Goal: Find specific page/section

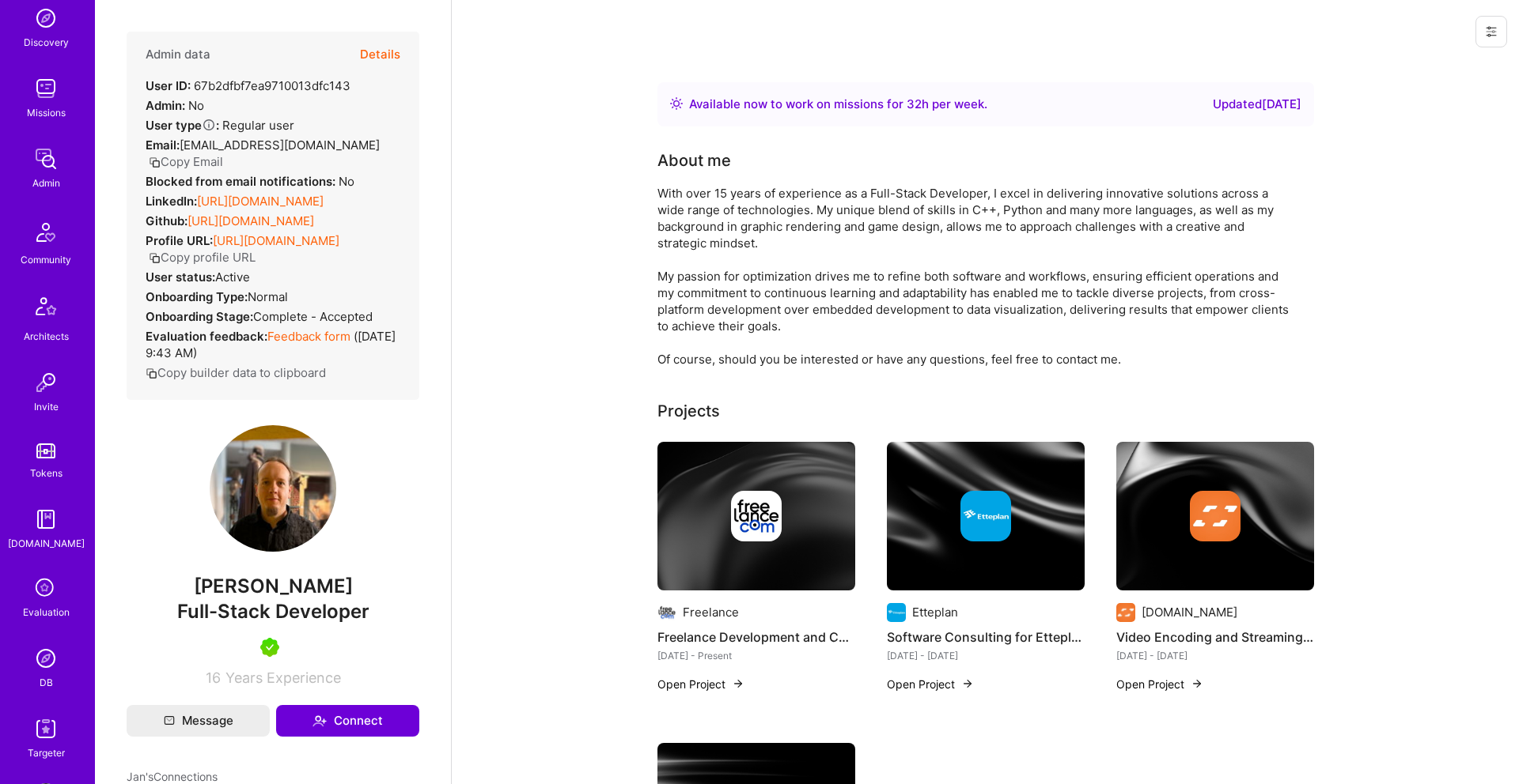
scroll to position [168, 0]
click at [44, 310] on img at bounding box center [46, 303] width 38 height 38
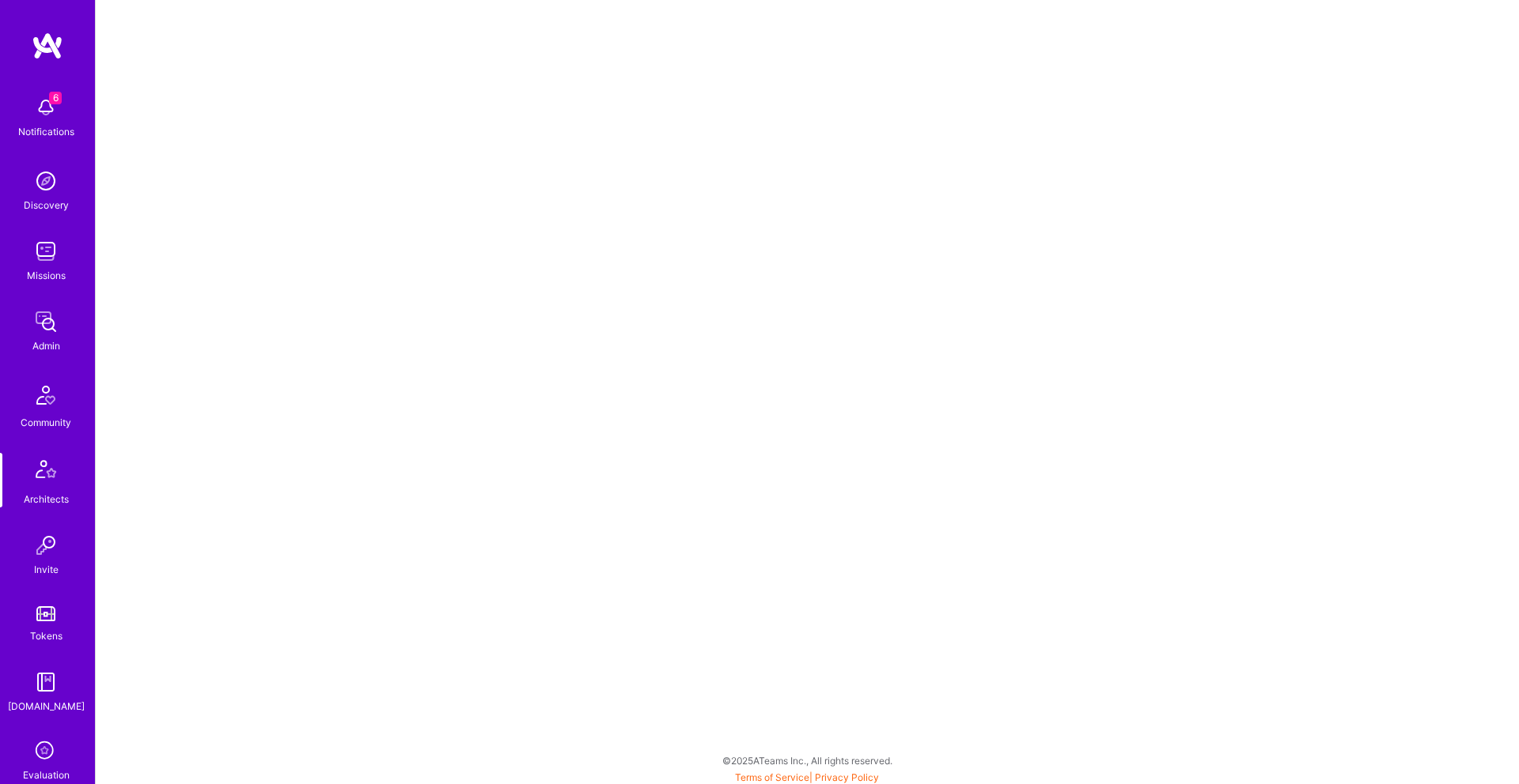
click at [46, 257] on img at bounding box center [45, 251] width 32 height 32
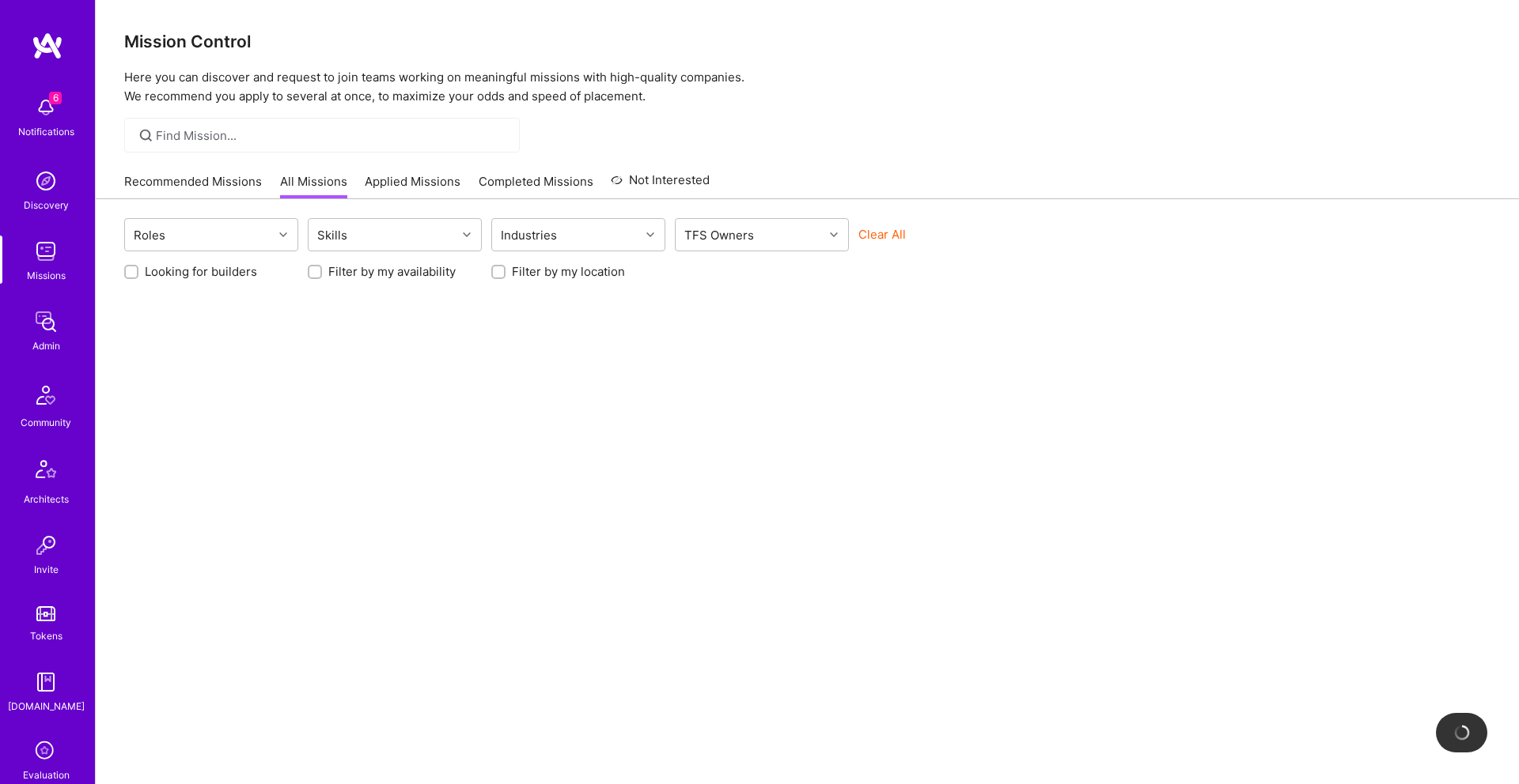
click at [41, 327] on img at bounding box center [45, 321] width 32 height 32
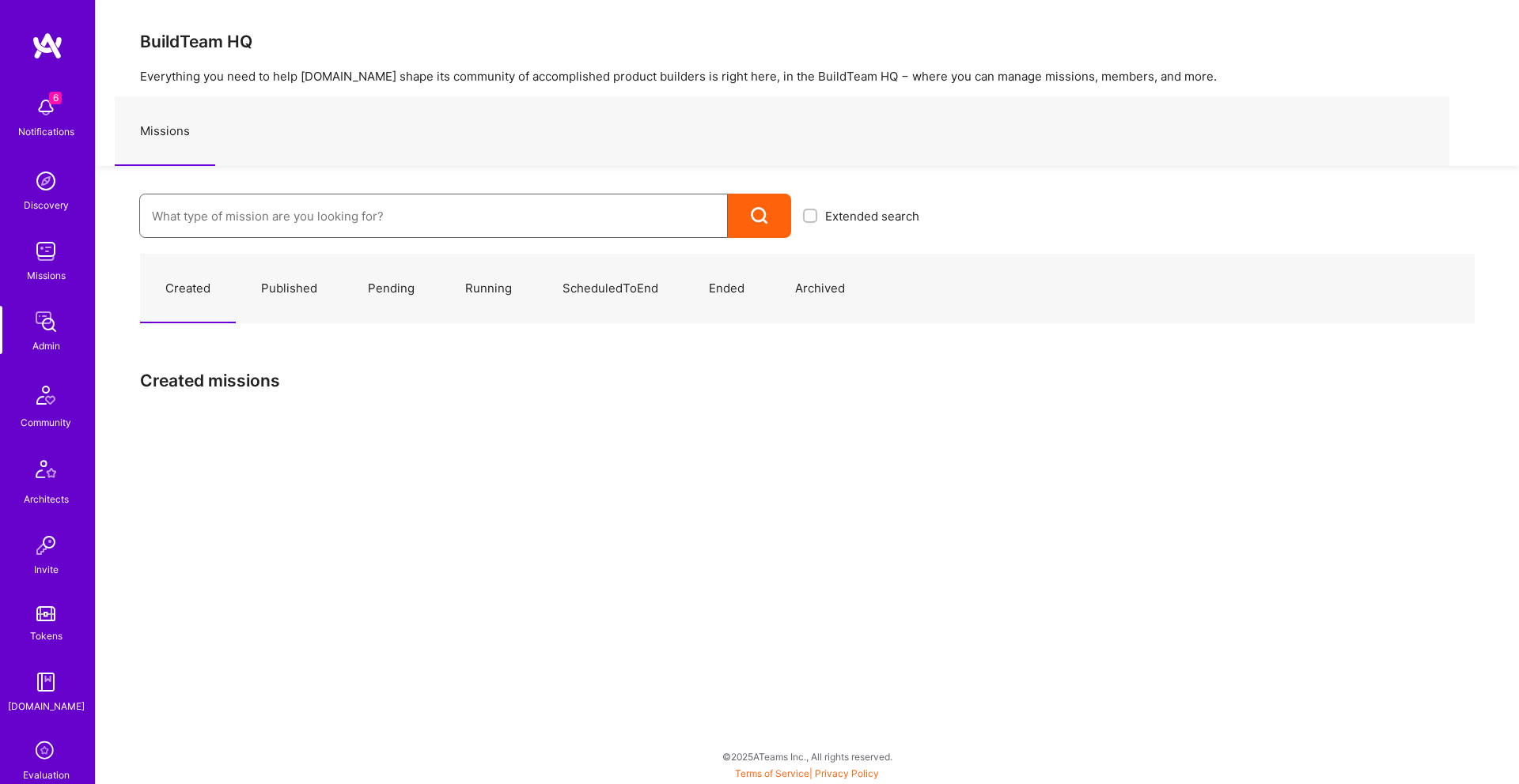
click at [200, 221] on input at bounding box center [433, 216] width 563 height 41
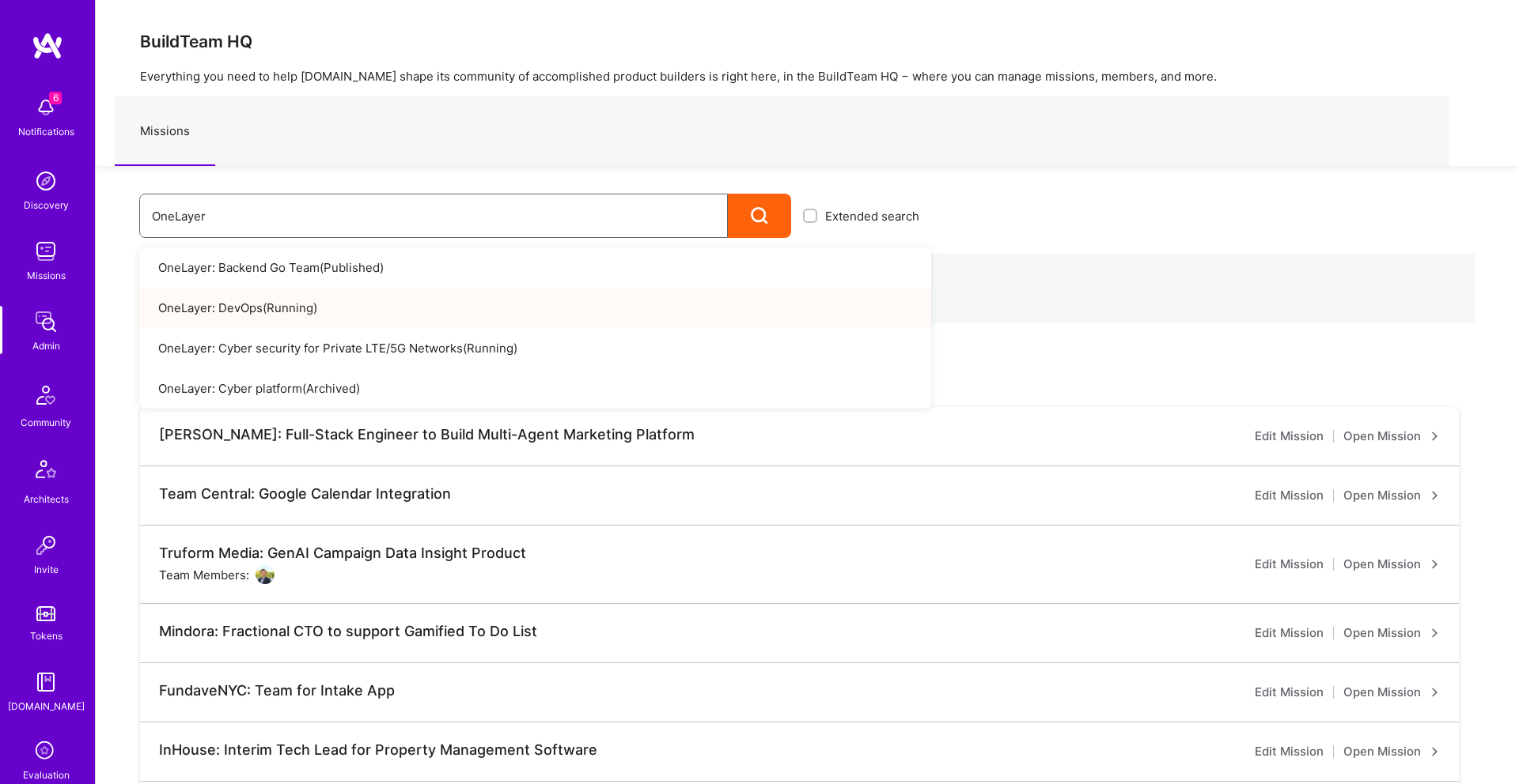
scroll to position [80, 0]
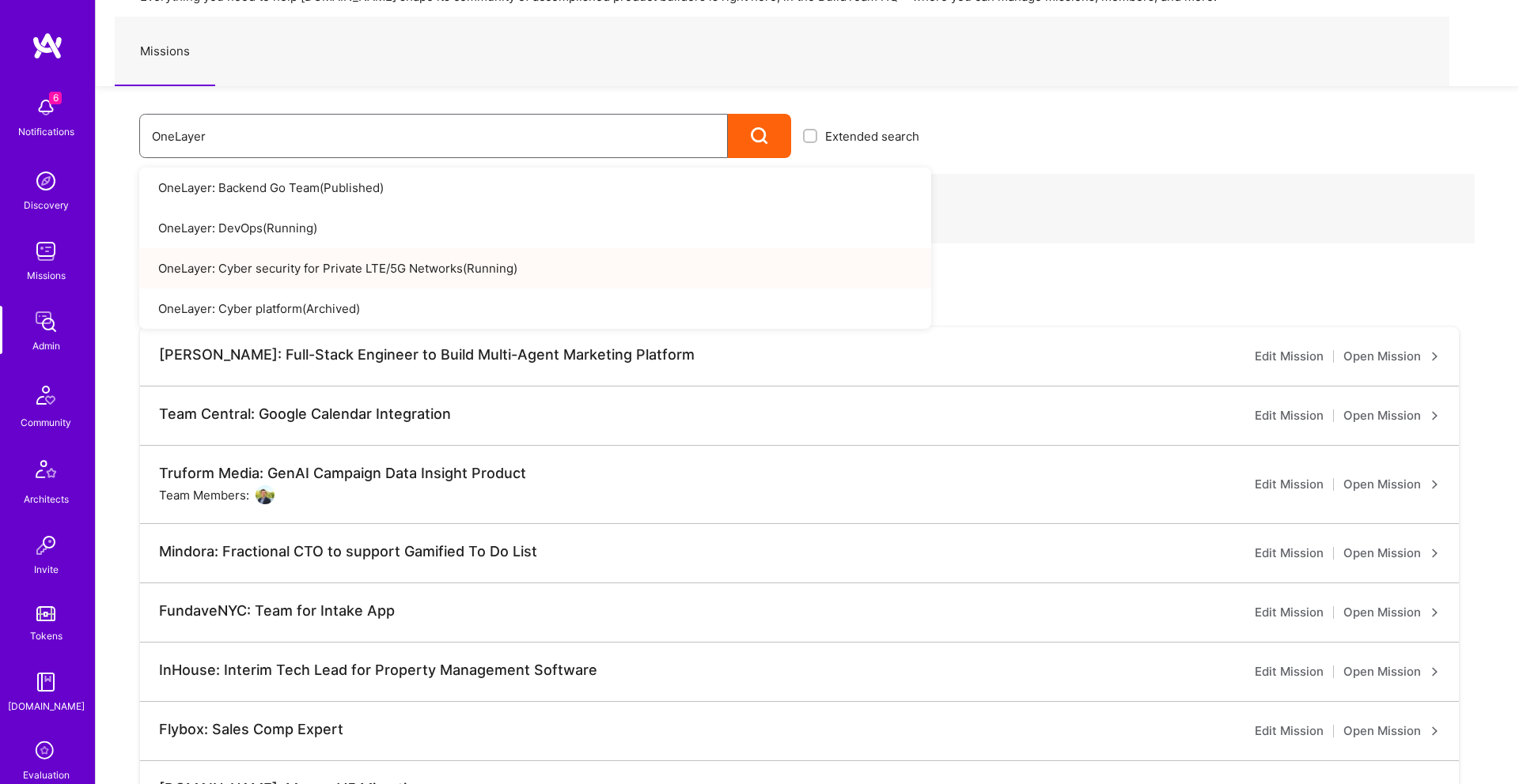
type input "OneLayer"
click at [278, 266] on link "OneLayer: Cyber security for Private LTE/5G Networks ( Running )" at bounding box center [535, 268] width 791 height 41
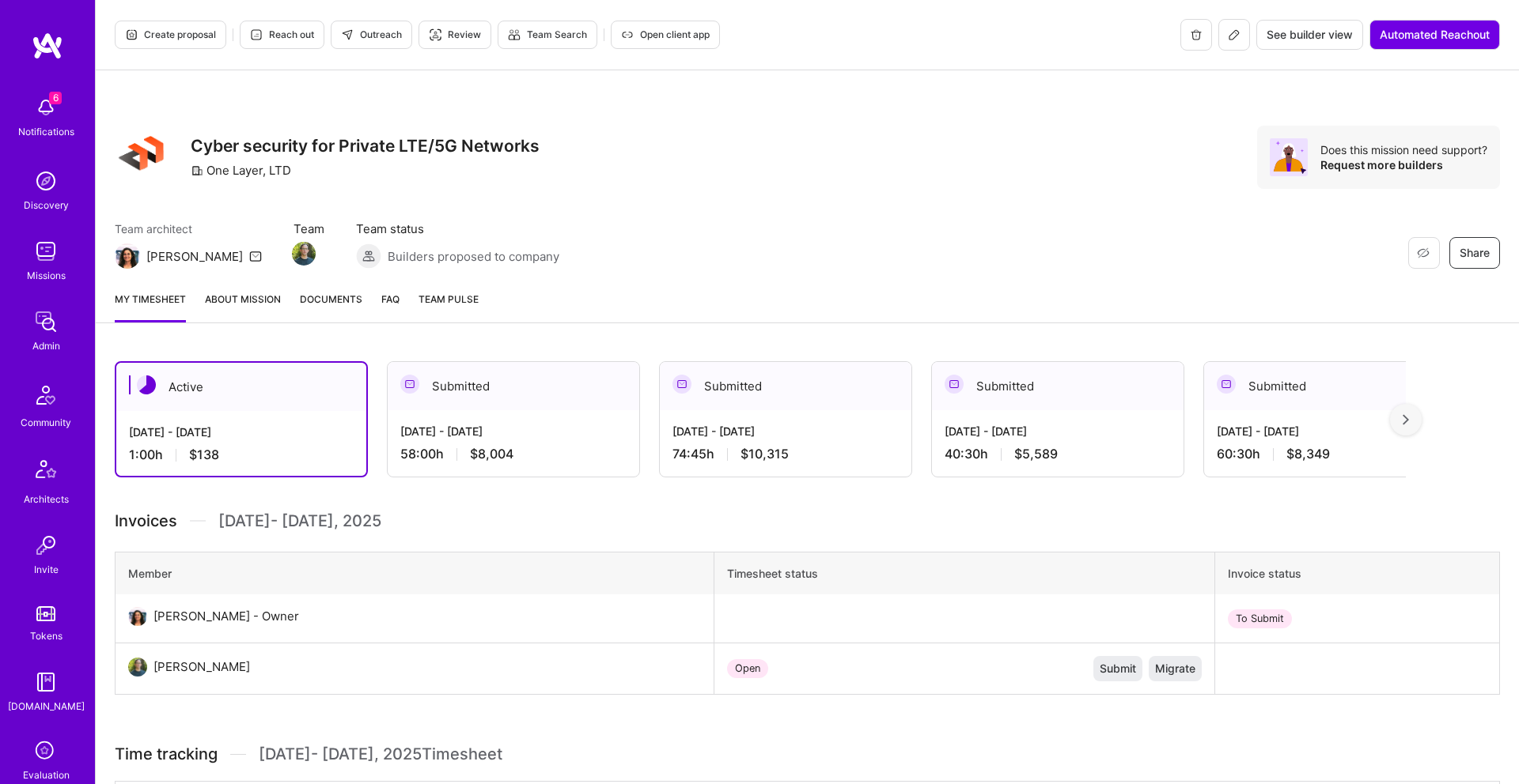
click at [1410, 419] on div at bounding box center [1405, 419] width 32 height 32
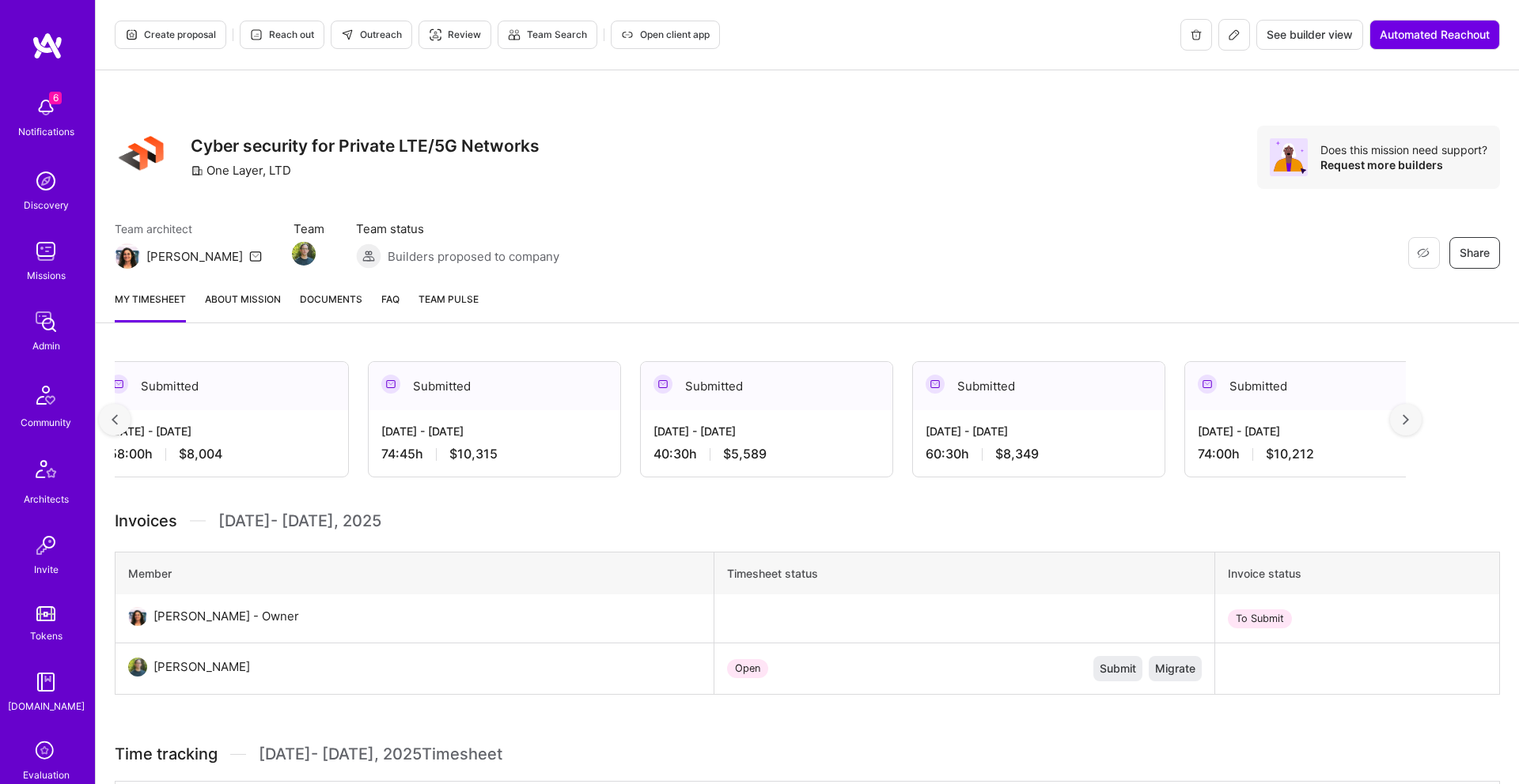
click at [1411, 419] on div at bounding box center [1405, 419] width 32 height 32
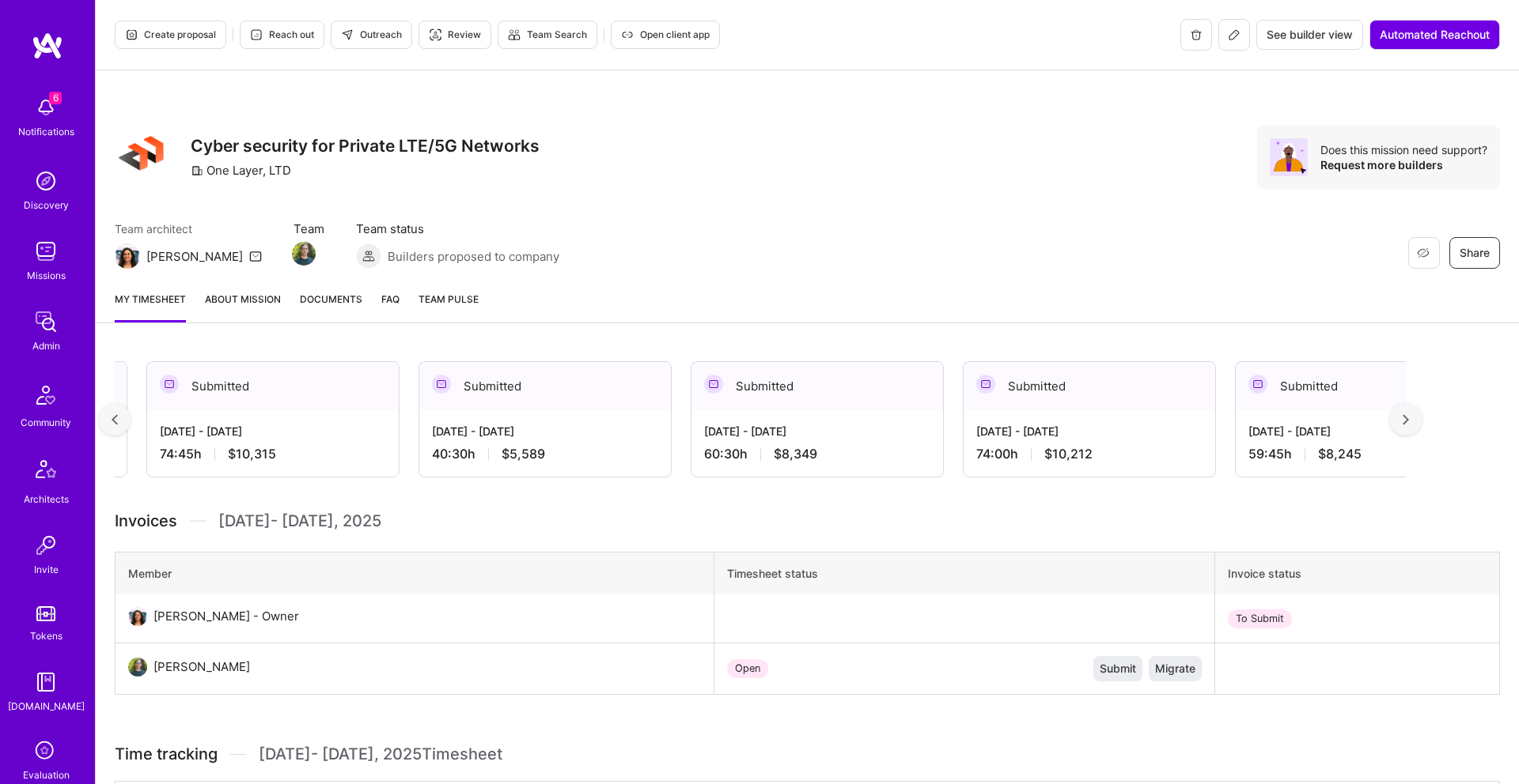
click at [1411, 419] on div at bounding box center [1405, 419] width 32 height 32
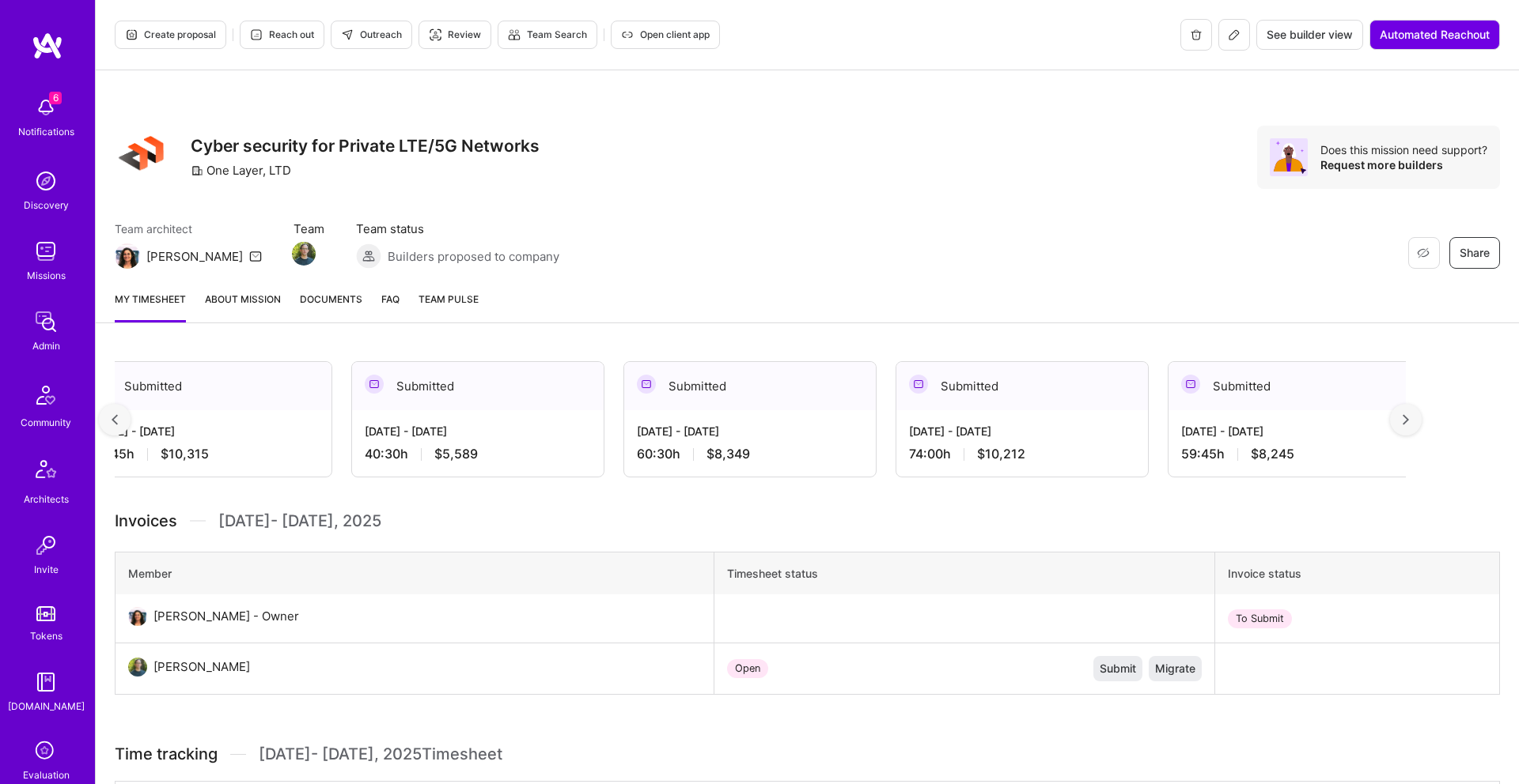
click at [1411, 419] on div at bounding box center [1405, 419] width 32 height 32
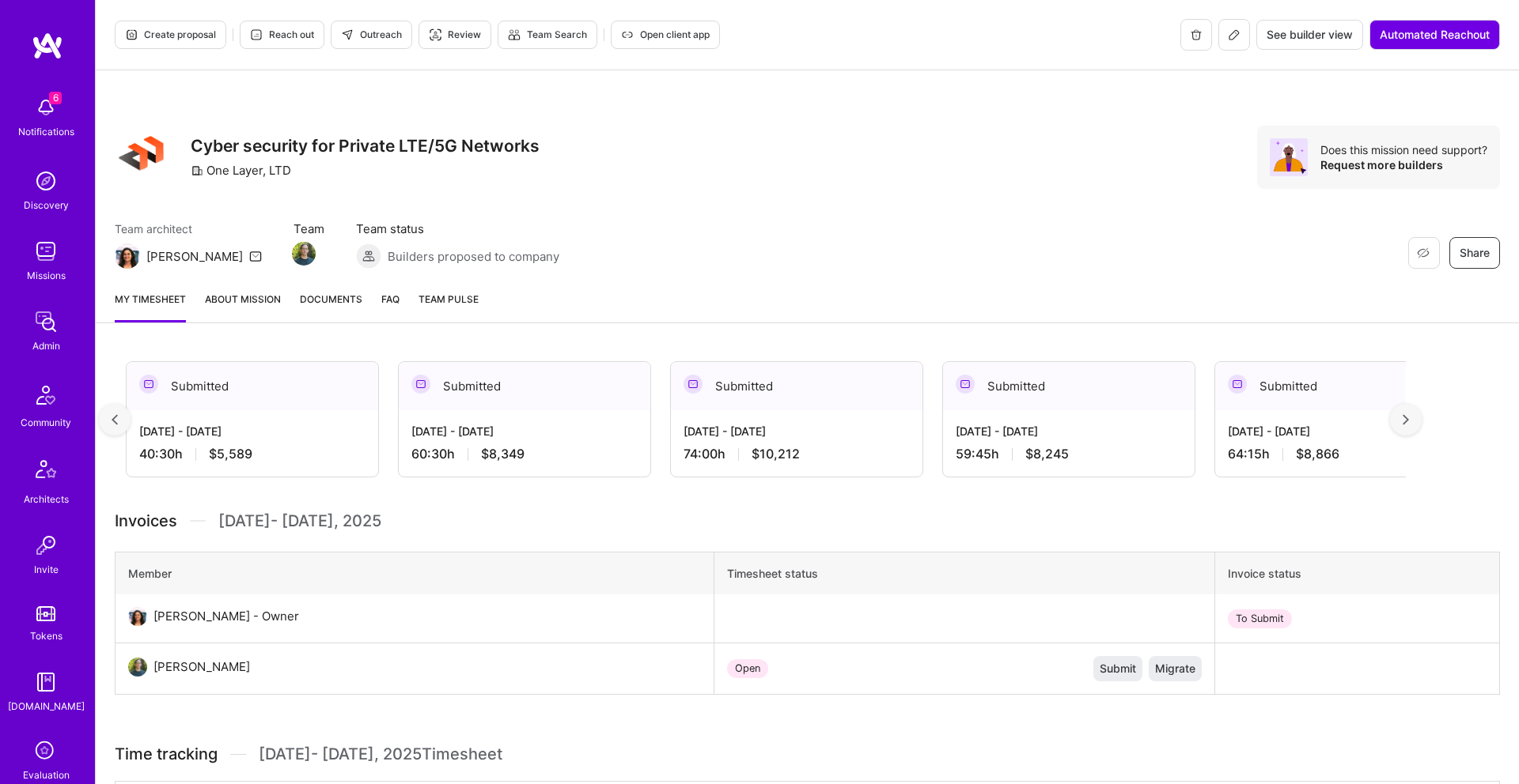
click at [1411, 419] on div at bounding box center [1405, 419] width 32 height 32
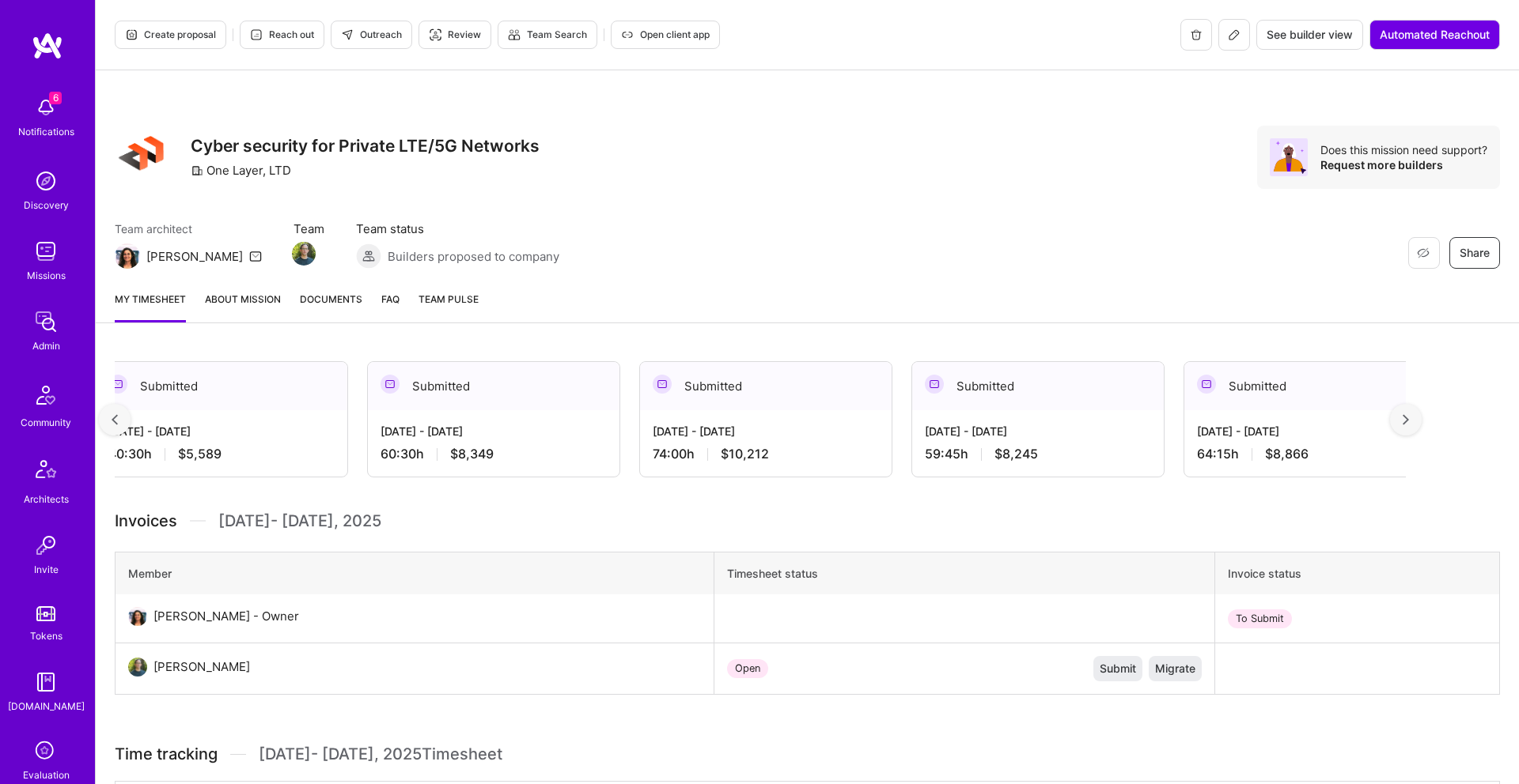
scroll to position [0, 873]
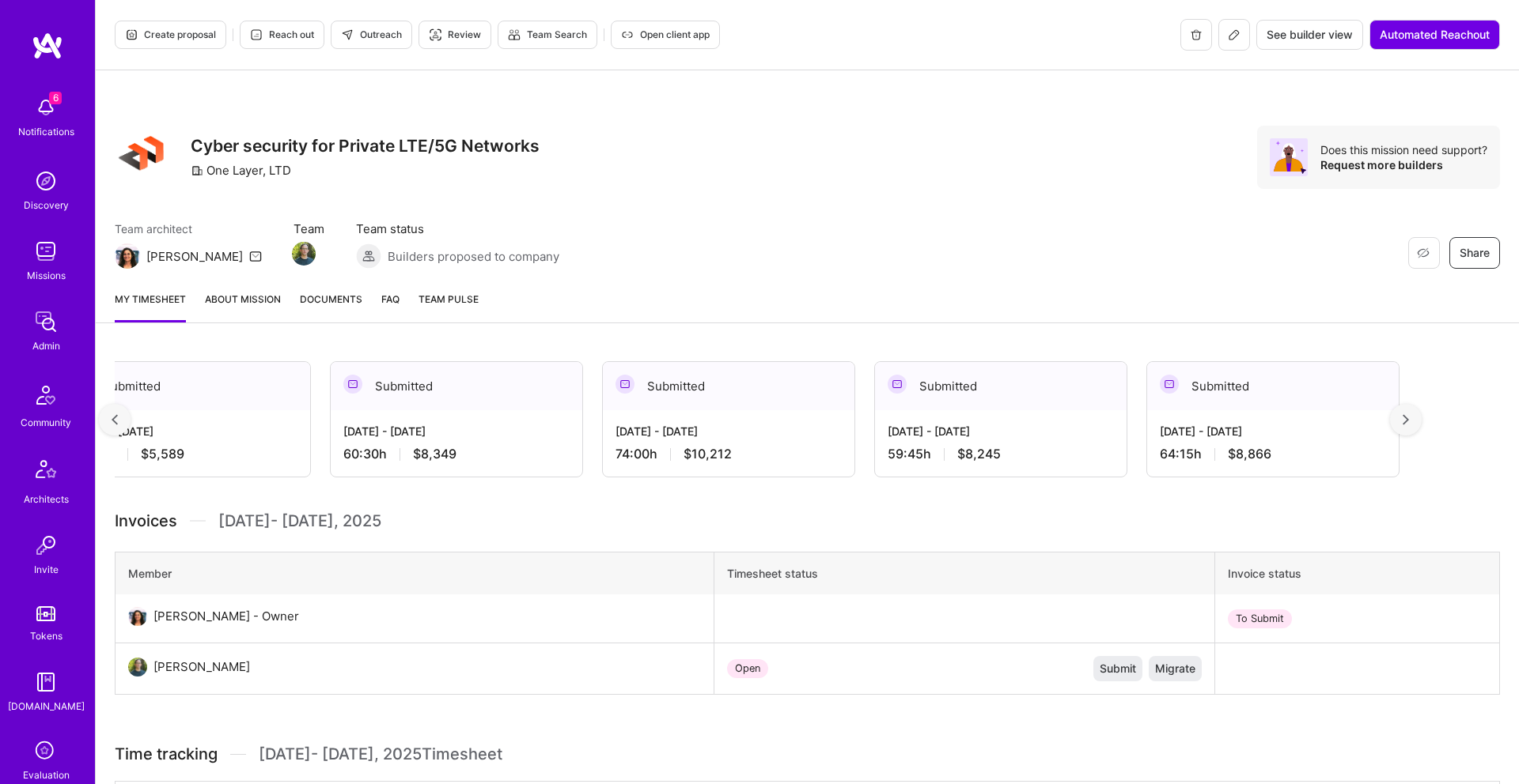
click at [1402, 417] on div at bounding box center [1405, 419] width 32 height 32
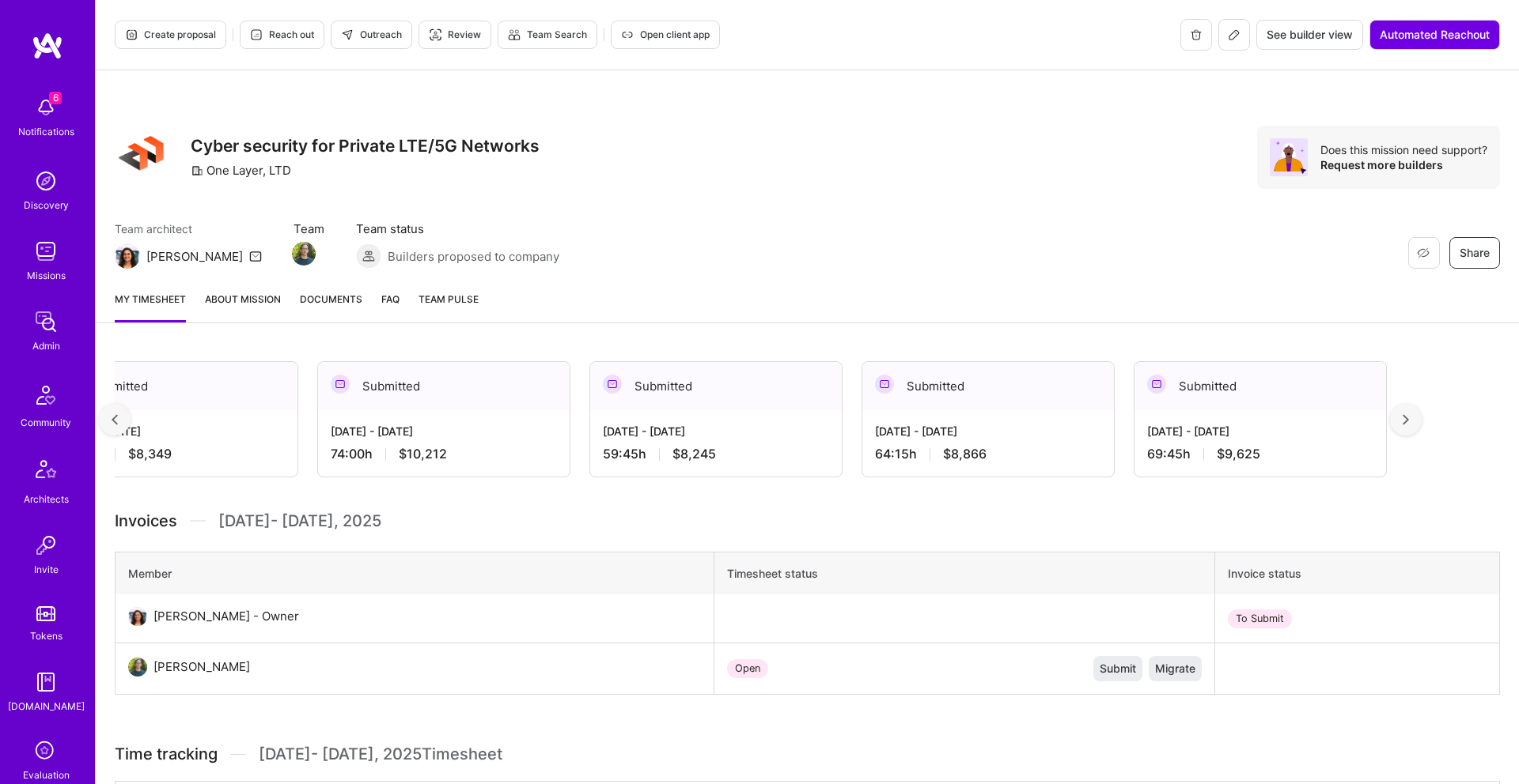
click at [1402, 417] on div at bounding box center [1405, 419] width 32 height 32
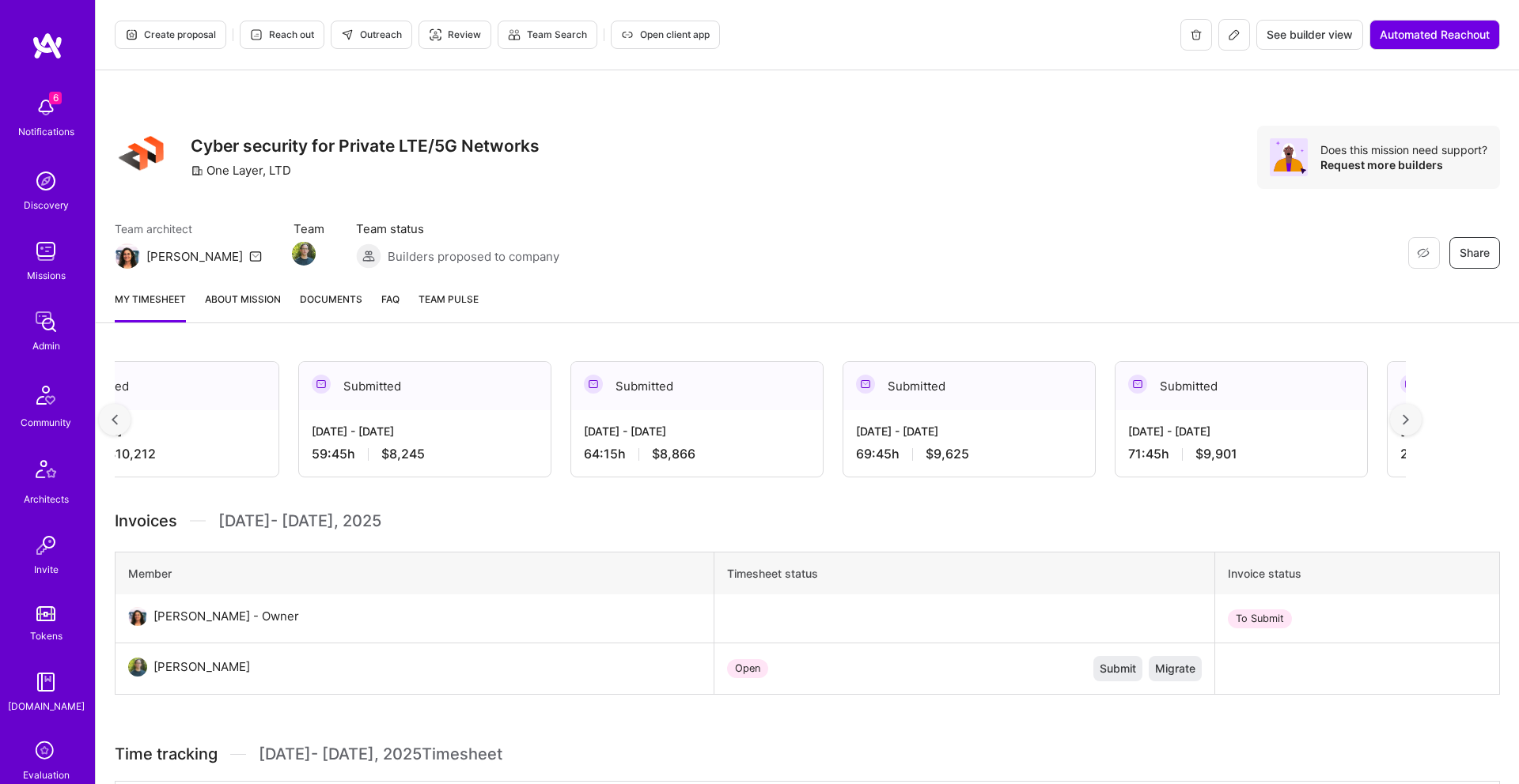
click at [1402, 417] on div at bounding box center [1405, 419] width 32 height 32
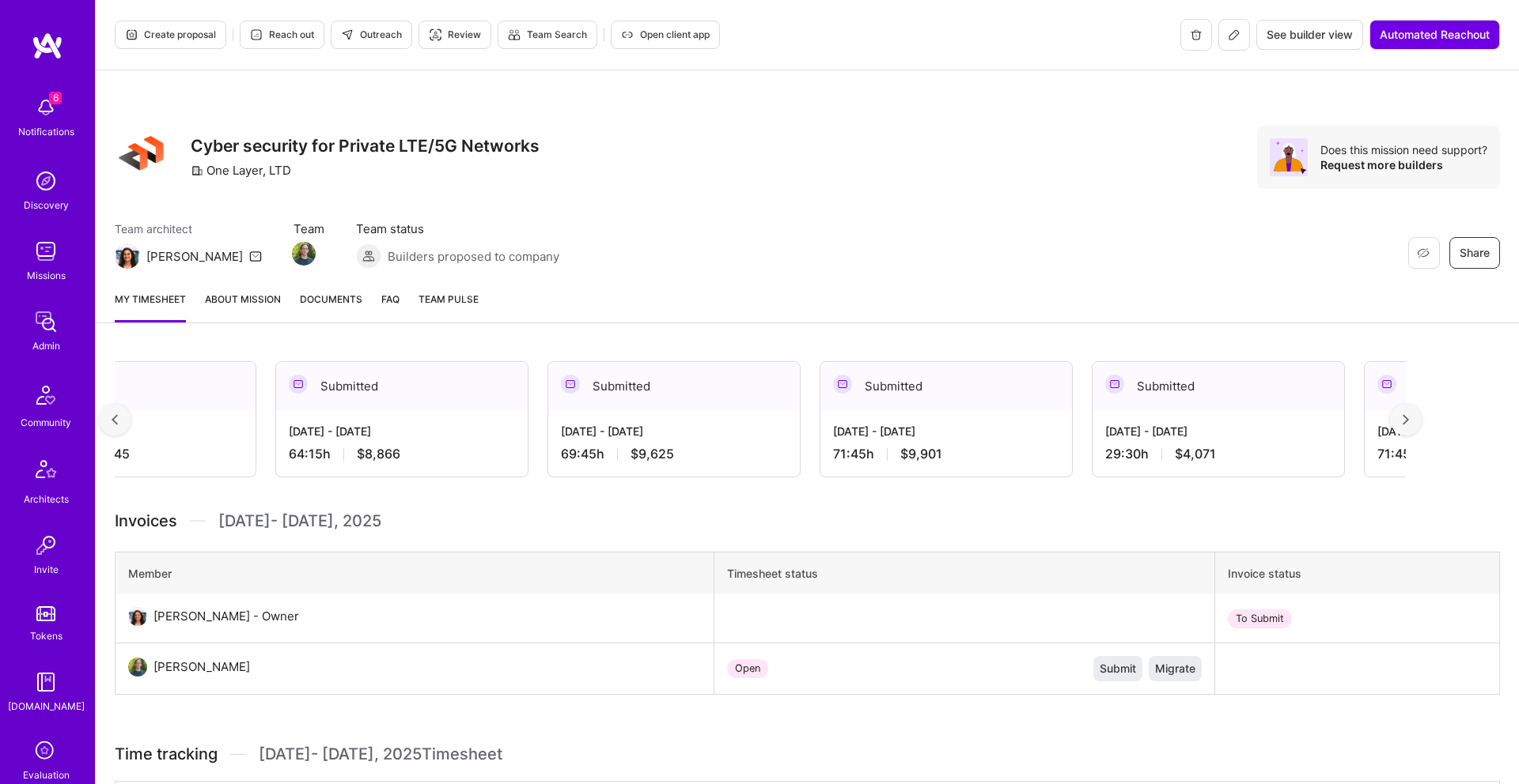
click at [1402, 417] on div at bounding box center [1405, 419] width 32 height 32
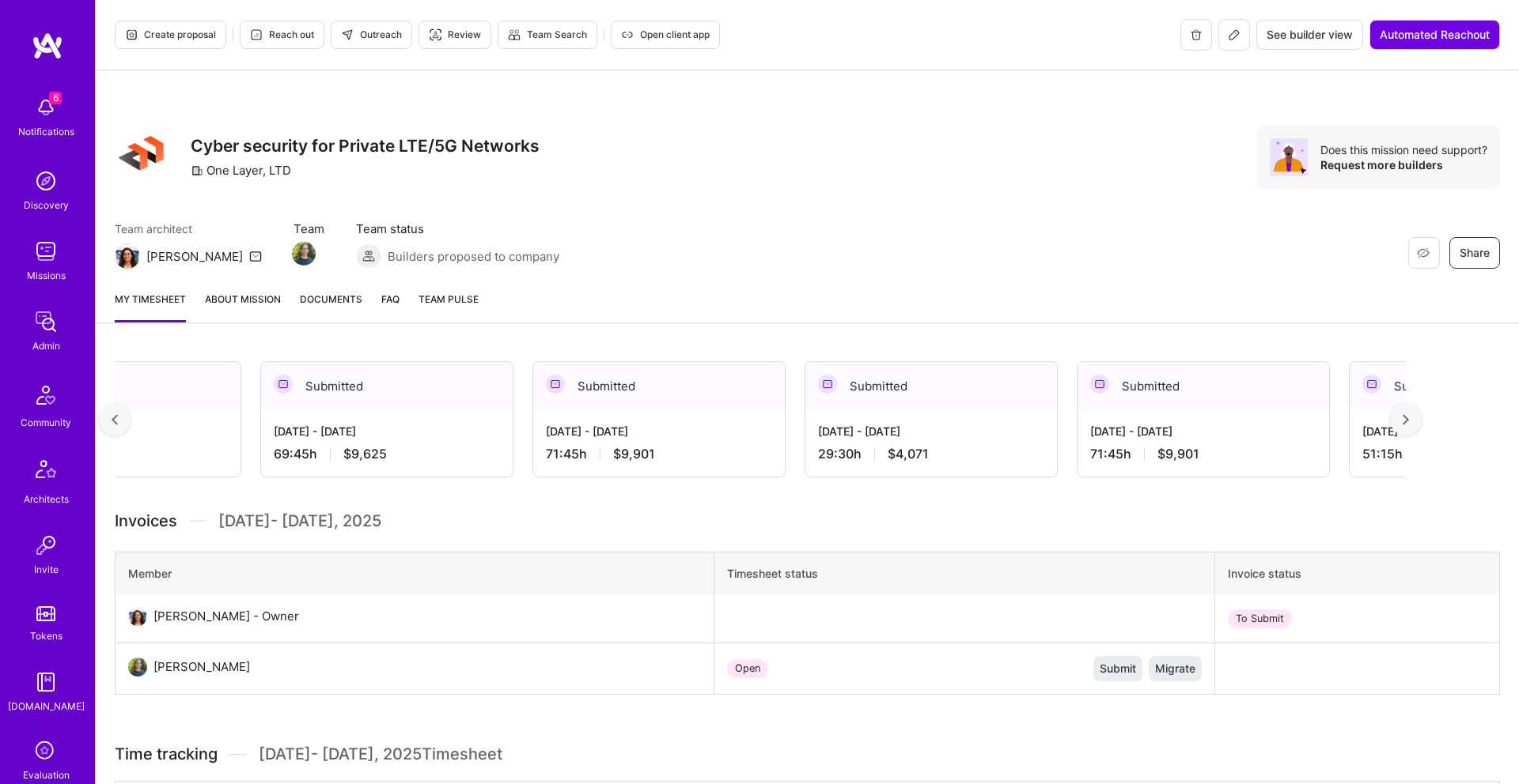
click at [1402, 417] on div at bounding box center [1405, 419] width 32 height 32
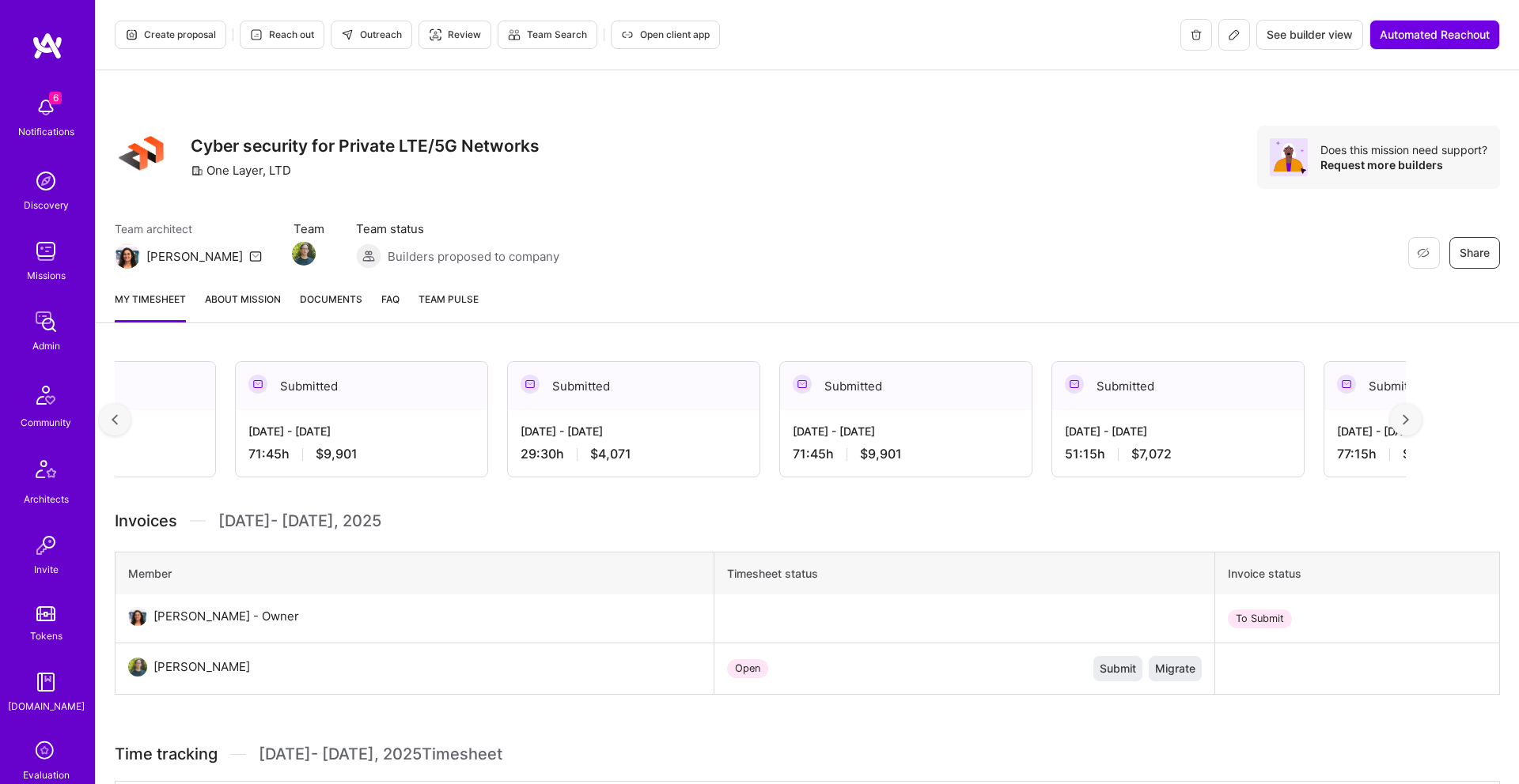
click at [1402, 417] on div at bounding box center [1405, 419] width 32 height 32
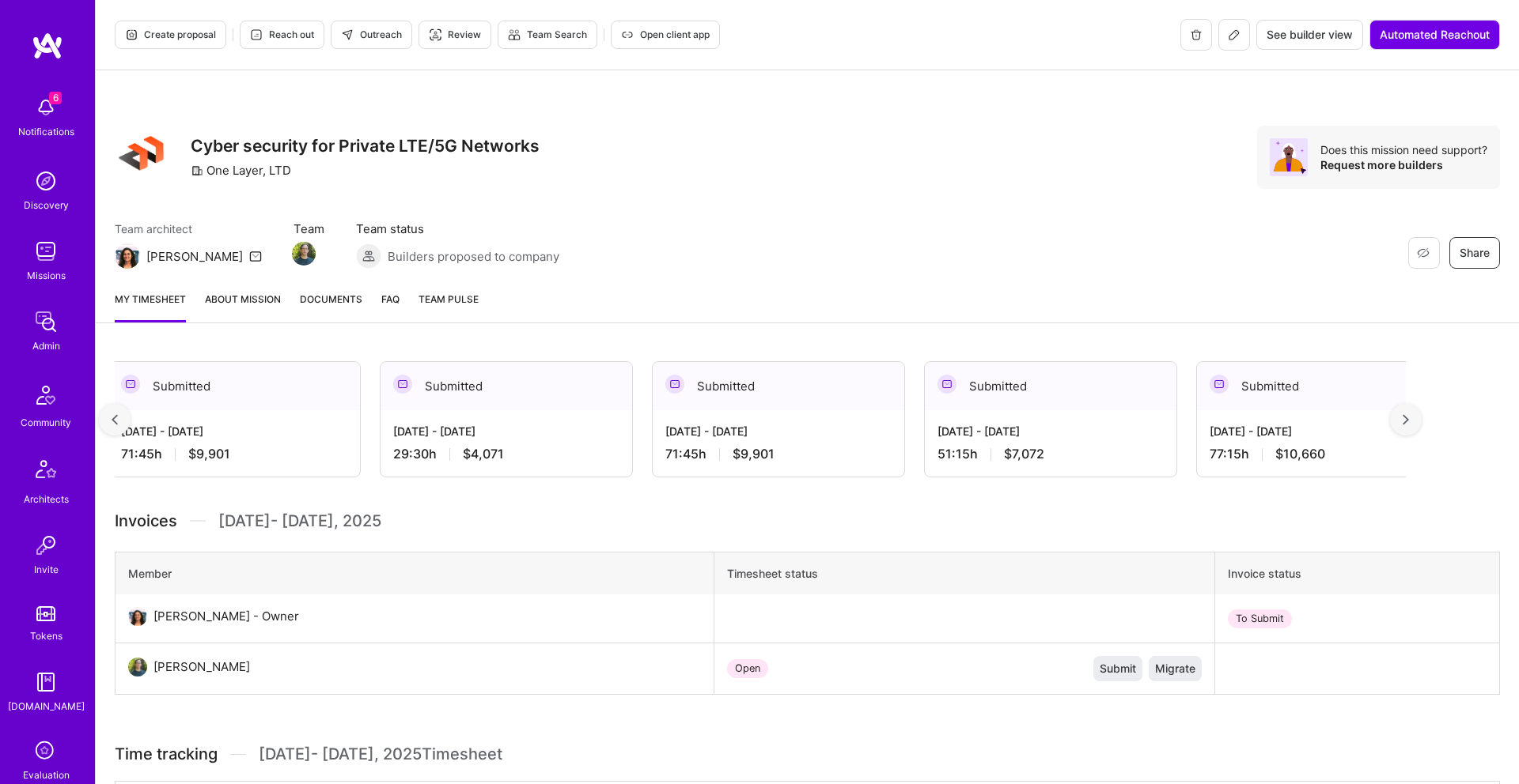
click at [1402, 417] on div at bounding box center [1405, 419] width 32 height 32
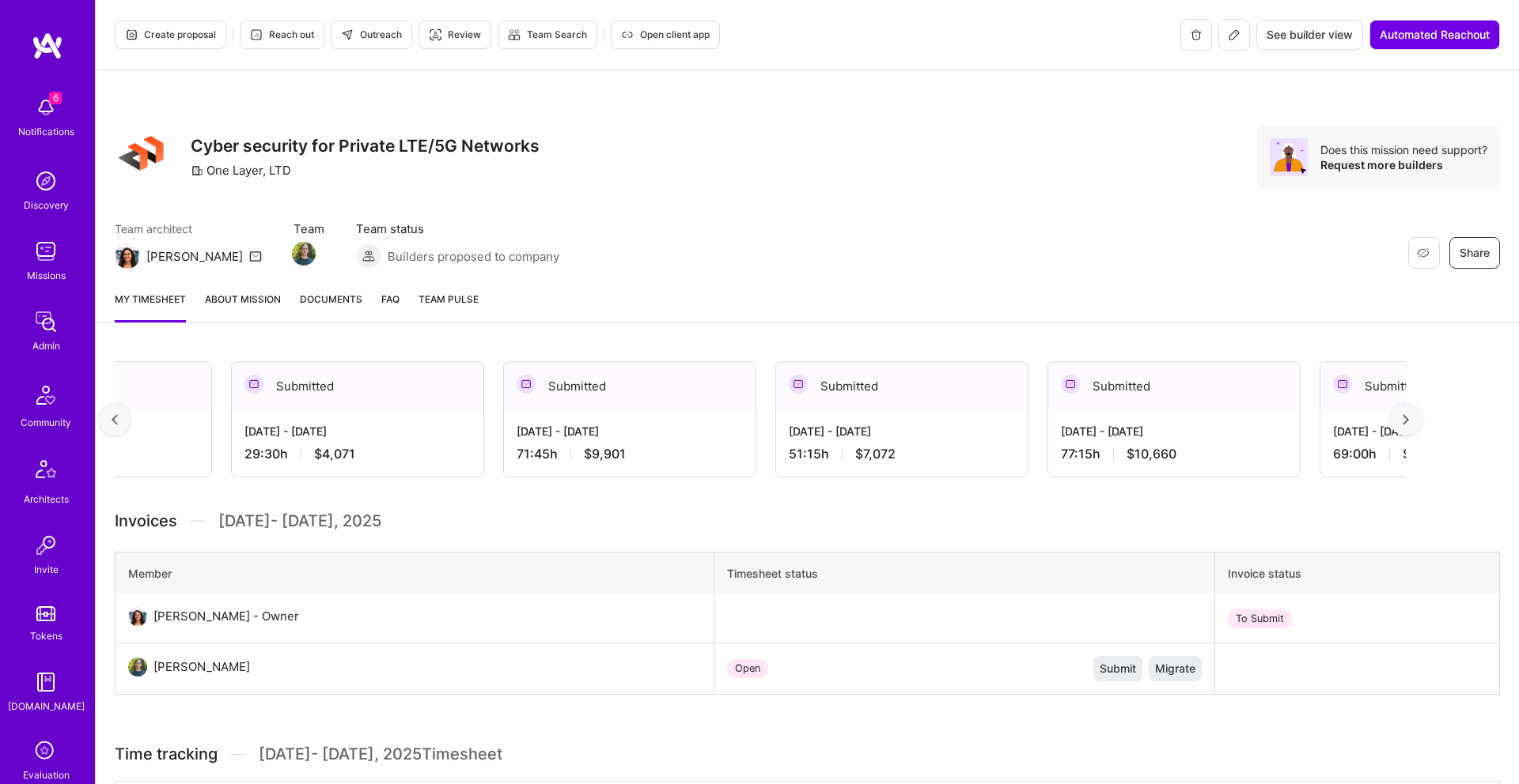
click at [1402, 417] on div at bounding box center [1405, 419] width 32 height 32
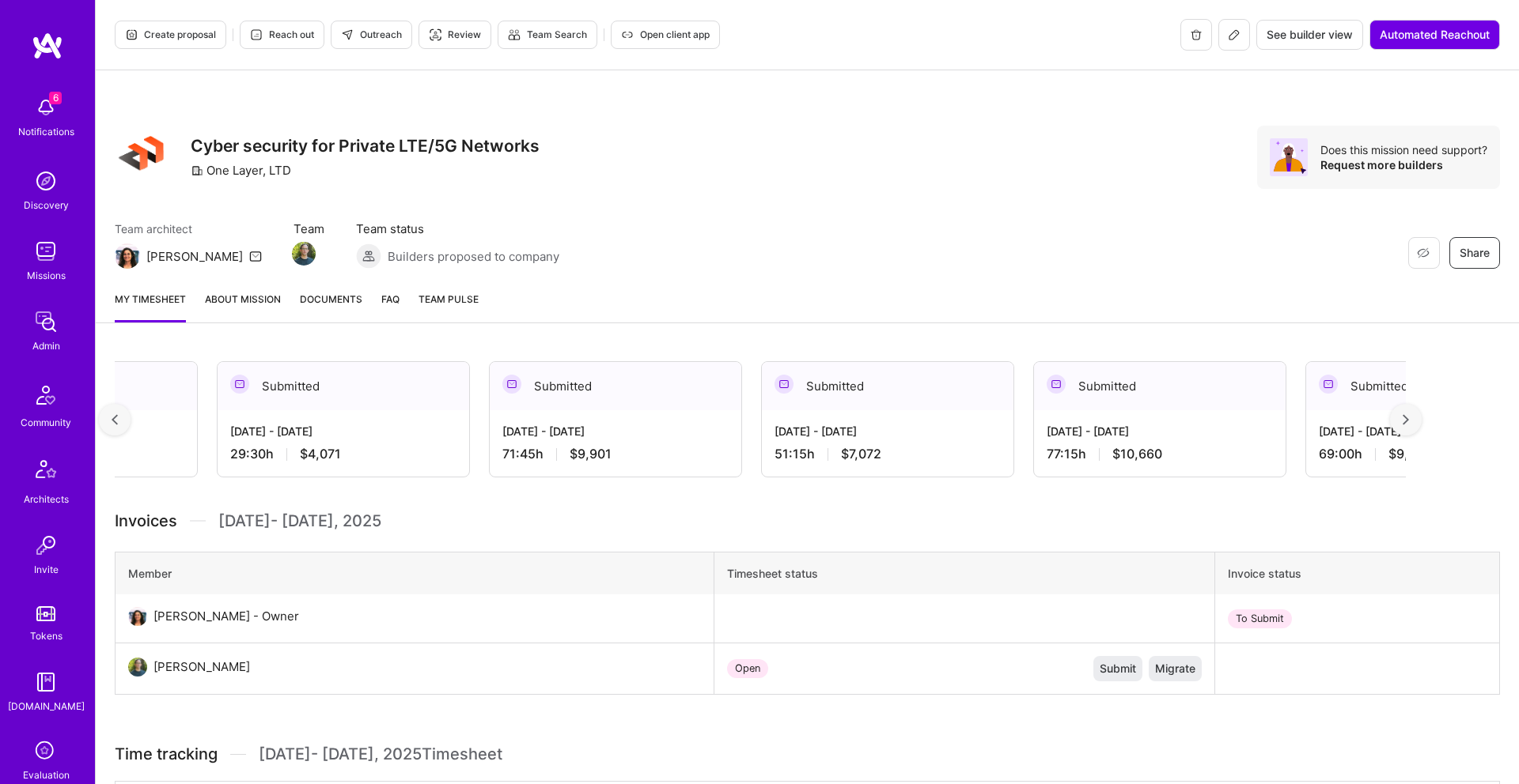
click at [1402, 417] on div at bounding box center [1405, 419] width 32 height 32
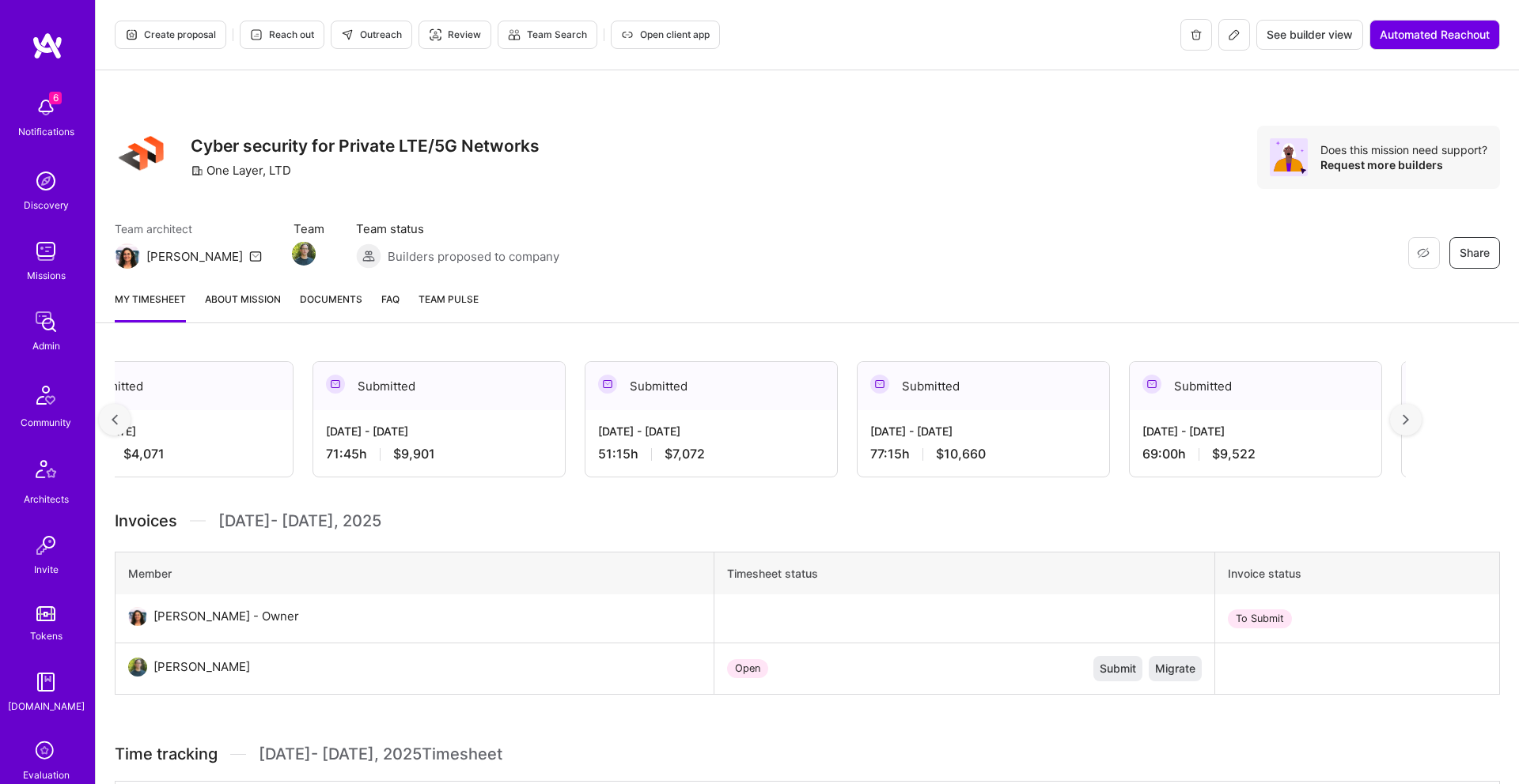
click at [1402, 417] on div at bounding box center [1405, 419] width 32 height 32
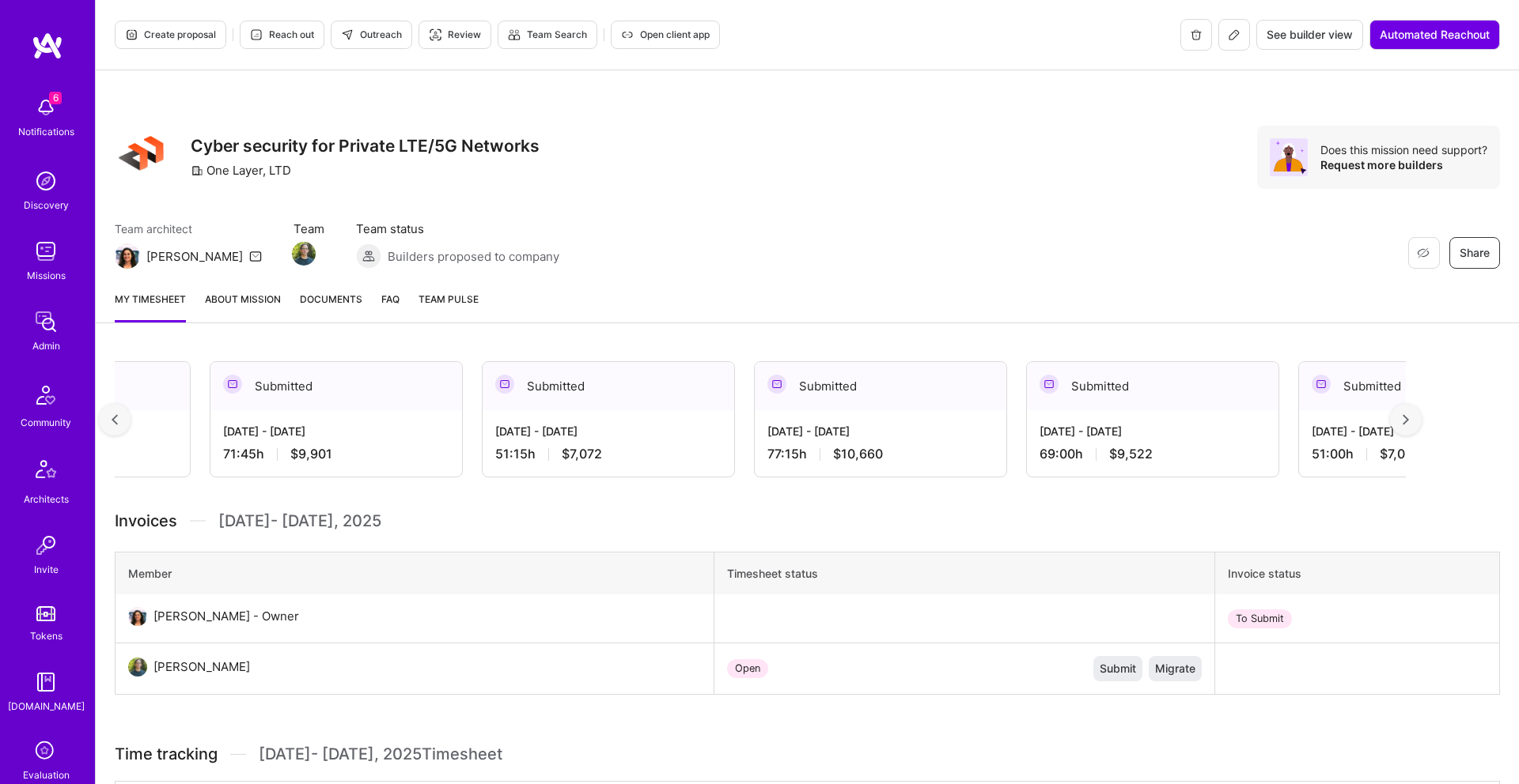
click at [1402, 417] on div at bounding box center [1405, 419] width 32 height 32
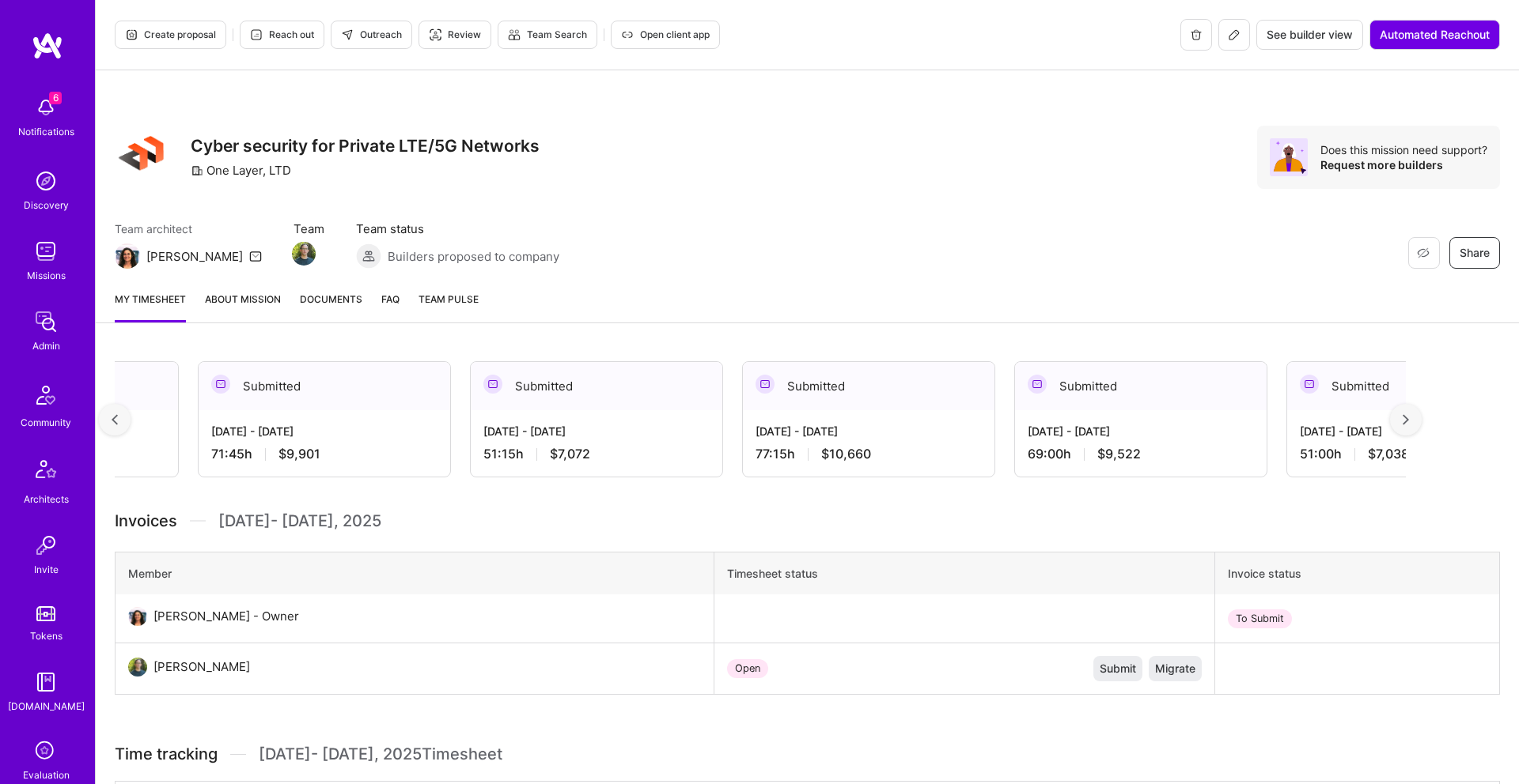
click at [1402, 417] on div at bounding box center [1405, 419] width 32 height 32
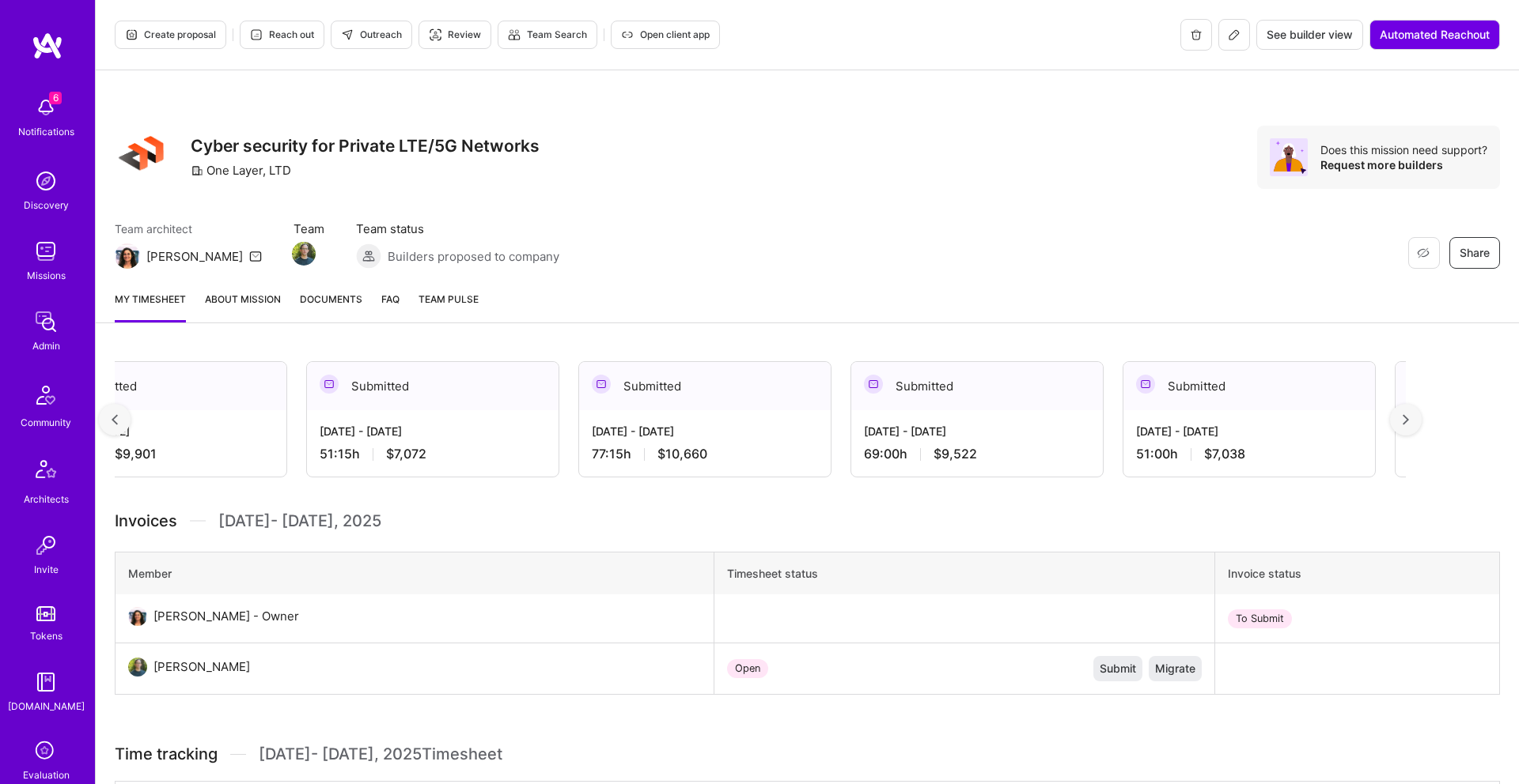
click at [1402, 417] on div at bounding box center [1405, 419] width 32 height 32
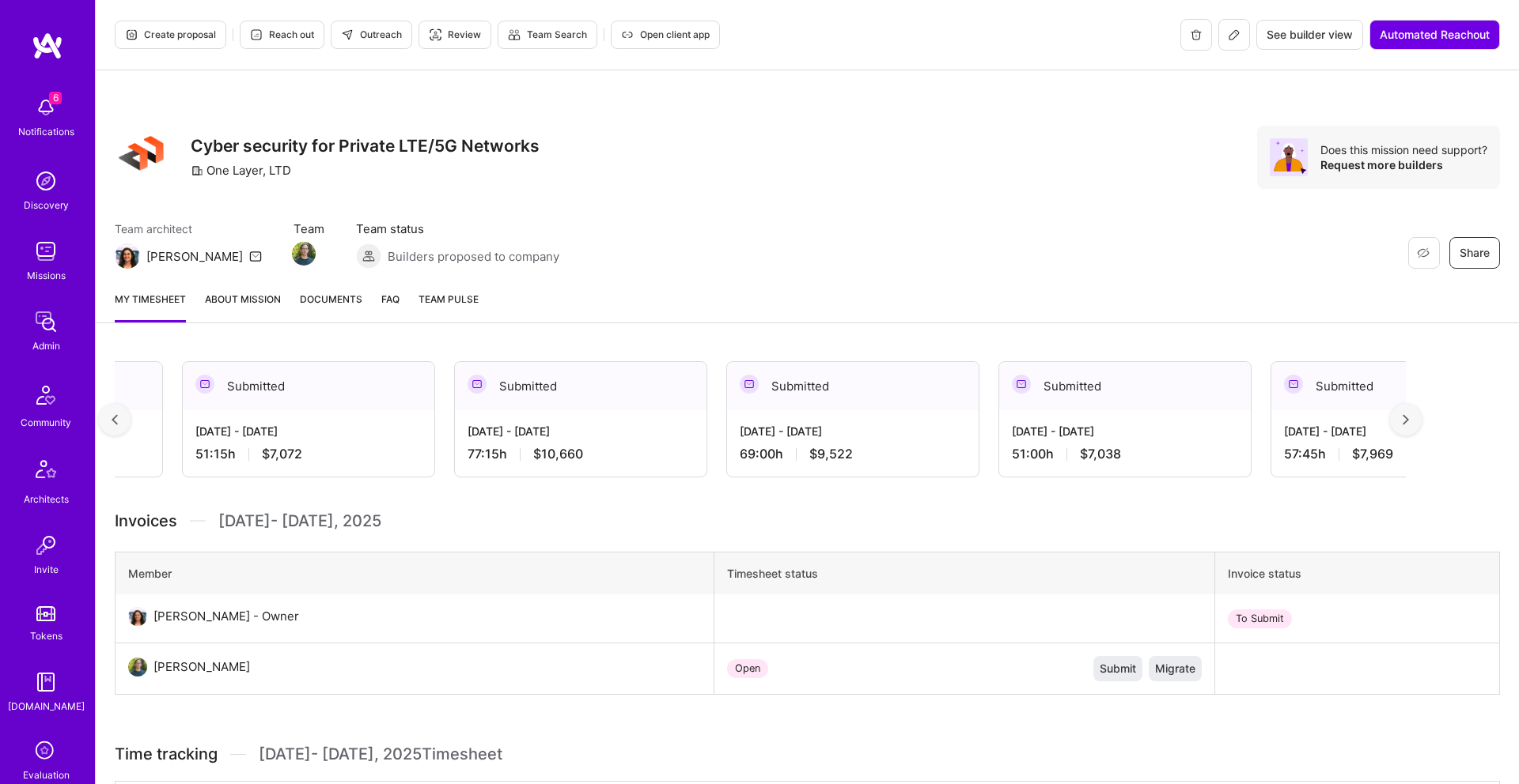
click at [1402, 417] on div at bounding box center [1405, 419] width 32 height 32
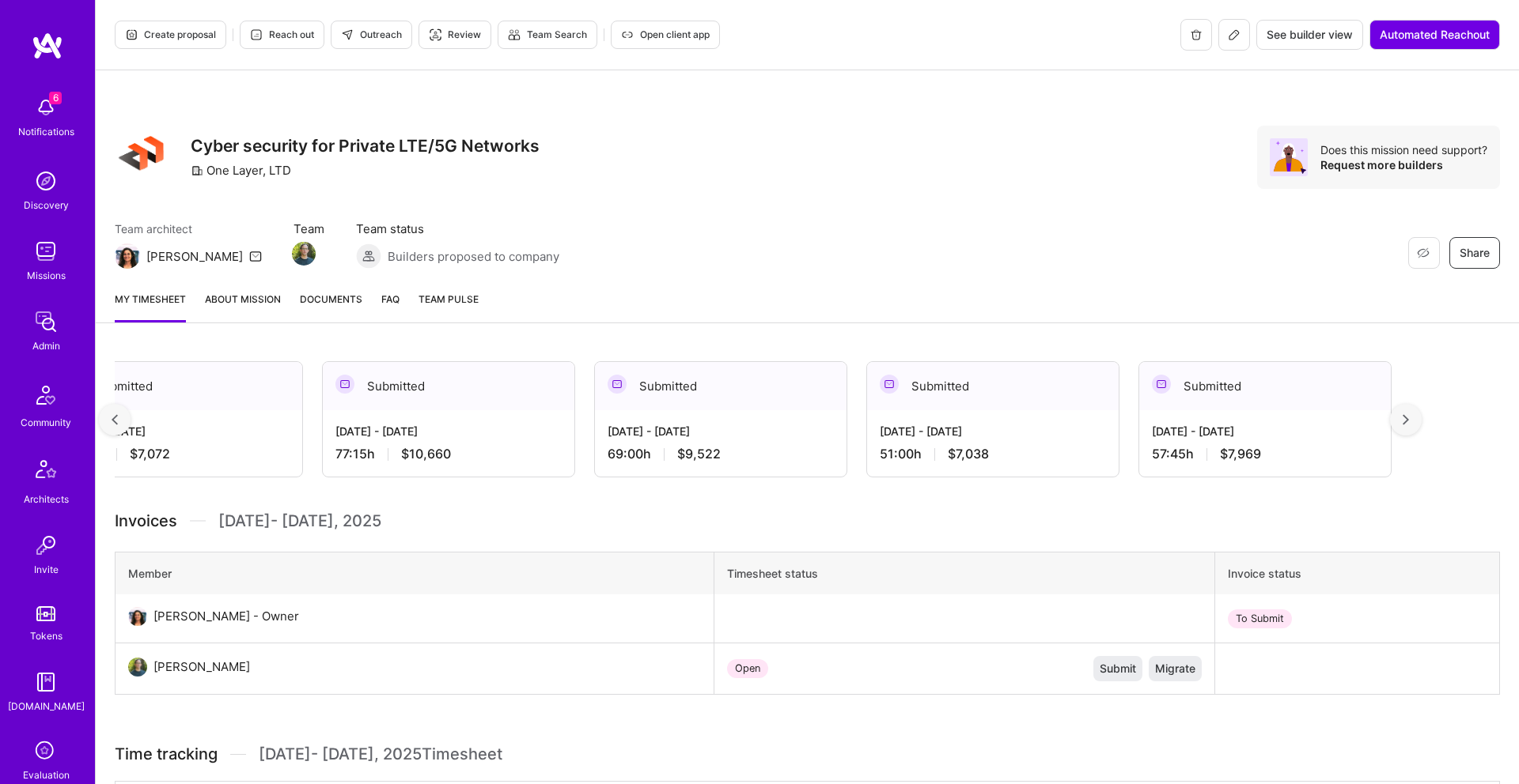
click at [1402, 417] on div at bounding box center [1405, 419] width 32 height 32
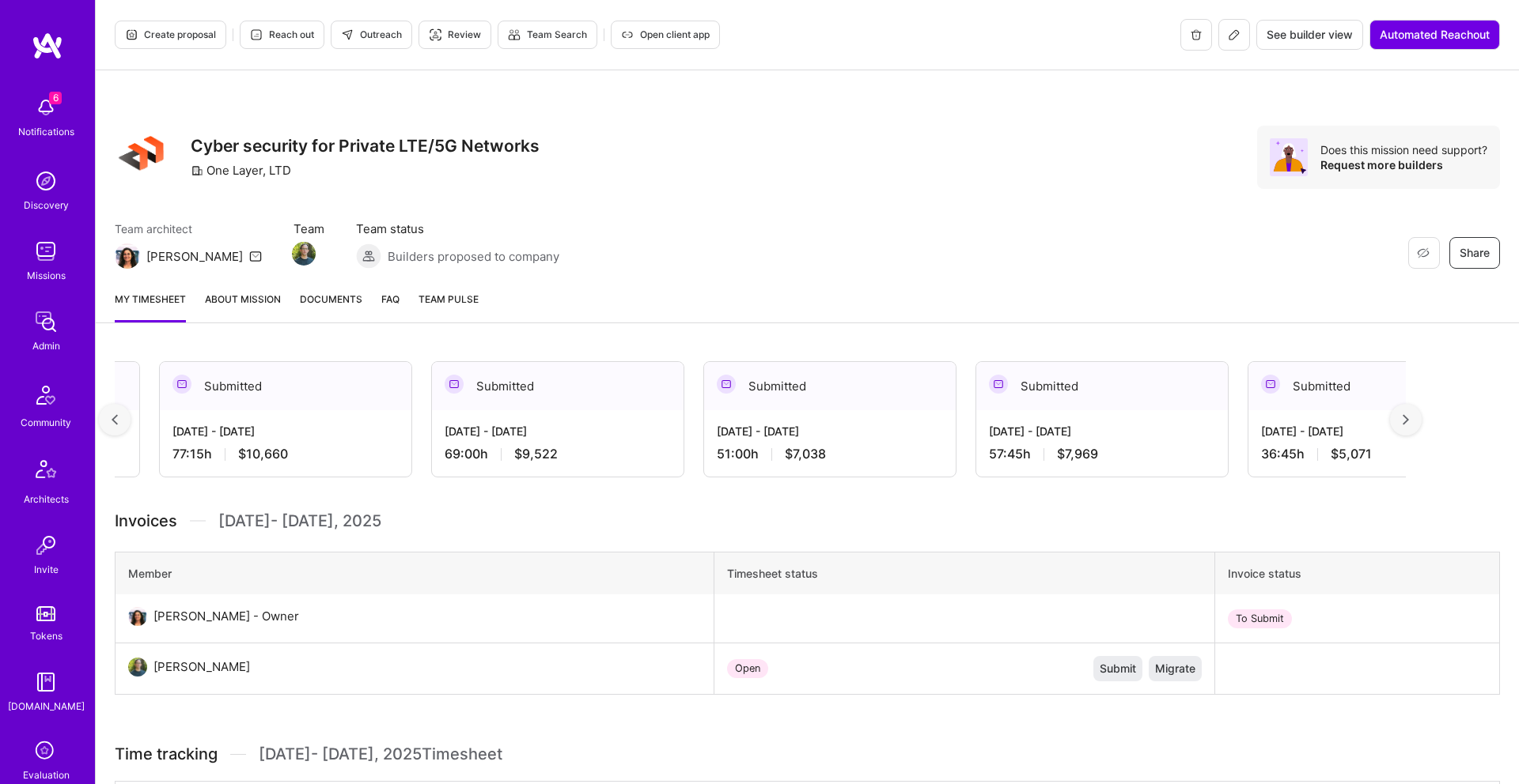
click at [1402, 417] on div at bounding box center [1405, 419] width 32 height 32
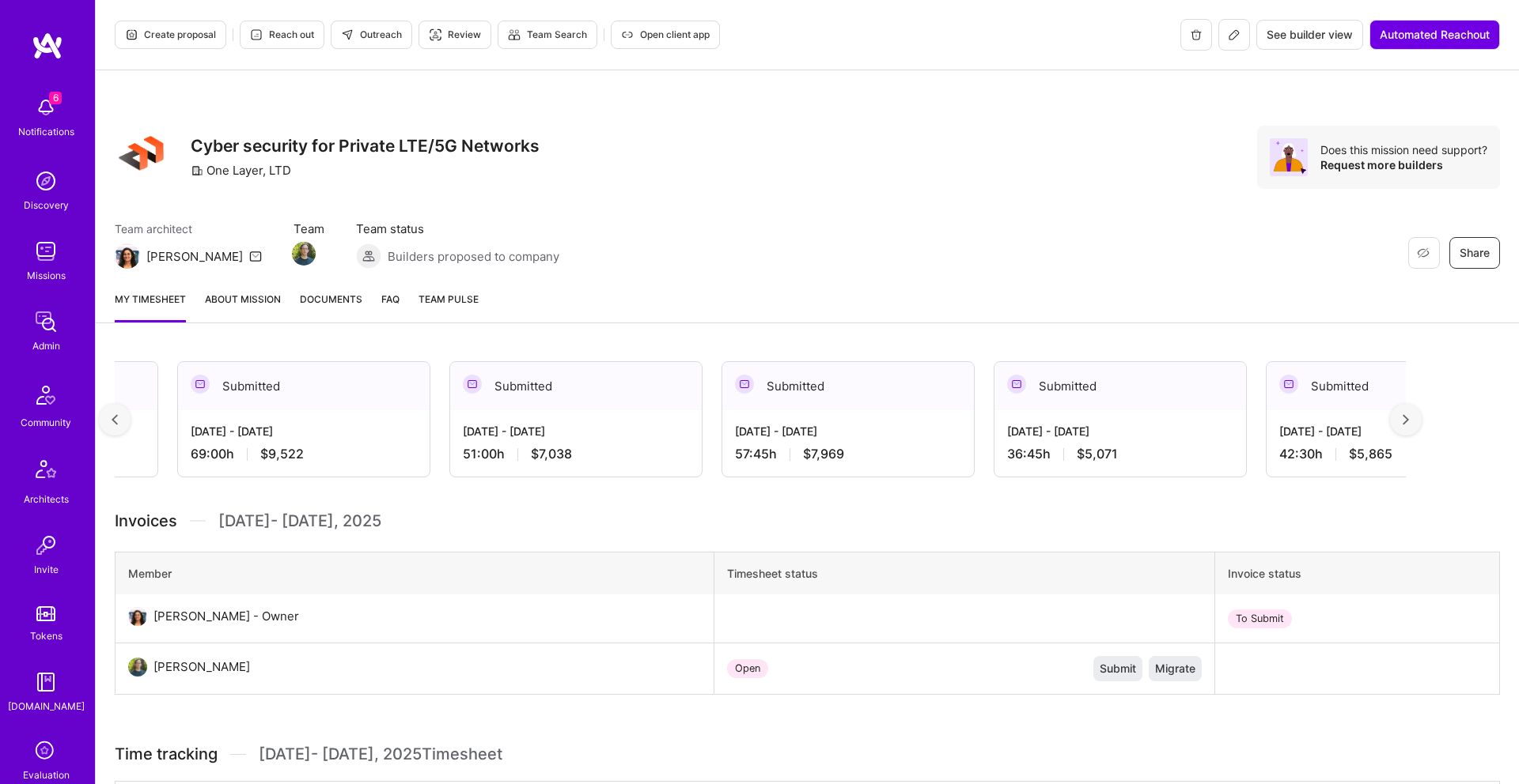
click at [1401, 416] on div at bounding box center [1405, 419] width 32 height 32
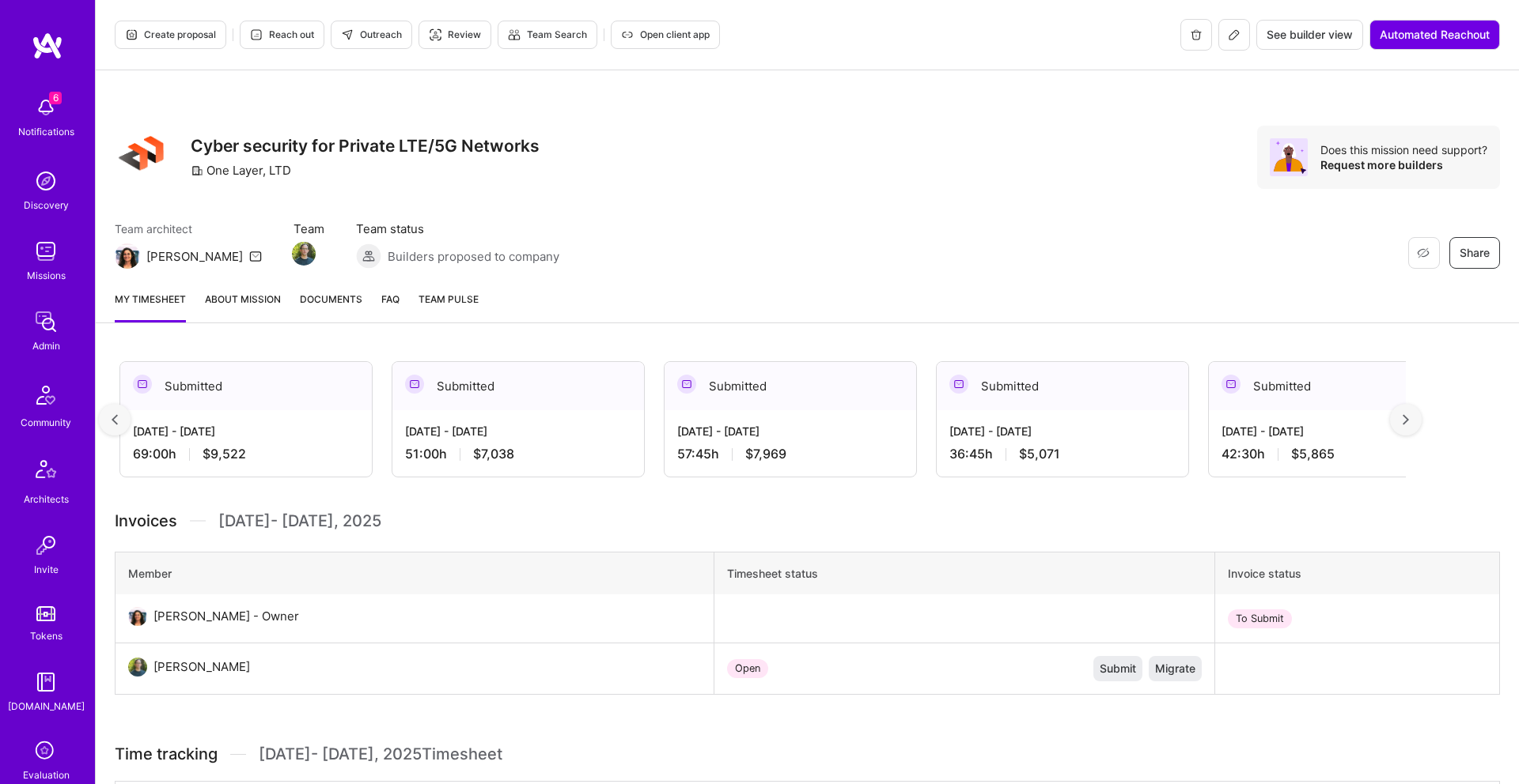
click at [1402, 417] on div at bounding box center [1405, 419] width 32 height 32
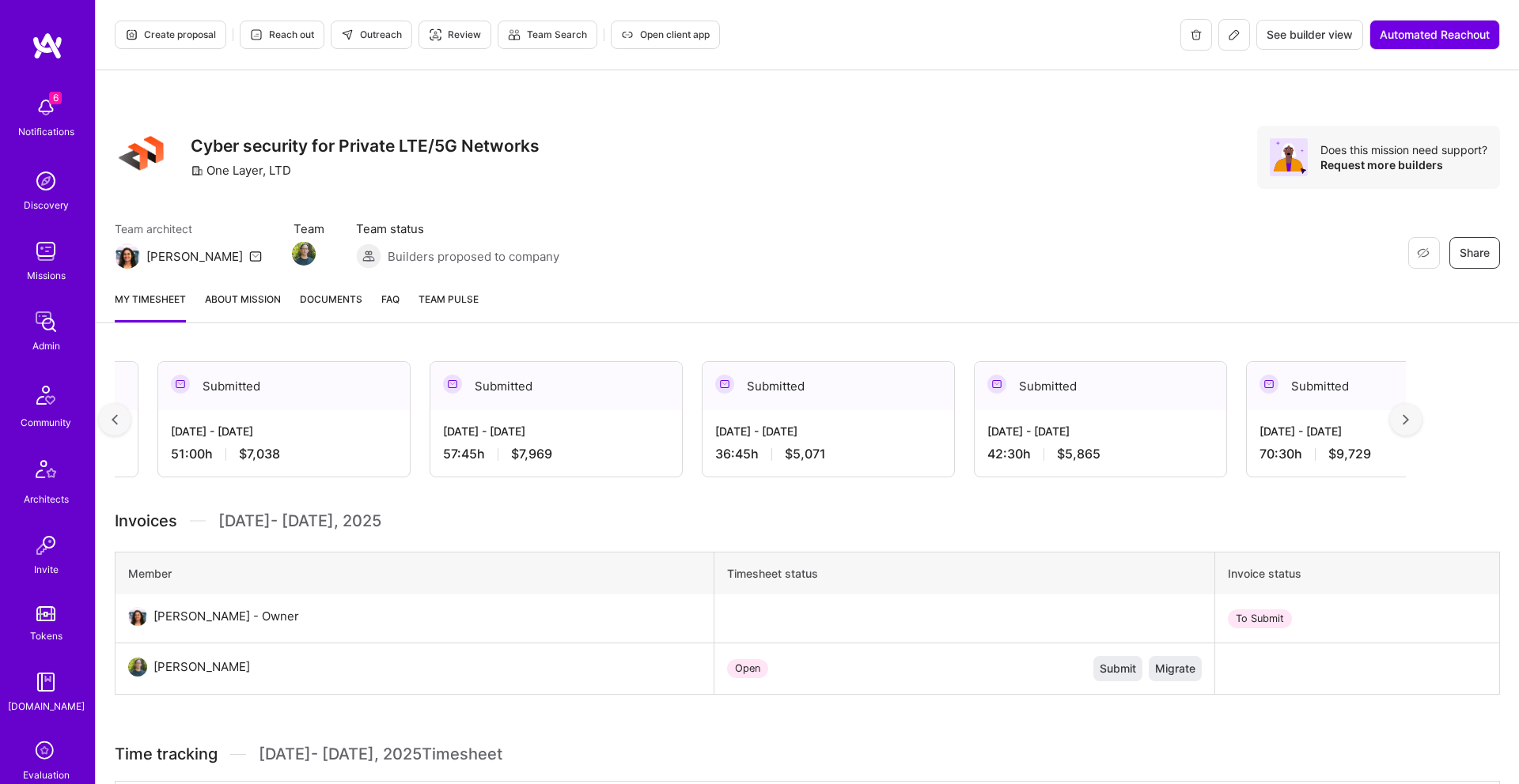
click at [1402, 416] on div at bounding box center [1405, 419] width 32 height 32
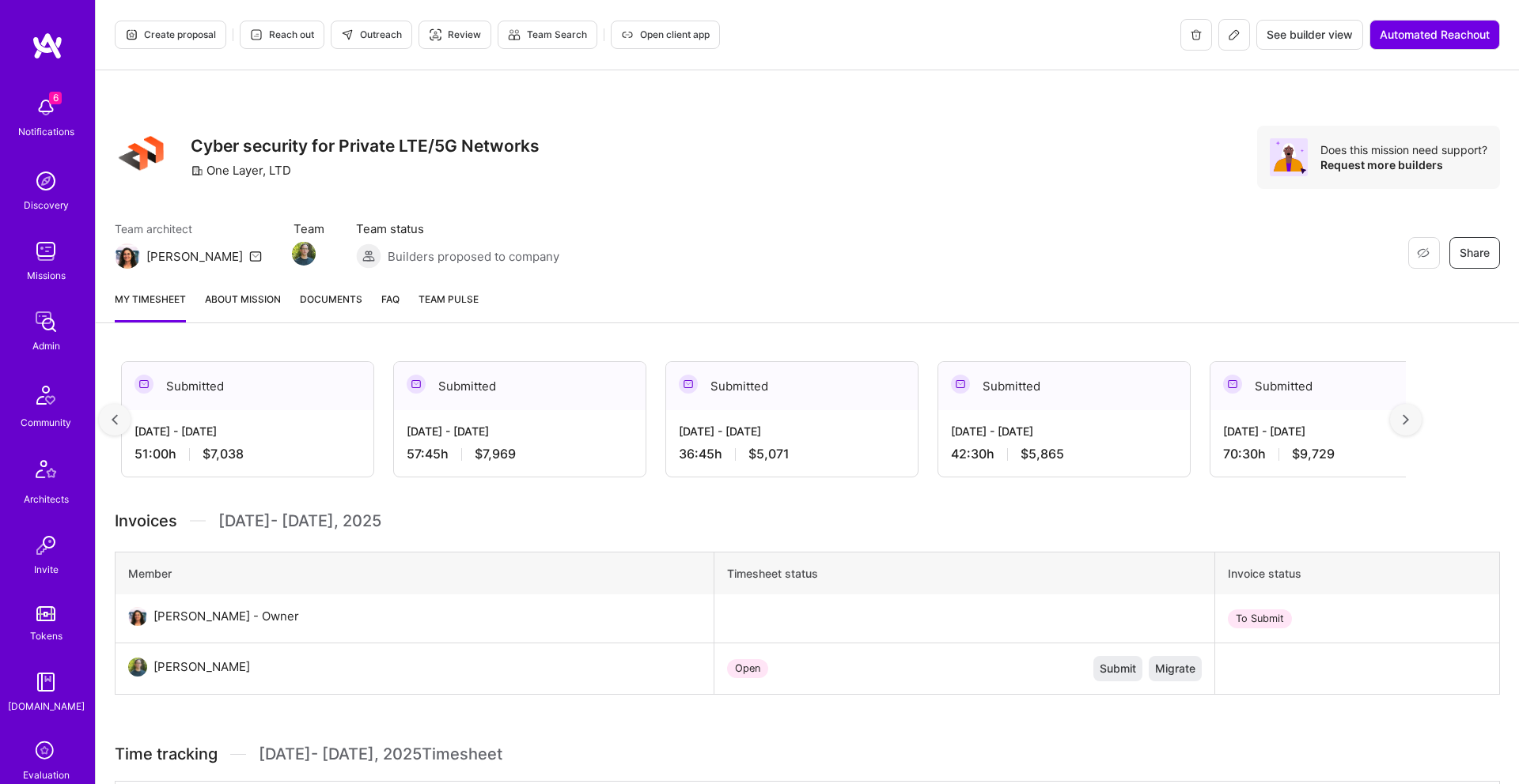
click at [1402, 417] on img at bounding box center [1405, 419] width 6 height 11
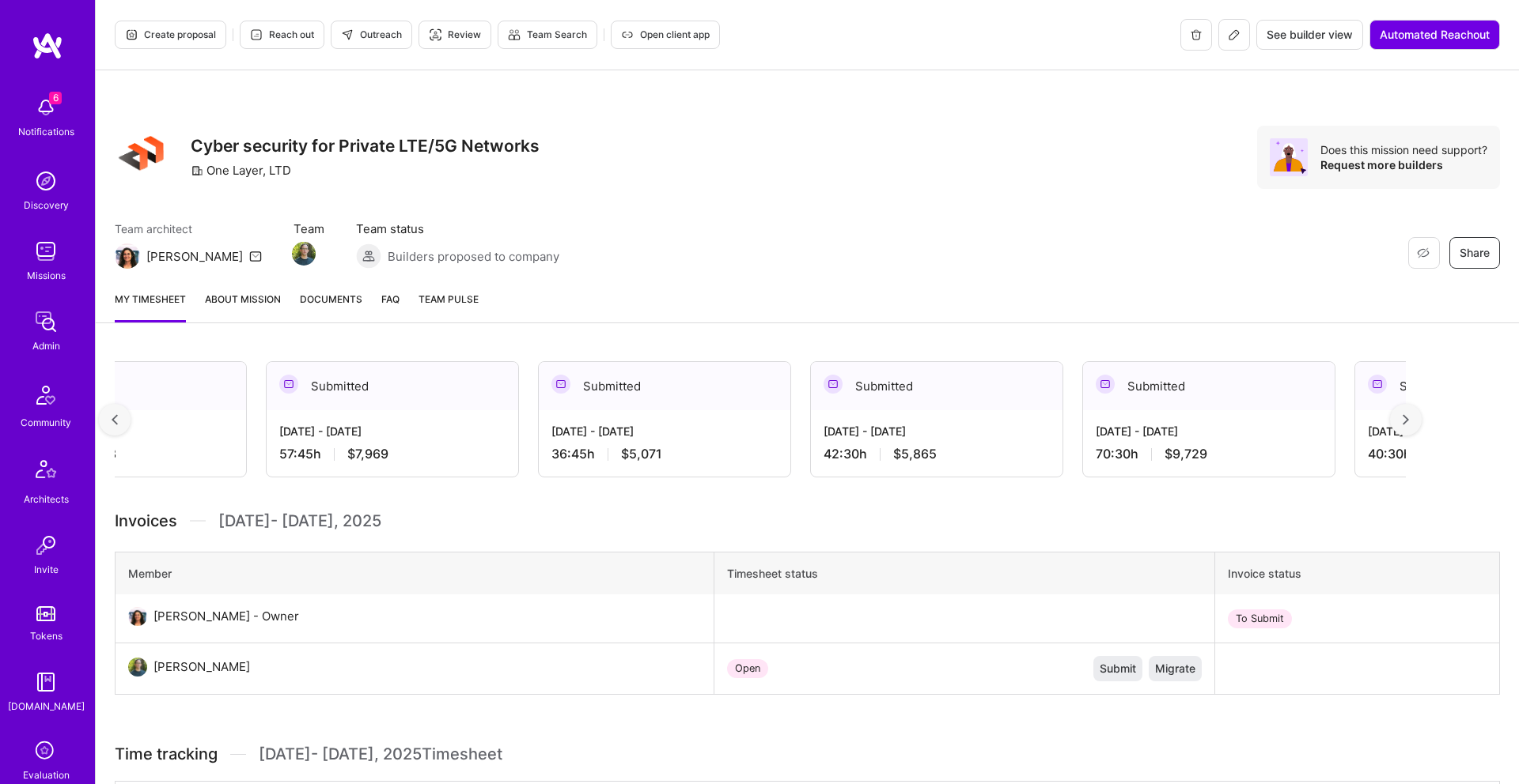
click at [1403, 416] on img at bounding box center [1405, 419] width 6 height 11
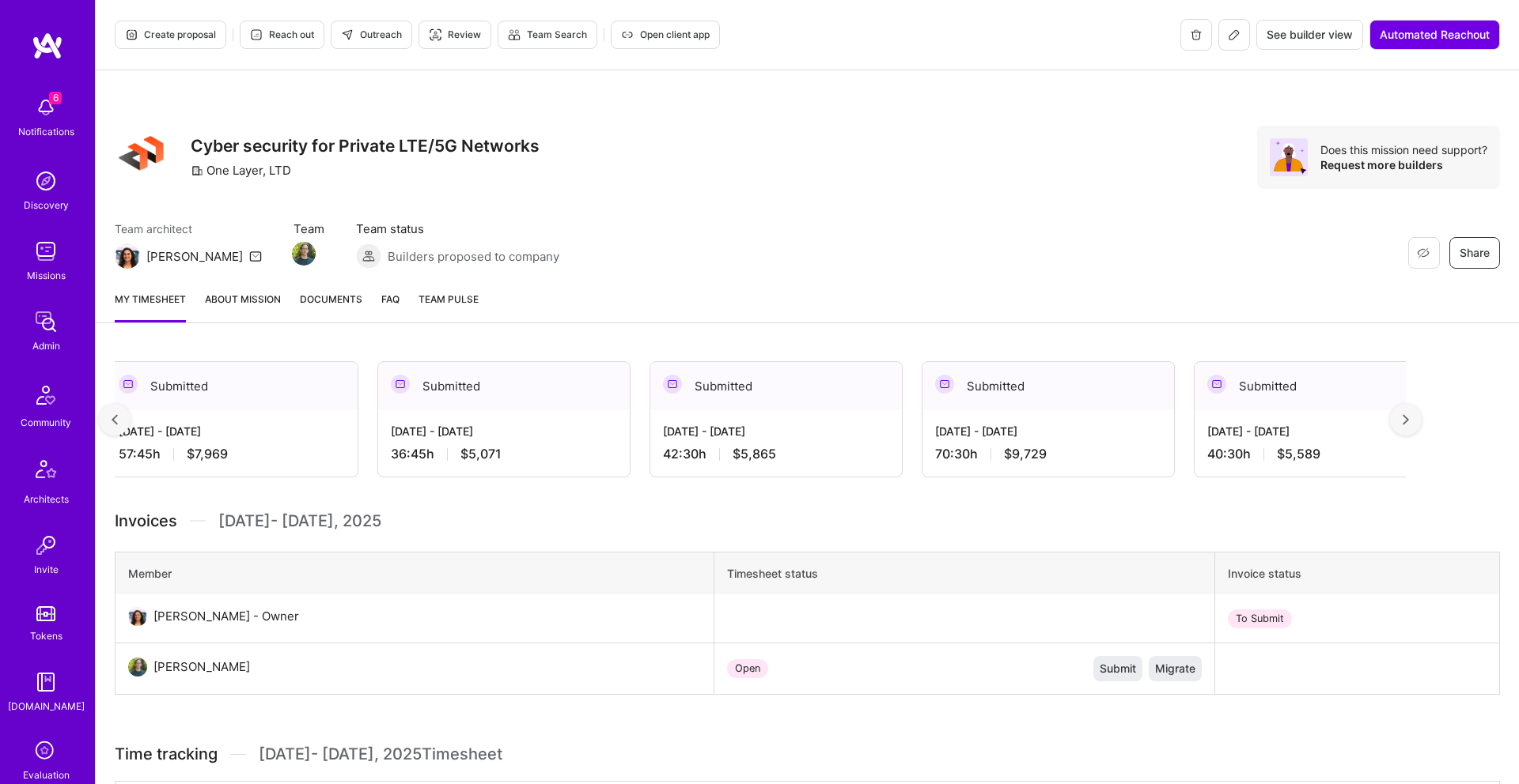
click at [1403, 416] on img at bounding box center [1405, 419] width 6 height 11
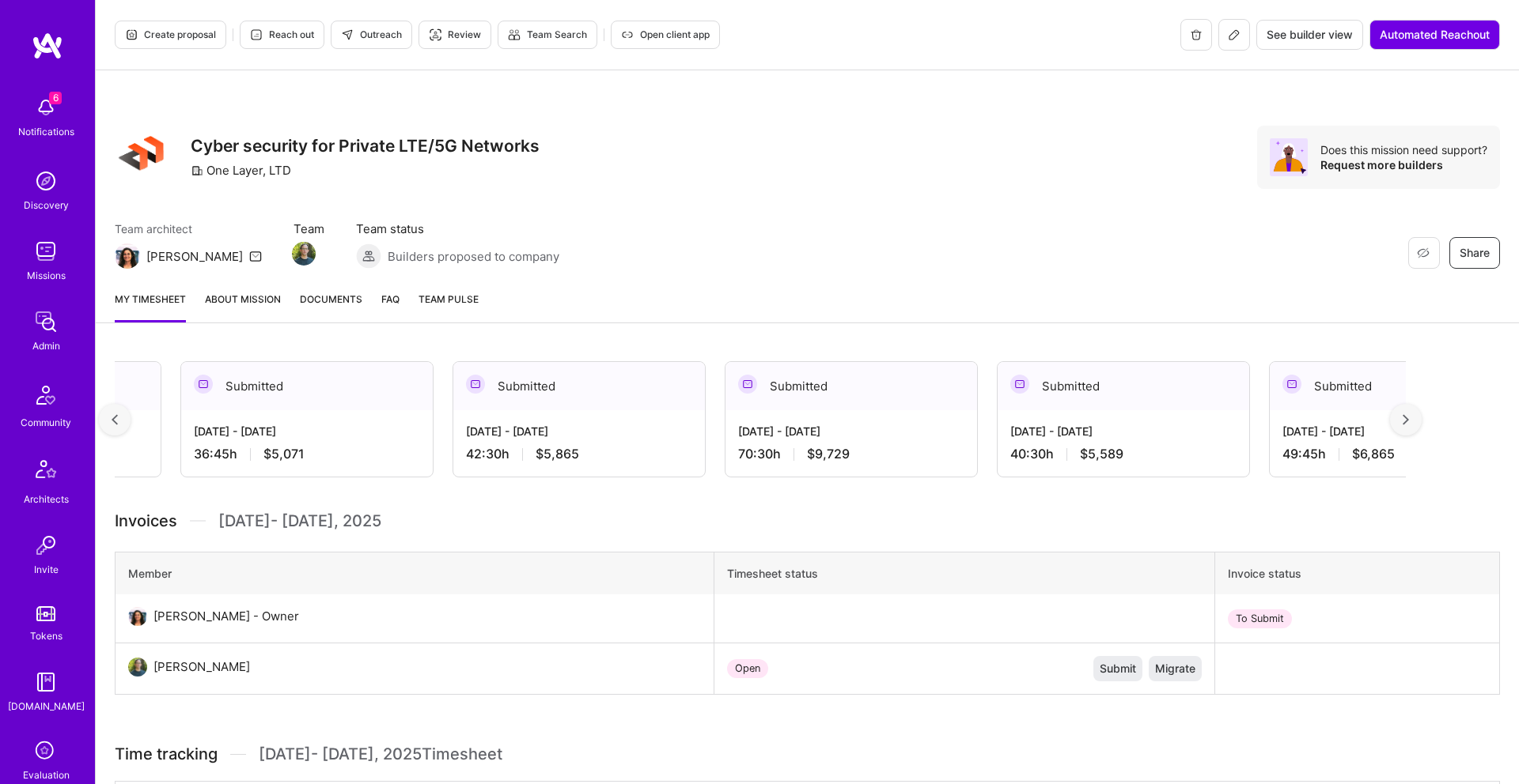
click at [1403, 416] on img at bounding box center [1405, 419] width 6 height 11
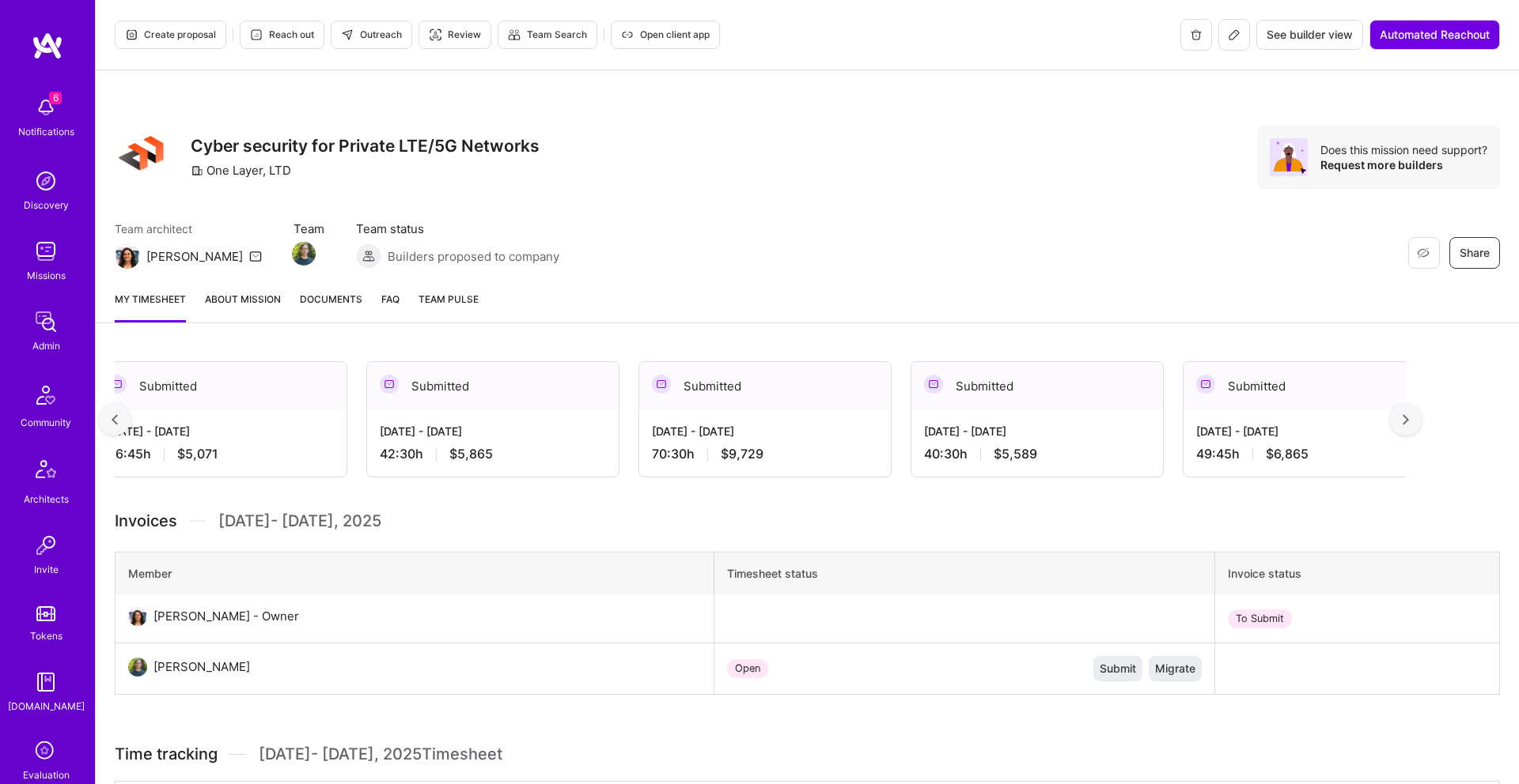
click at [1403, 416] on img at bounding box center [1405, 419] width 6 height 11
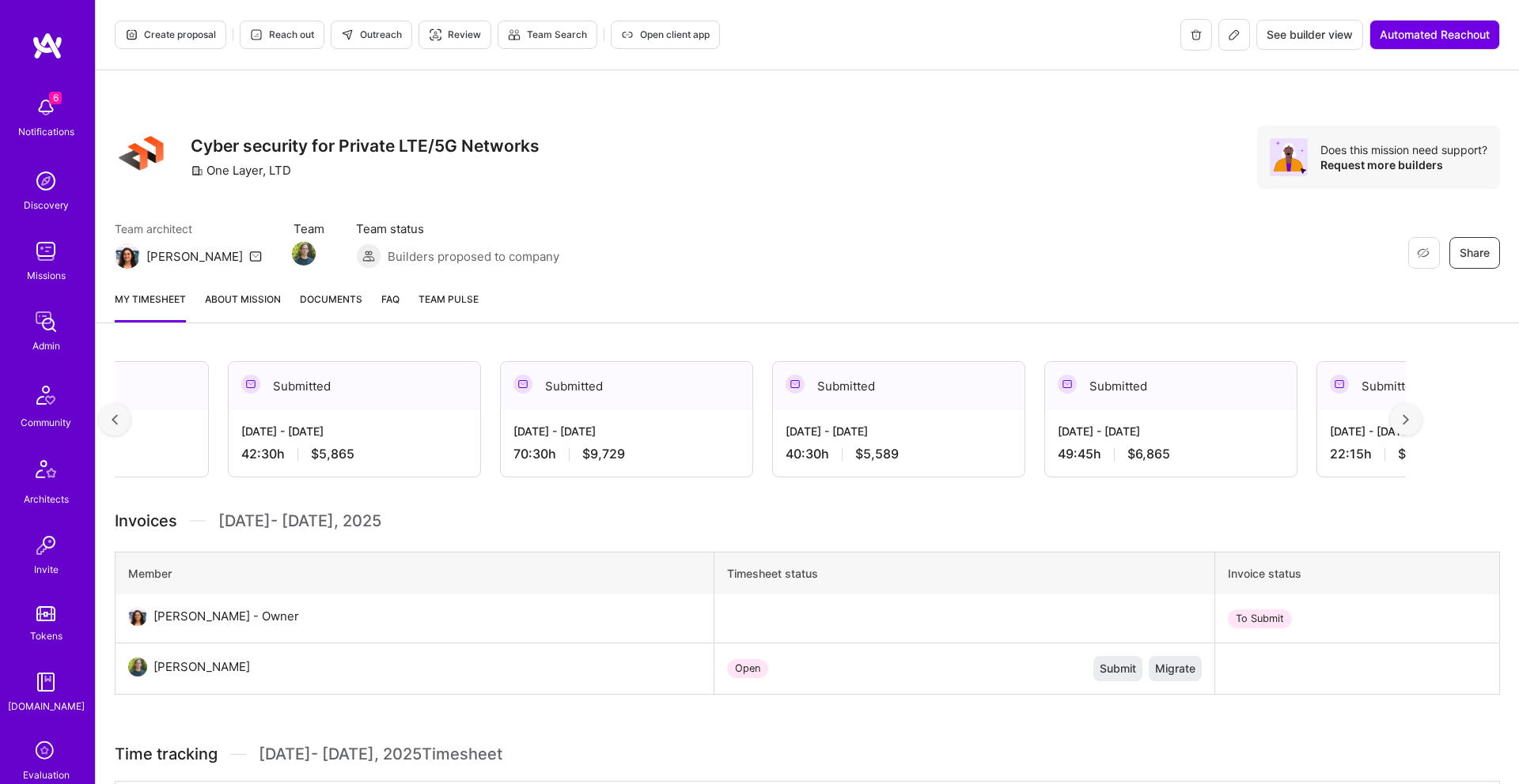
click at [1403, 416] on img at bounding box center [1405, 419] width 6 height 11
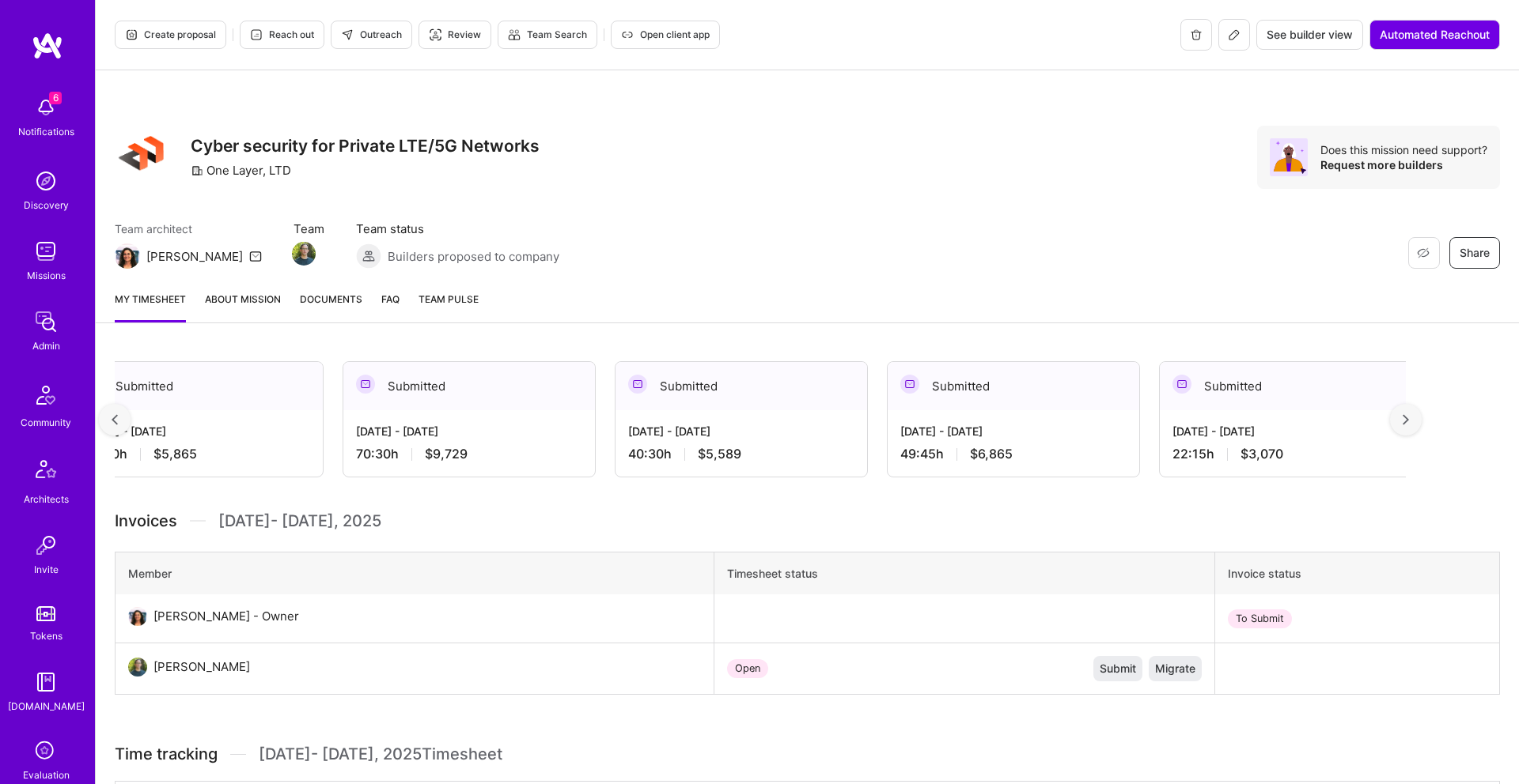
click at [1403, 416] on img at bounding box center [1405, 419] width 6 height 11
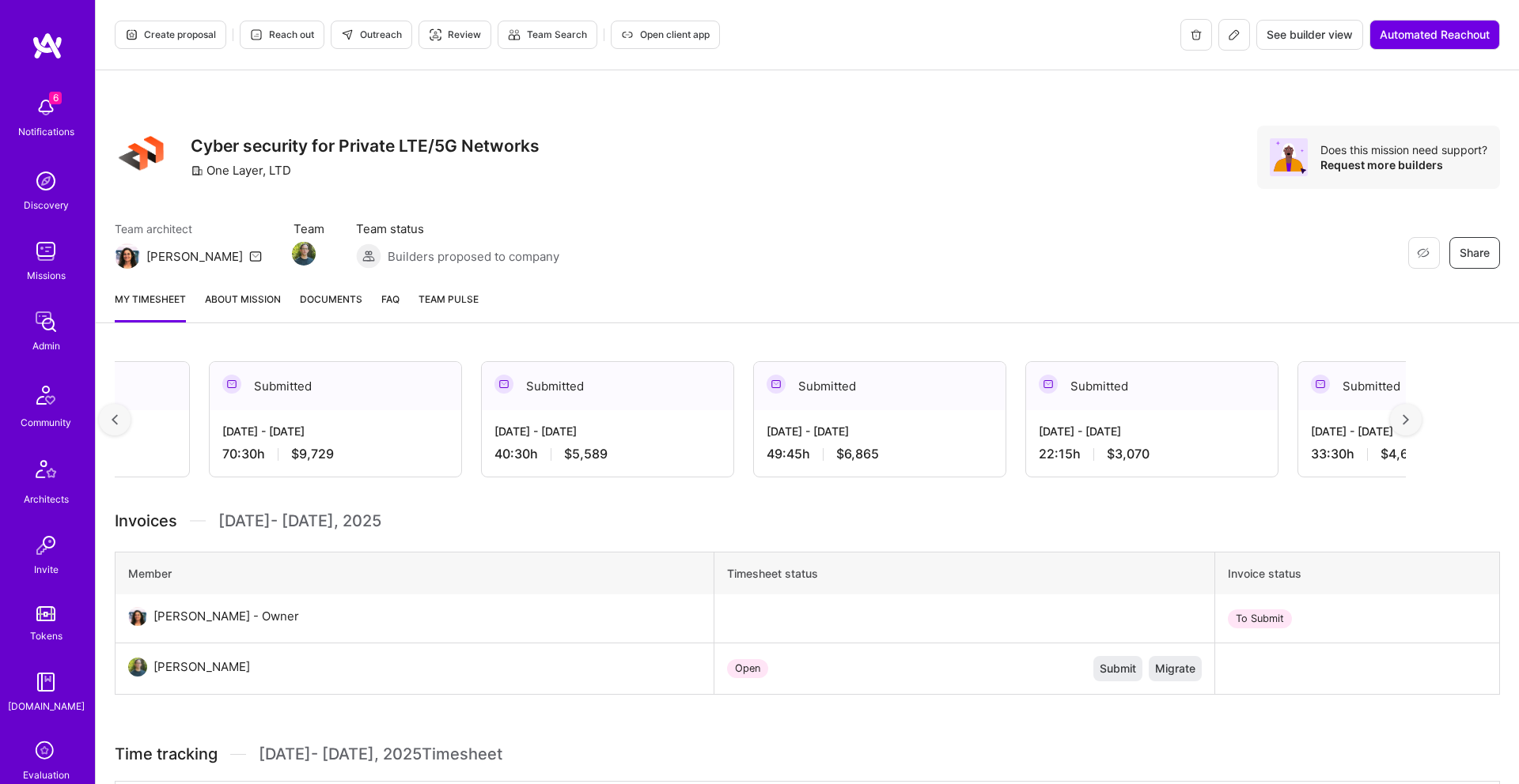
click at [1403, 416] on img at bounding box center [1405, 419] width 6 height 11
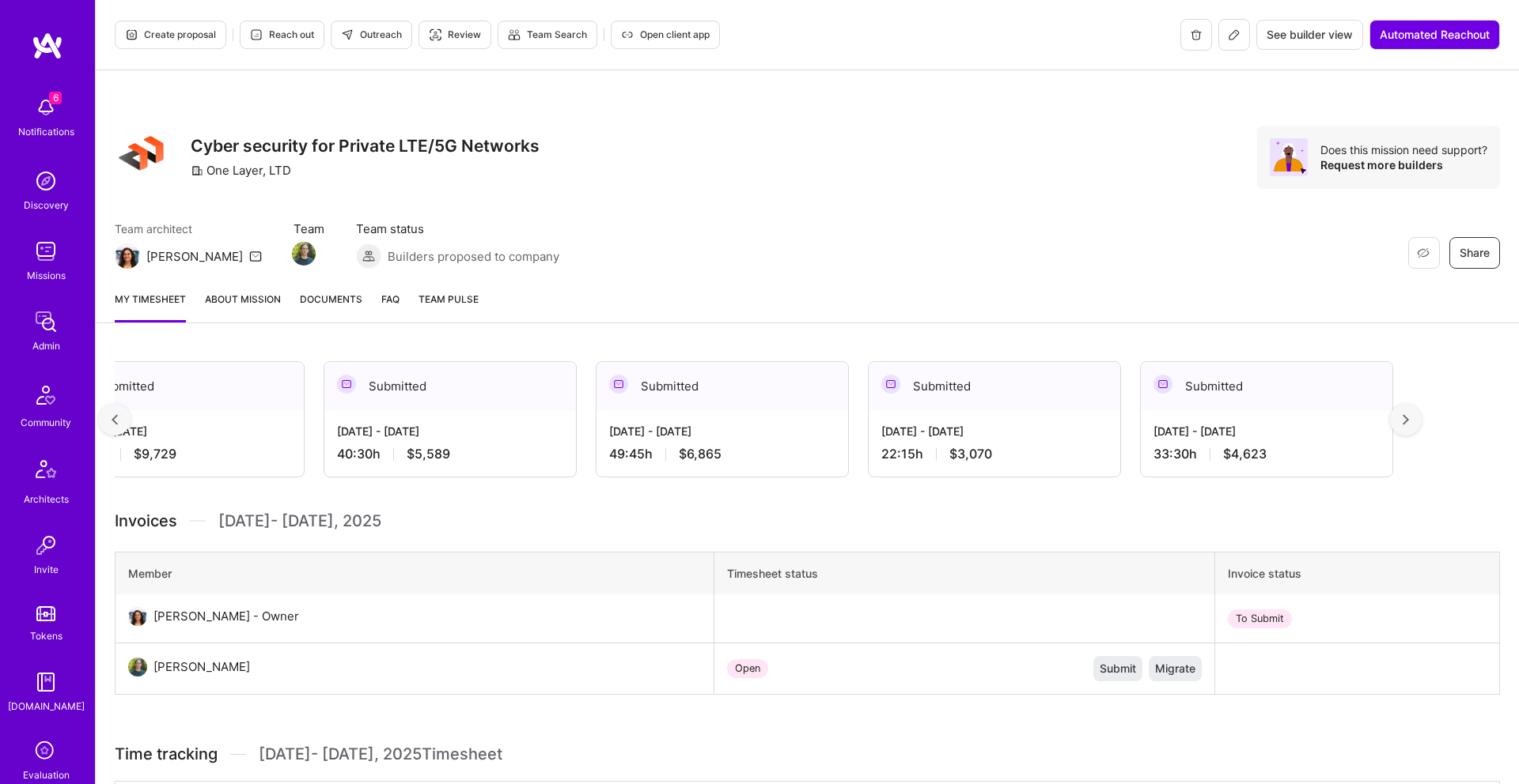
click at [1403, 416] on img at bounding box center [1405, 419] width 6 height 11
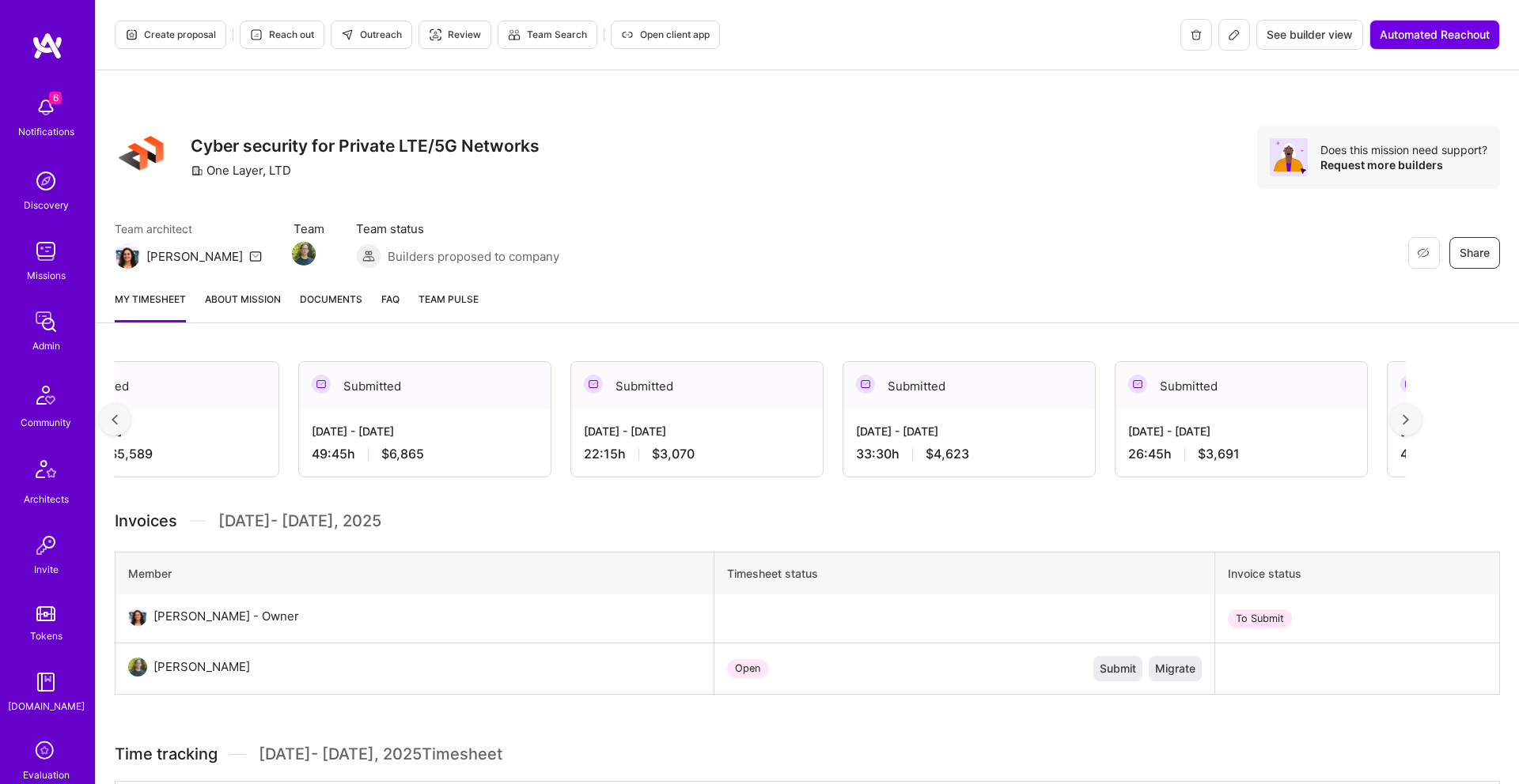
click at [1403, 415] on img at bounding box center [1405, 419] width 6 height 11
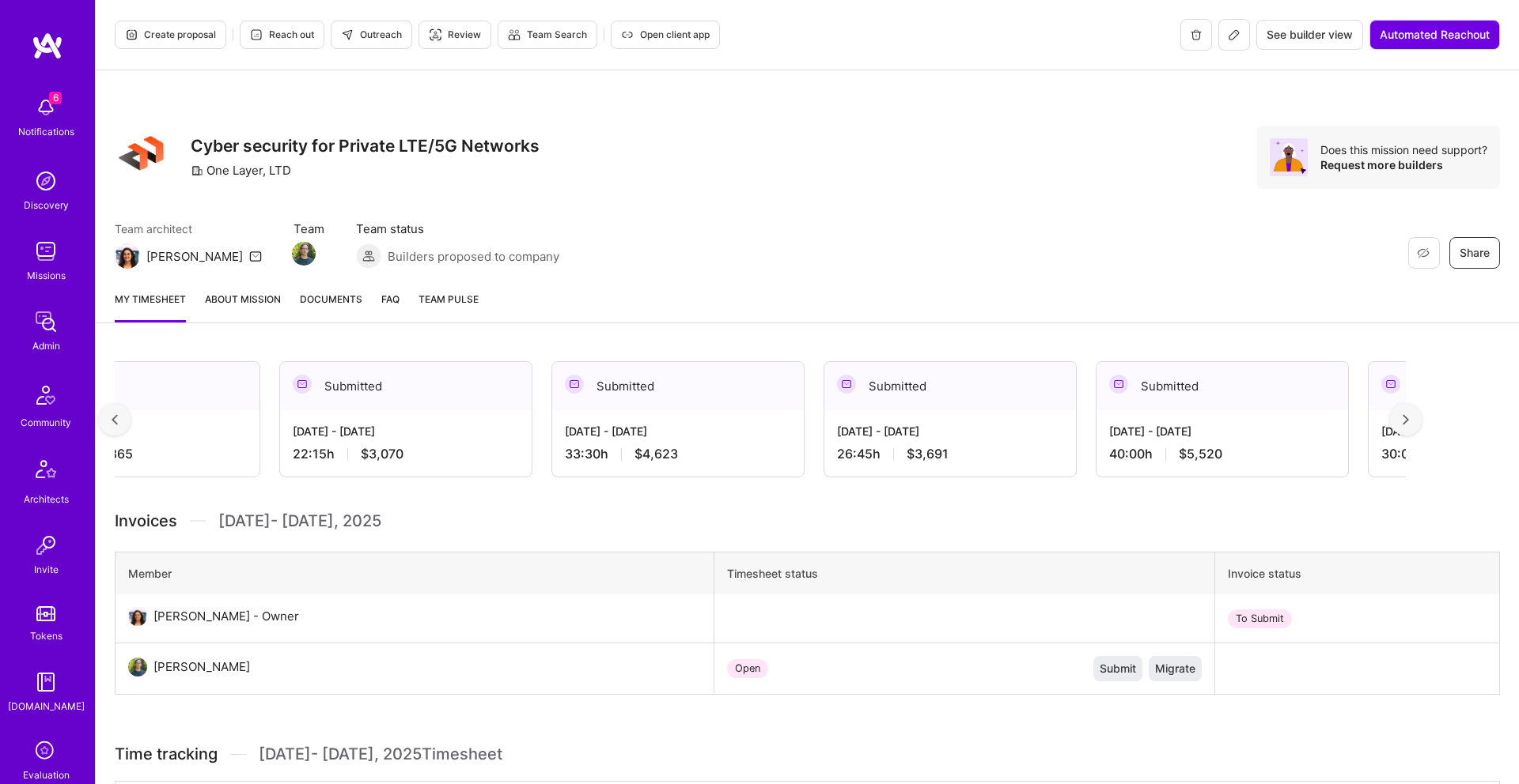
click at [1404, 414] on img at bounding box center [1405, 419] width 6 height 11
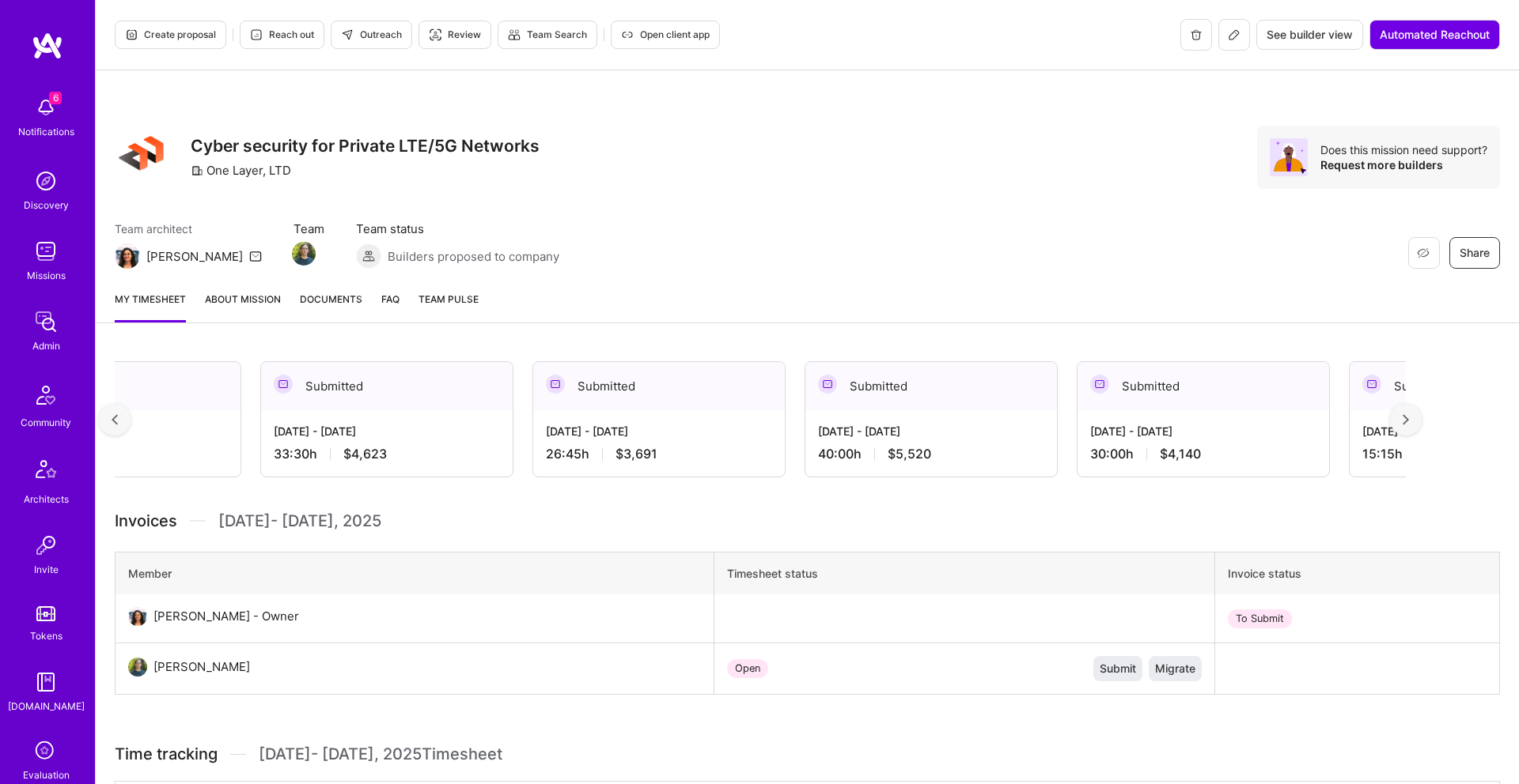
click at [1406, 414] on img at bounding box center [1405, 419] width 6 height 11
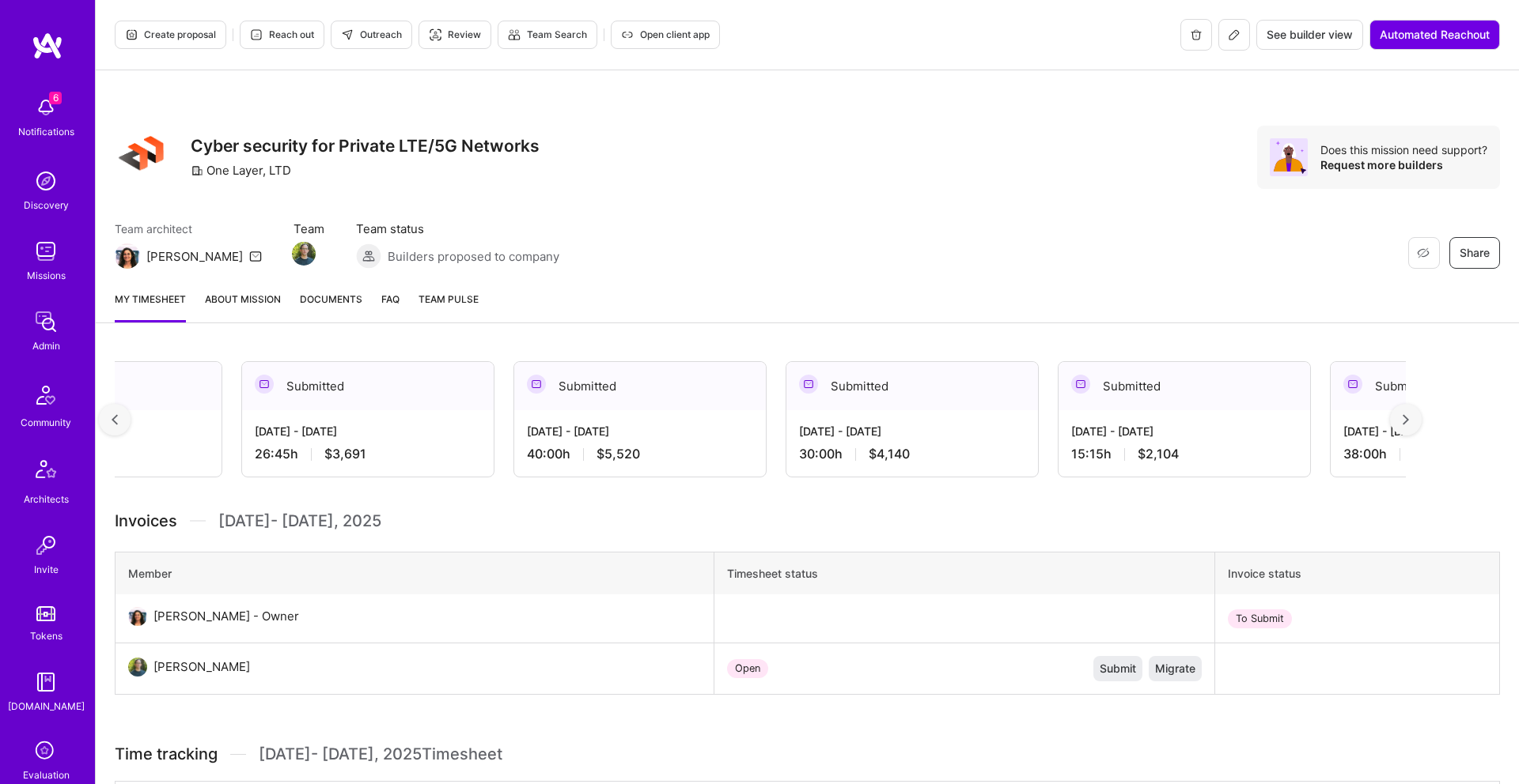
click at [1406, 414] on img at bounding box center [1405, 419] width 6 height 11
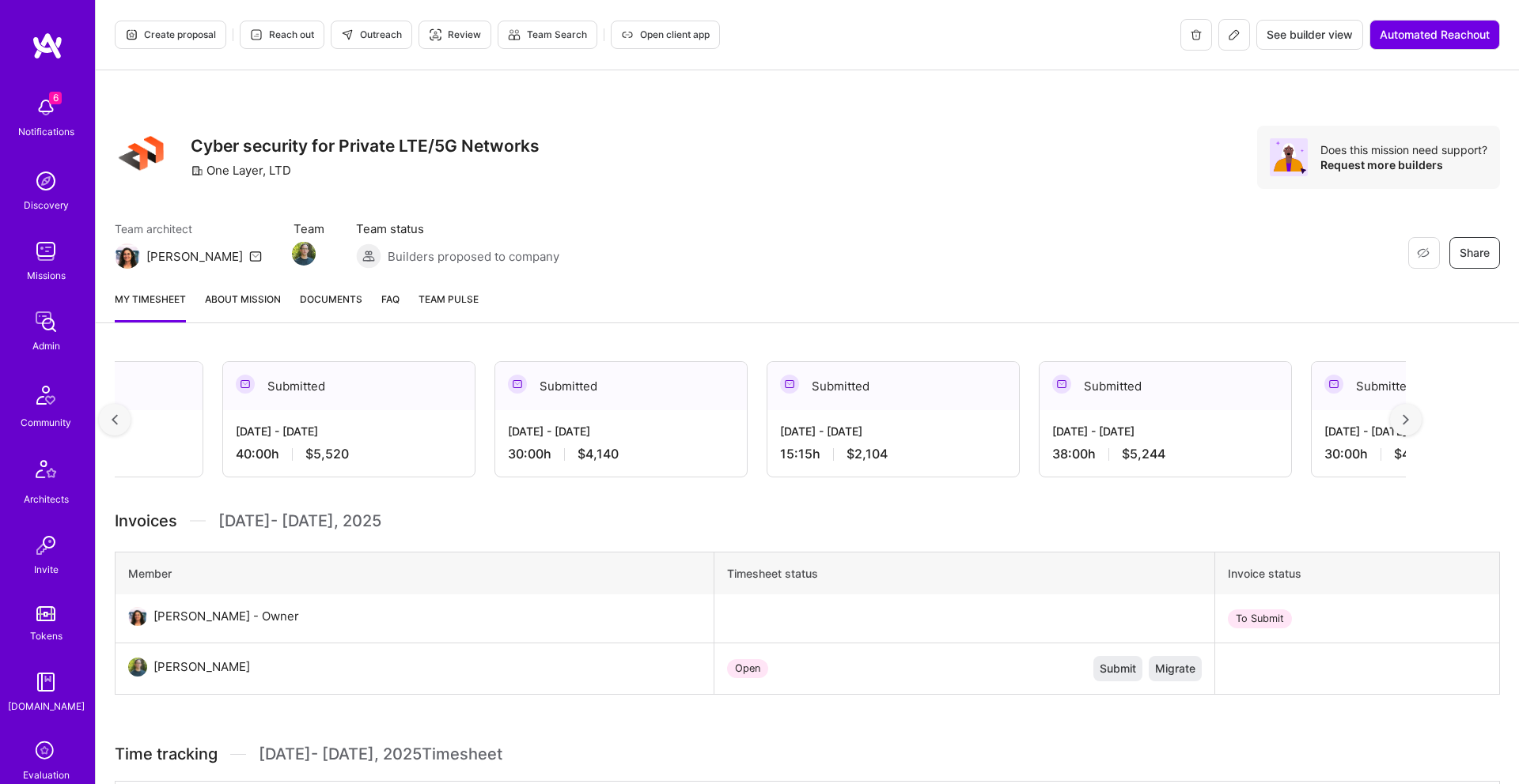
click at [1406, 414] on img at bounding box center [1405, 419] width 6 height 11
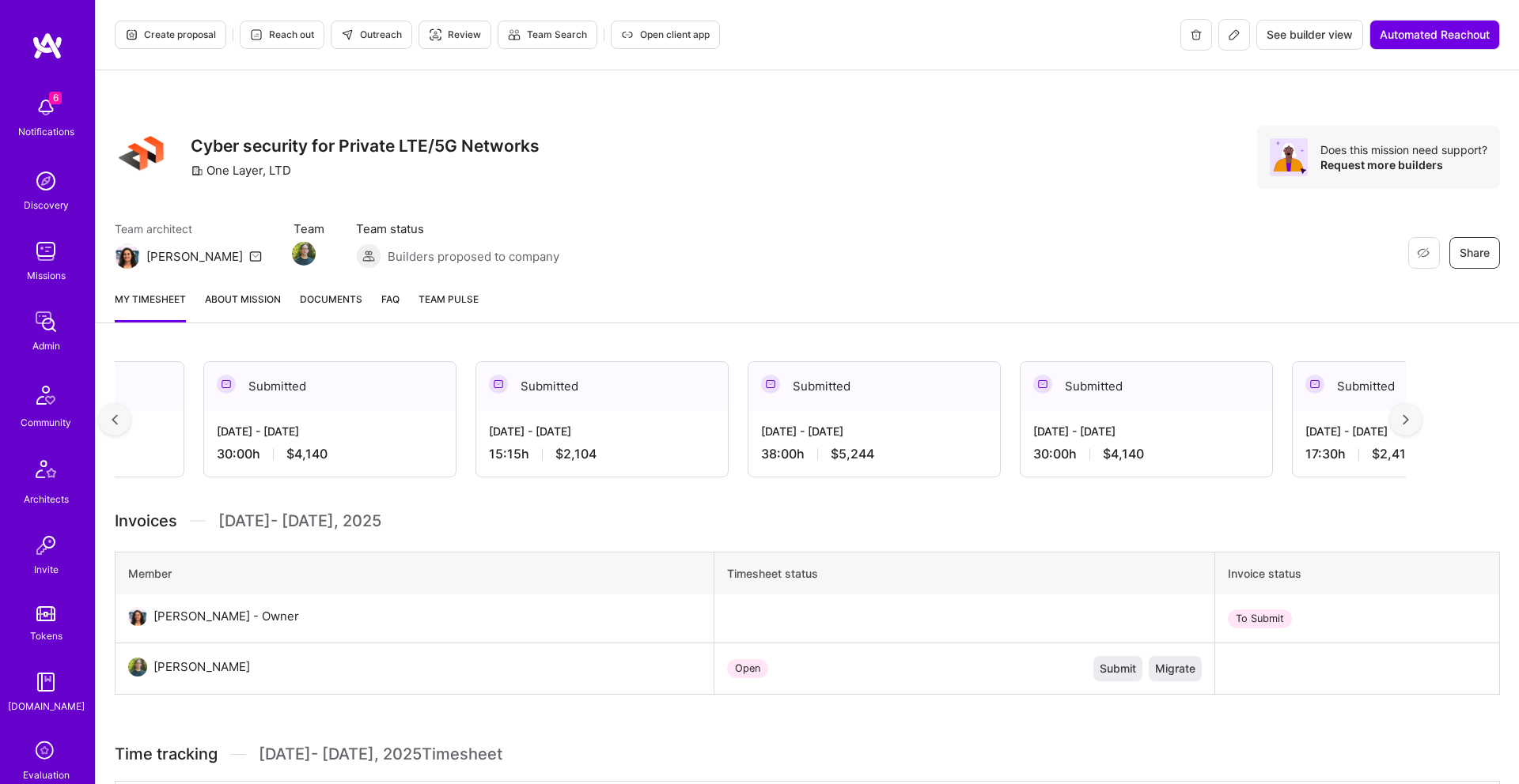
click at [1406, 414] on img at bounding box center [1405, 419] width 6 height 11
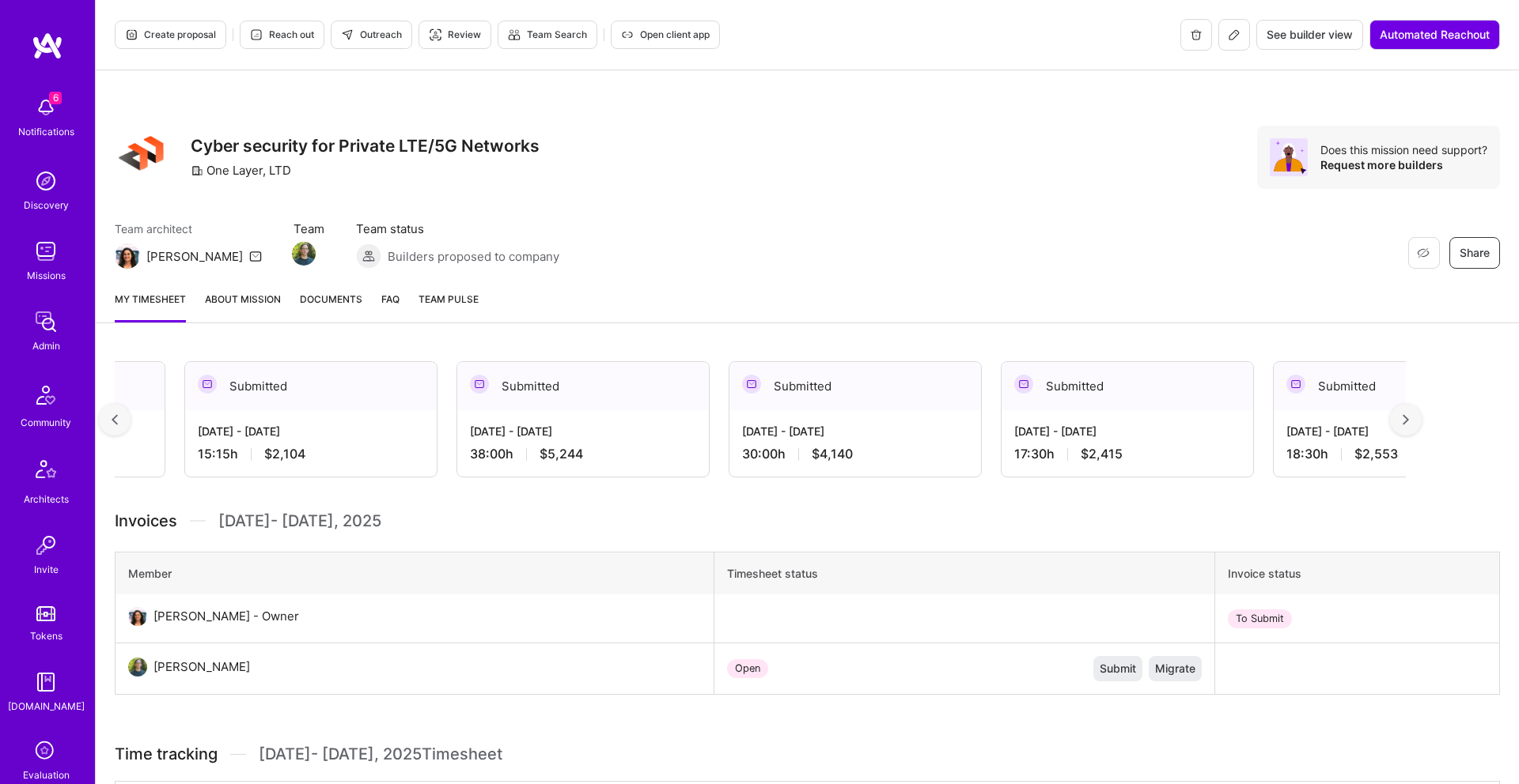
click at [1406, 414] on img at bounding box center [1405, 419] width 6 height 11
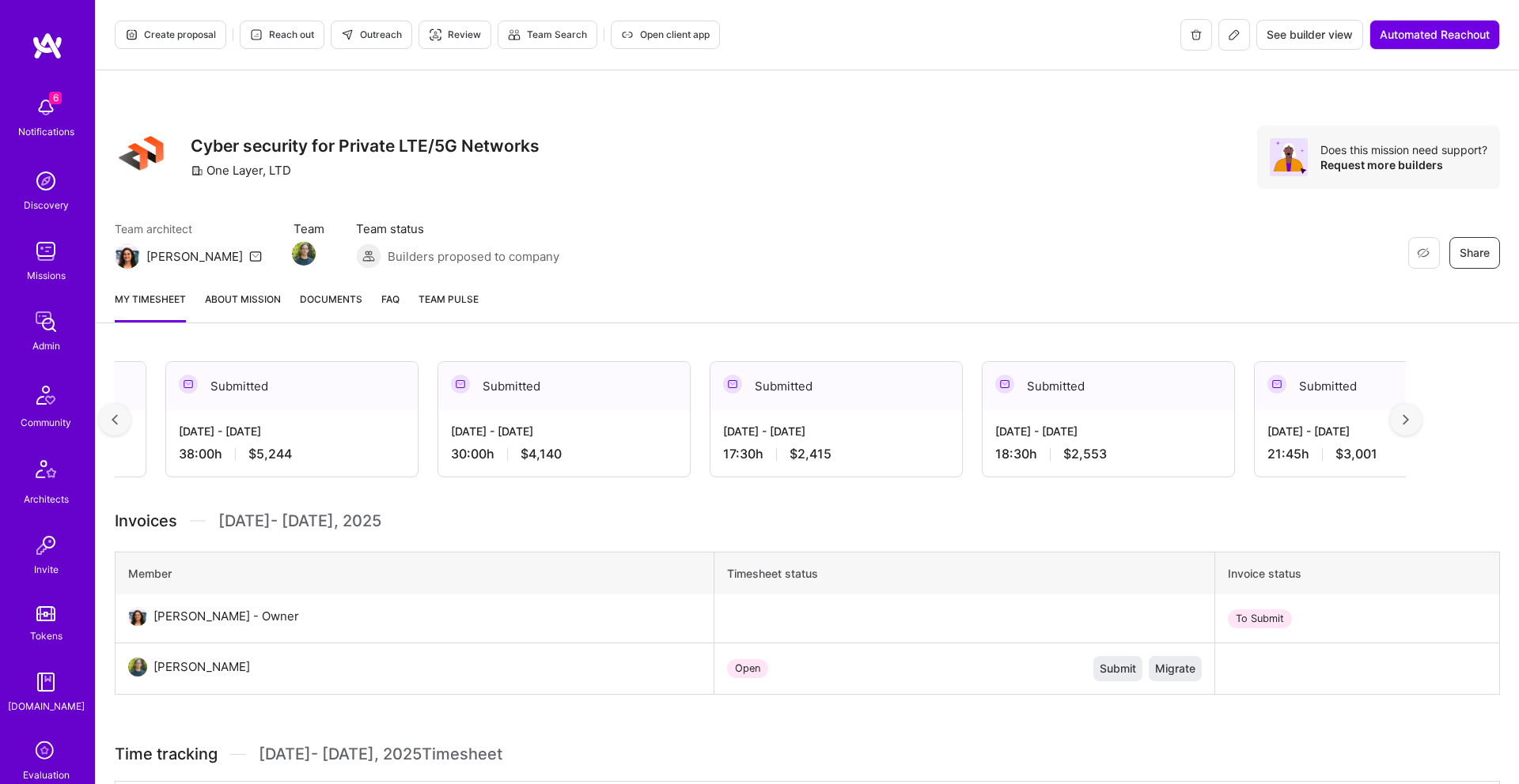
click at [1406, 414] on img at bounding box center [1405, 419] width 6 height 11
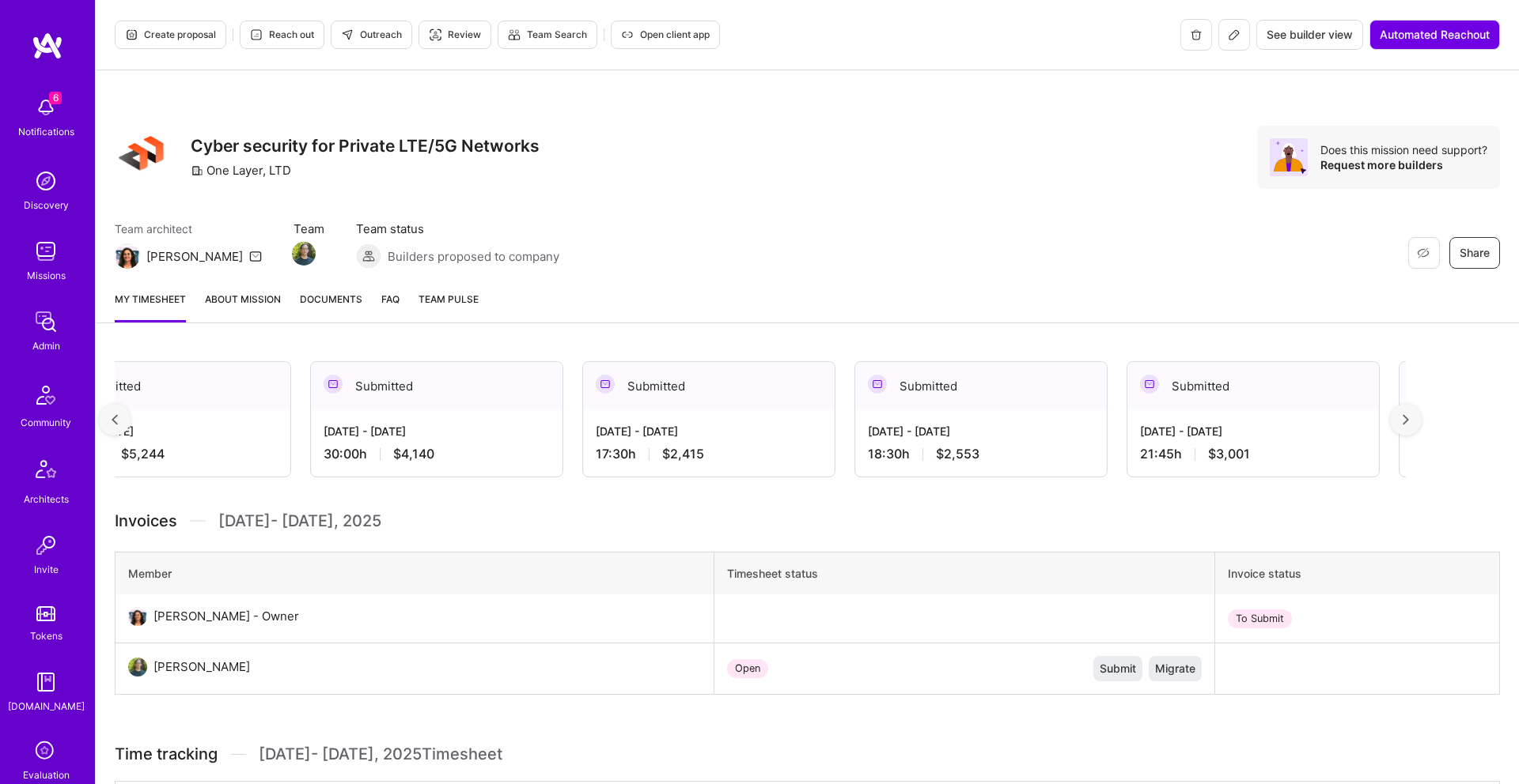
click at [1406, 414] on img at bounding box center [1405, 419] width 6 height 11
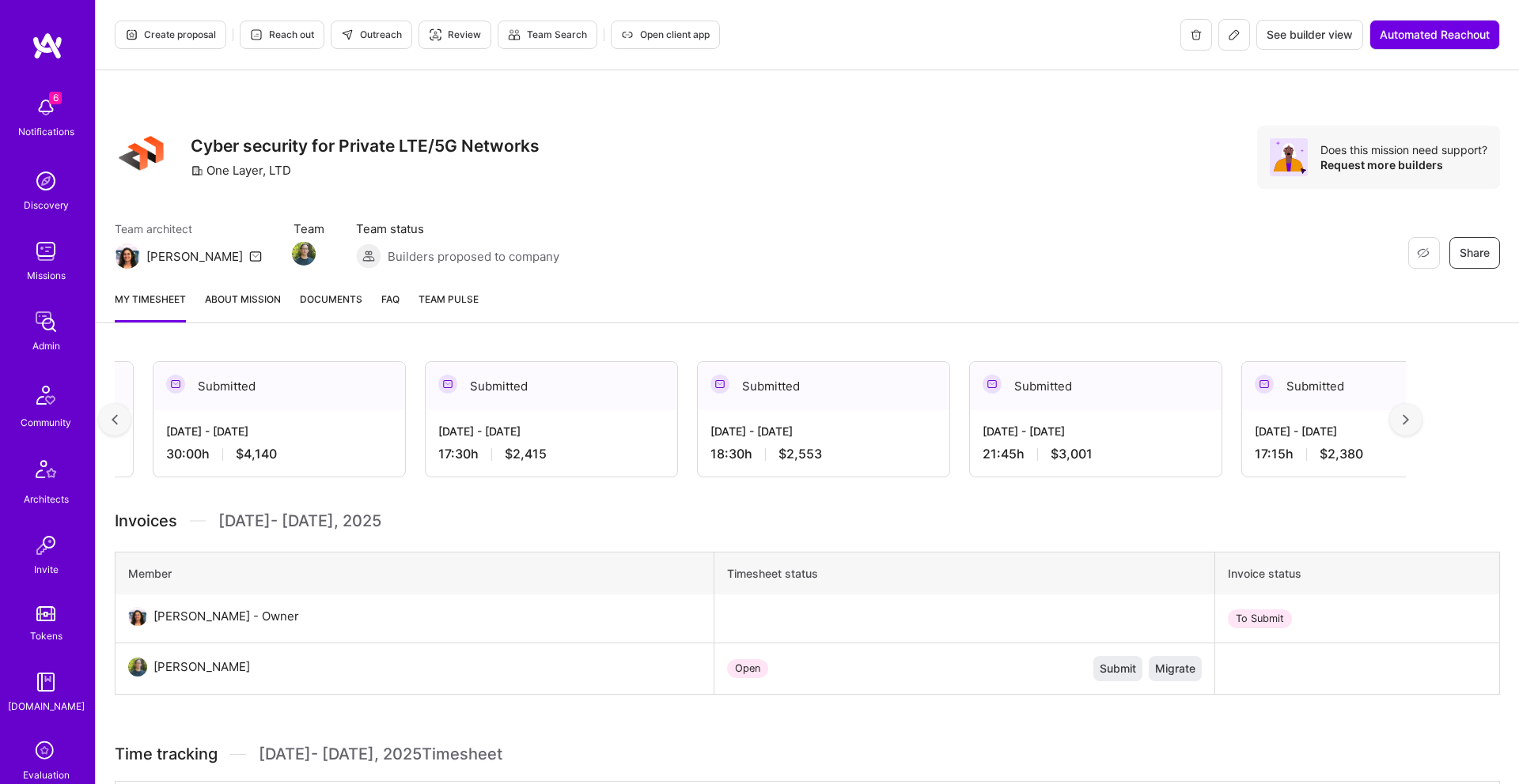
click at [1406, 414] on img at bounding box center [1405, 419] width 6 height 11
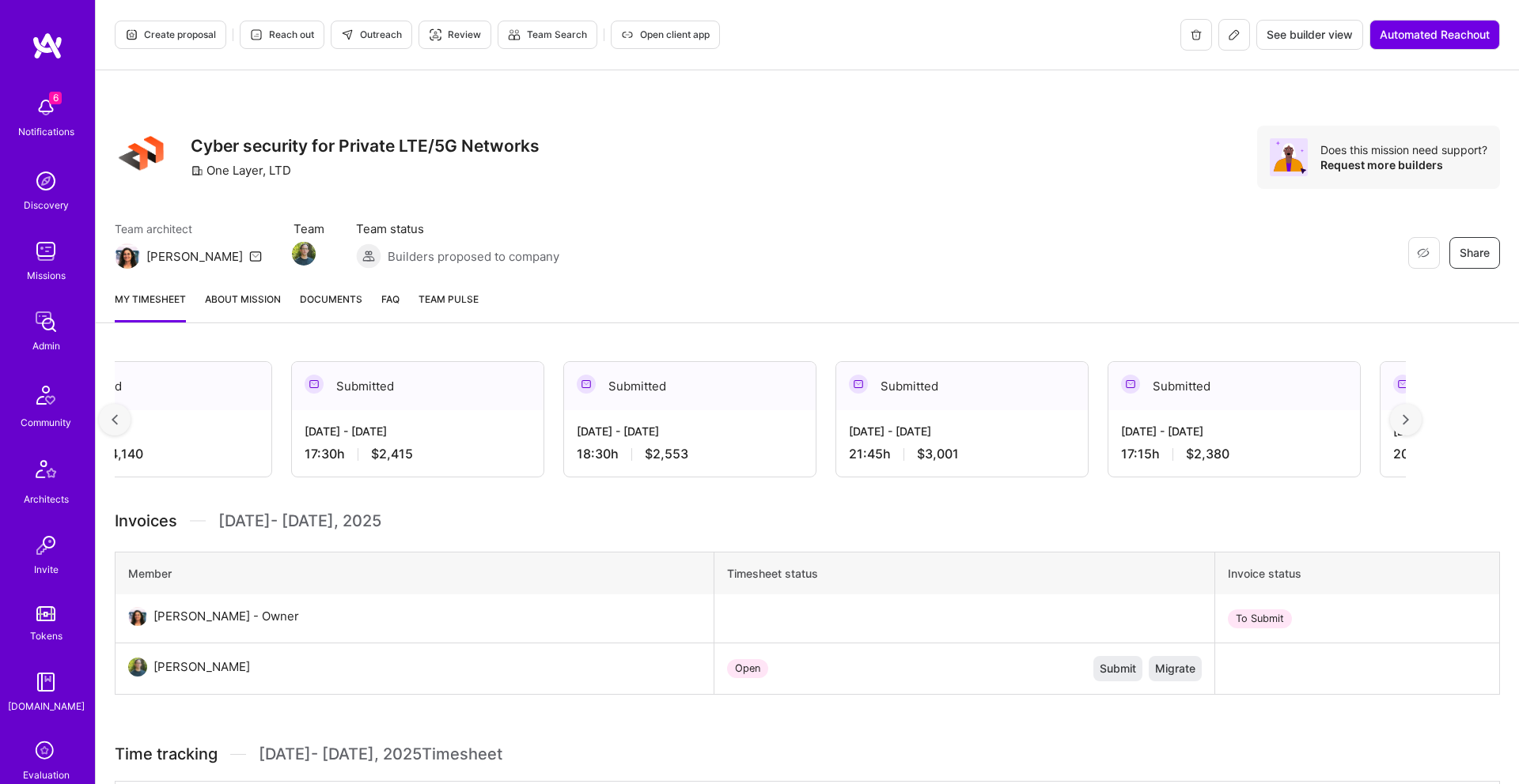
click at [1406, 415] on img at bounding box center [1405, 419] width 6 height 11
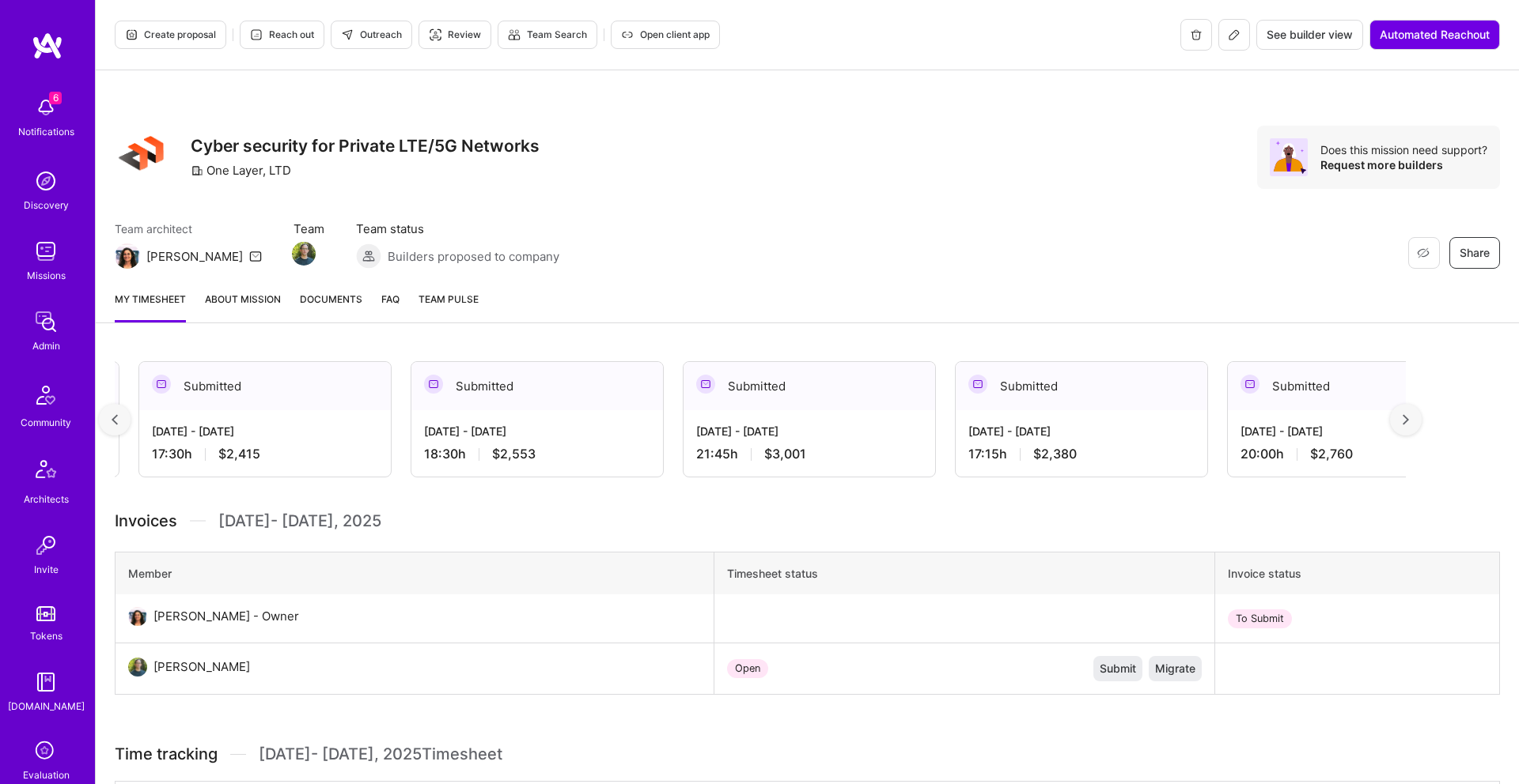
click at [1406, 414] on img at bounding box center [1405, 419] width 6 height 11
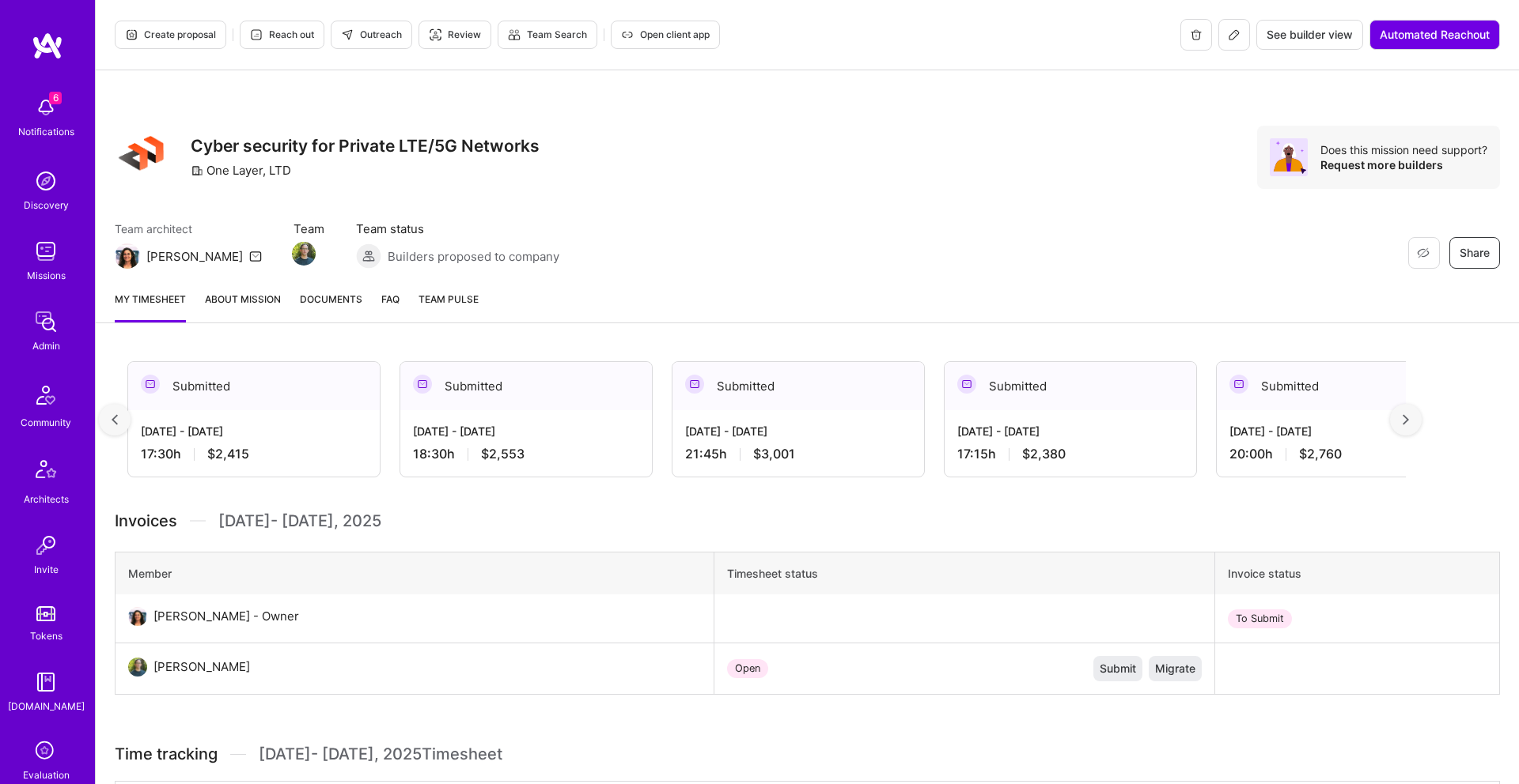
click at [1406, 414] on img at bounding box center [1405, 419] width 6 height 11
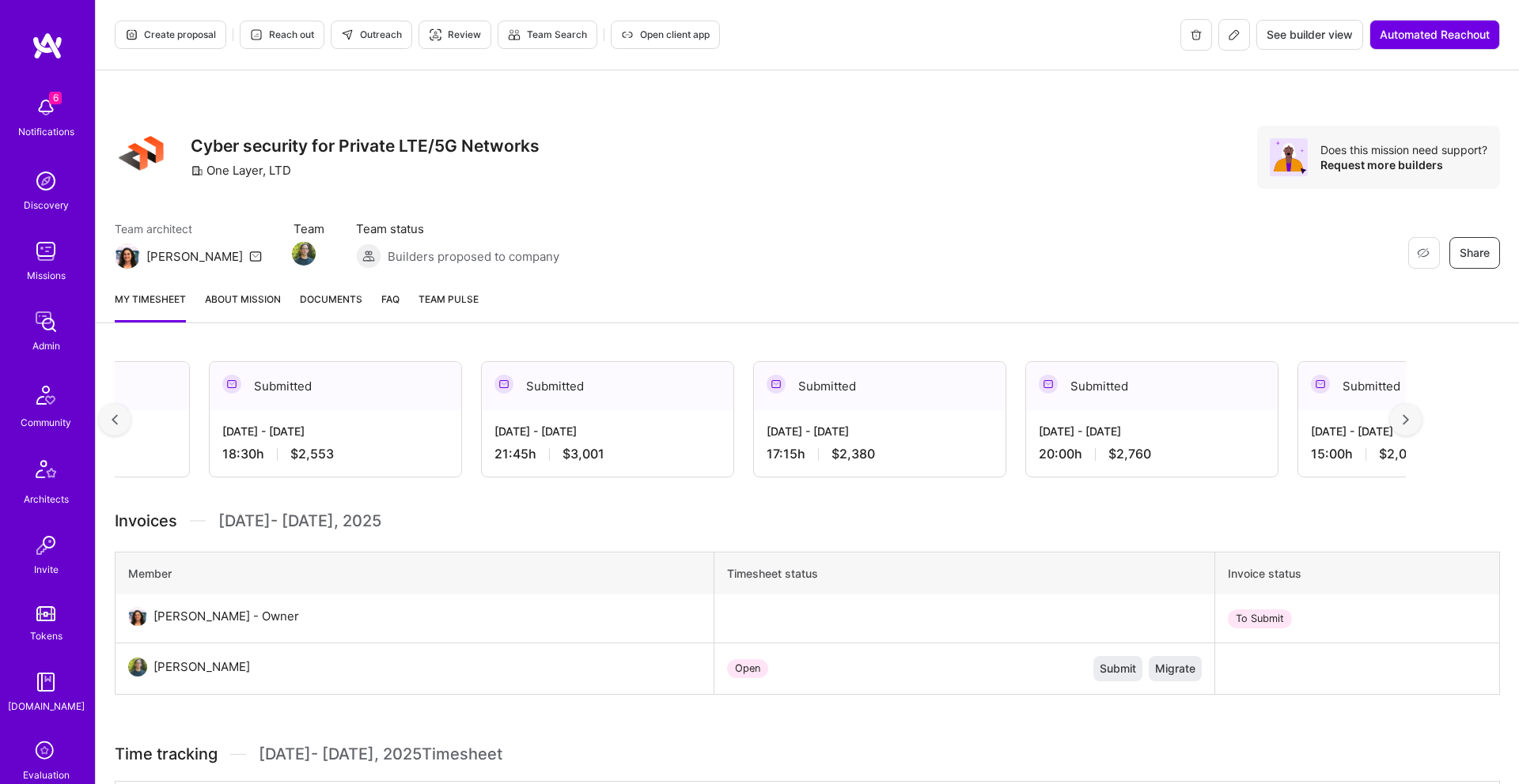
click at [1406, 414] on img at bounding box center [1405, 419] width 6 height 11
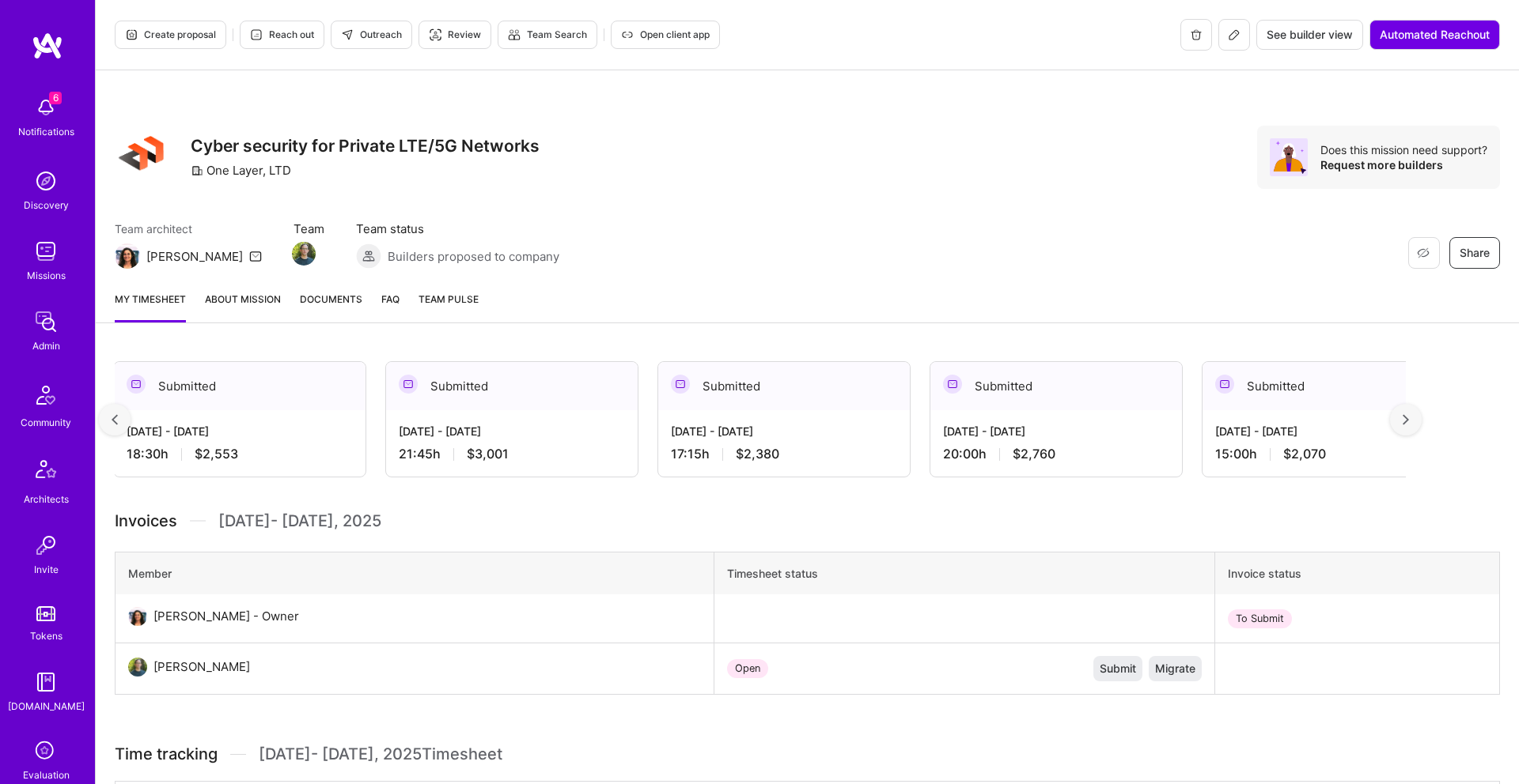
click at [1406, 414] on img at bounding box center [1405, 419] width 6 height 11
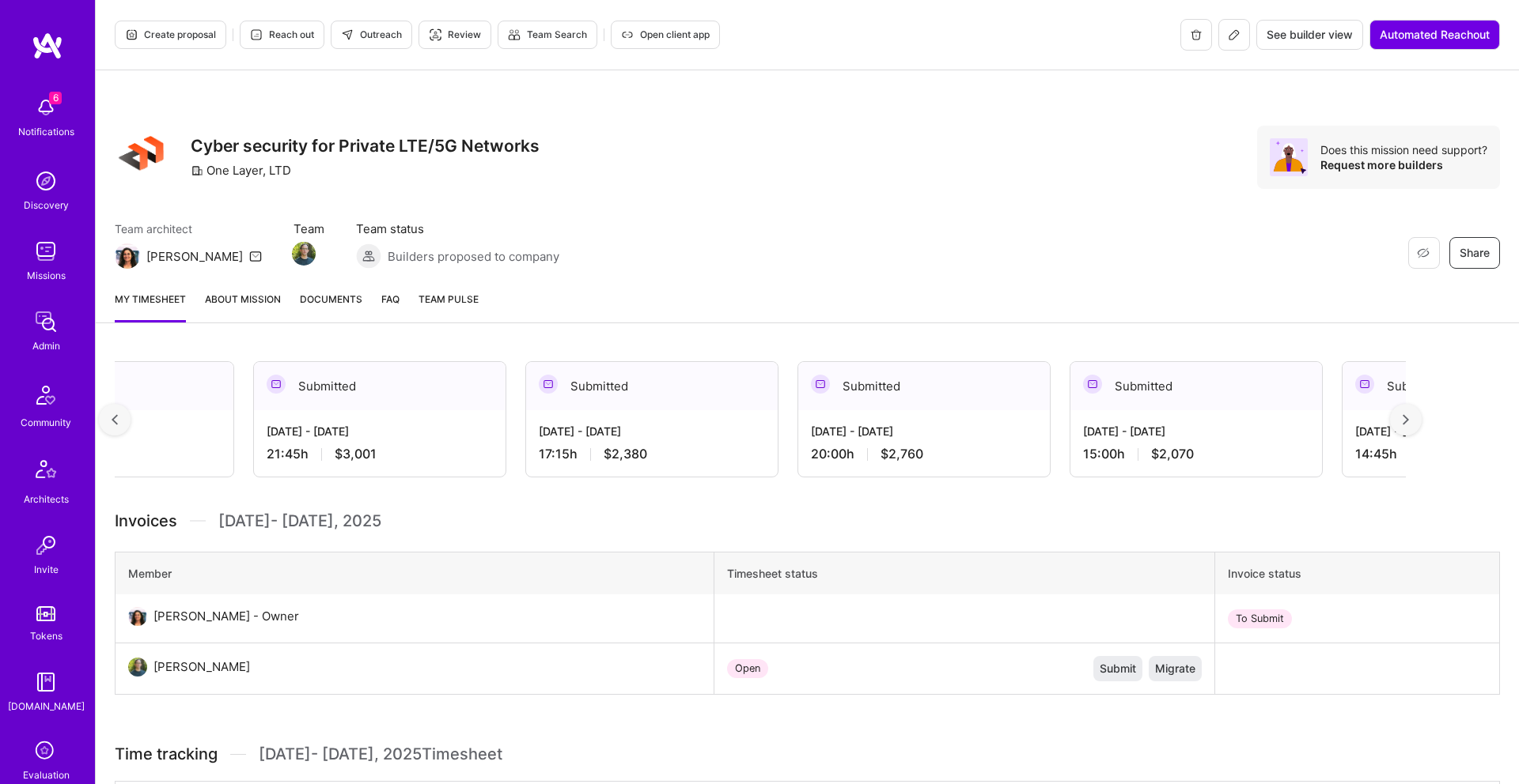
click at [1406, 414] on img at bounding box center [1405, 419] width 6 height 11
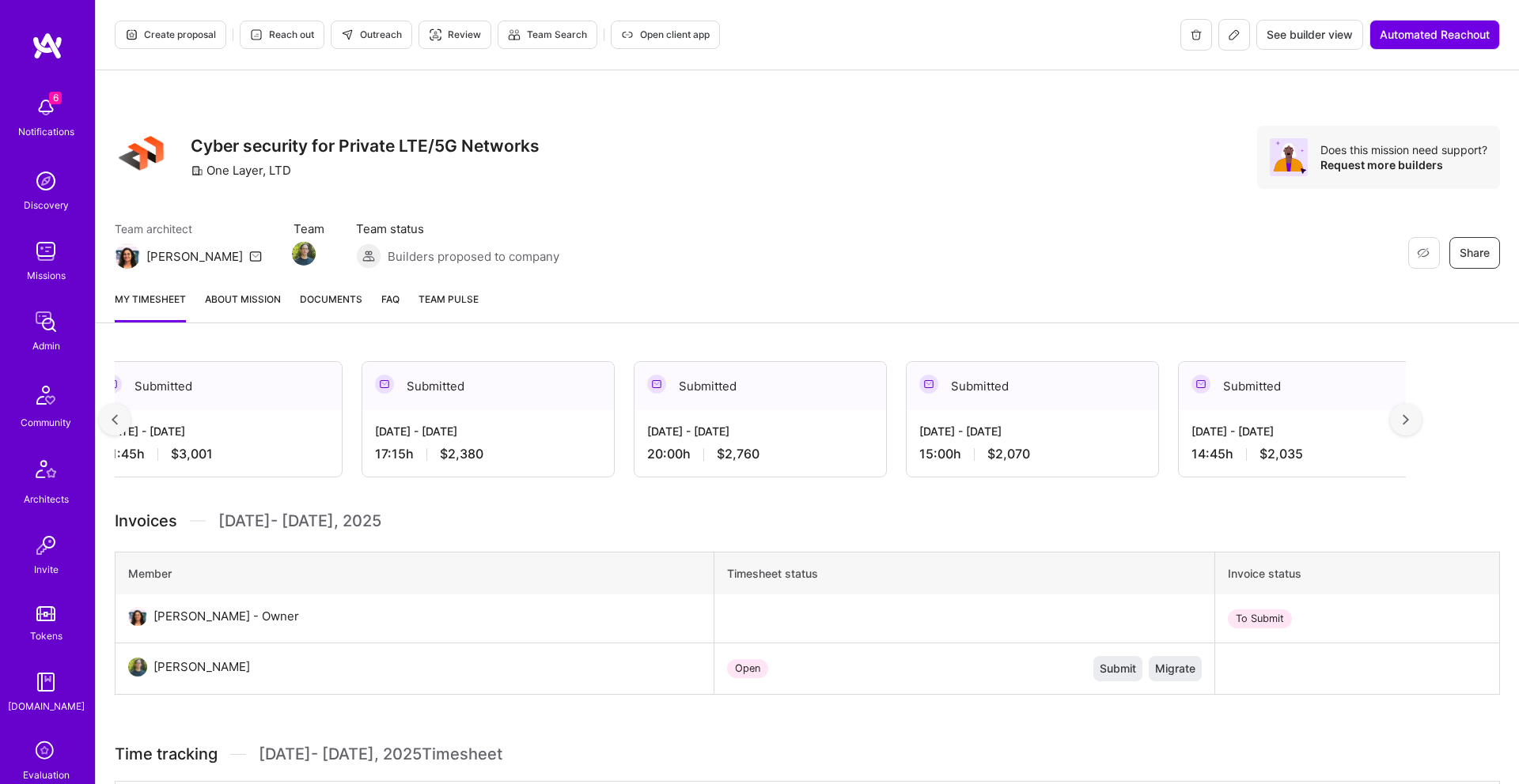
click at [1406, 414] on img at bounding box center [1405, 419] width 6 height 11
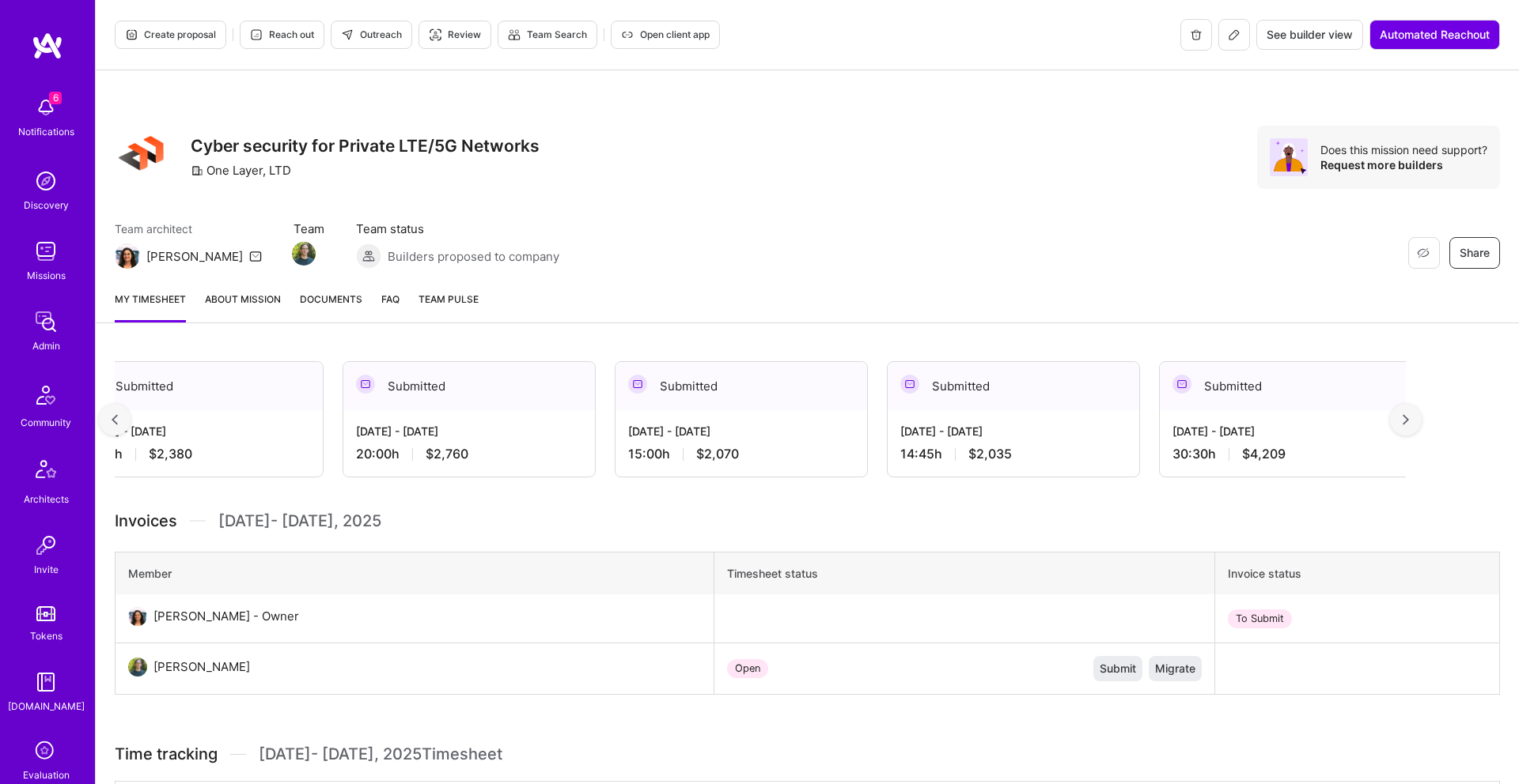
click at [1406, 414] on img at bounding box center [1405, 419] width 6 height 11
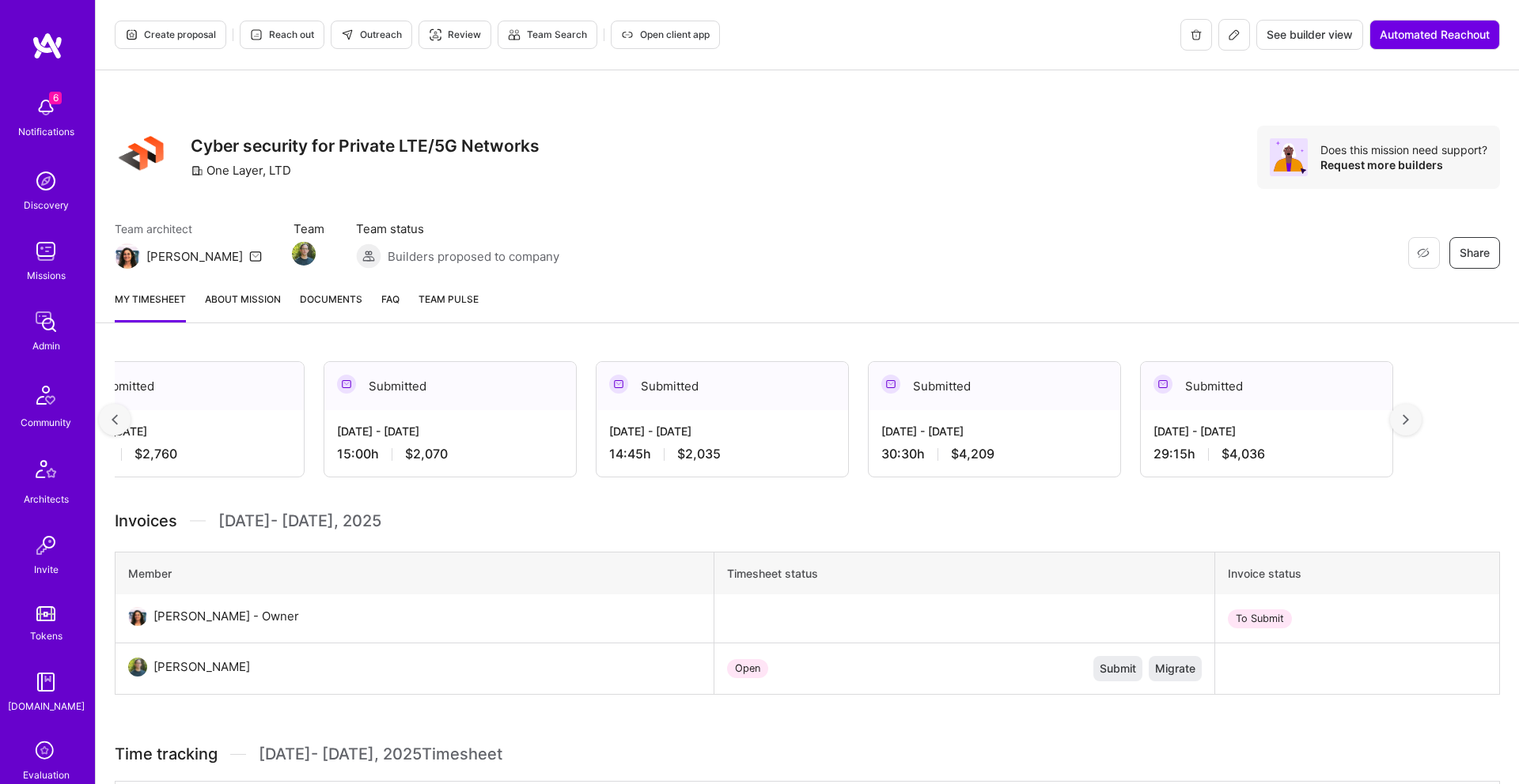
click at [1406, 414] on img at bounding box center [1405, 419] width 6 height 11
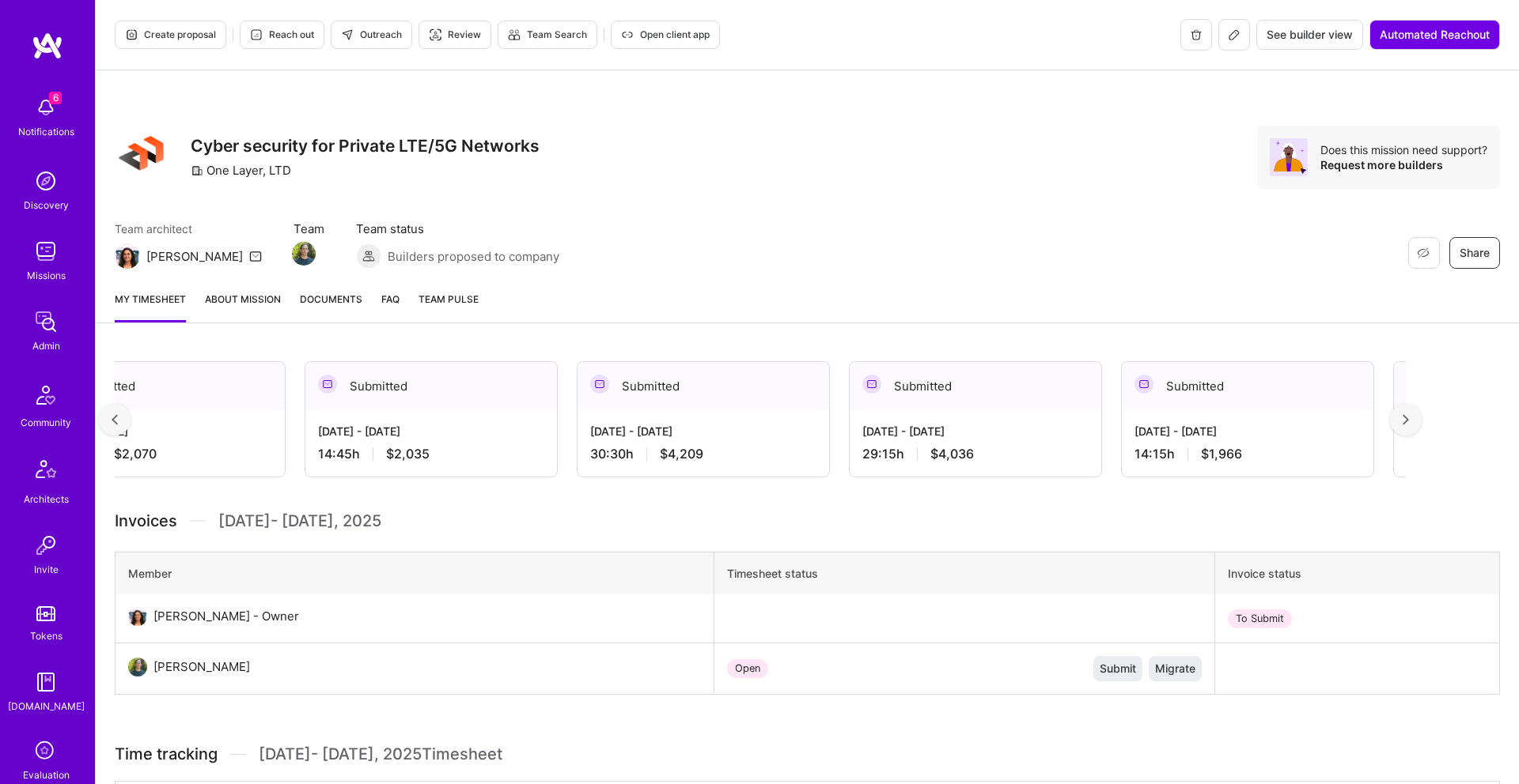
click at [1402, 419] on img at bounding box center [1405, 419] width 6 height 11
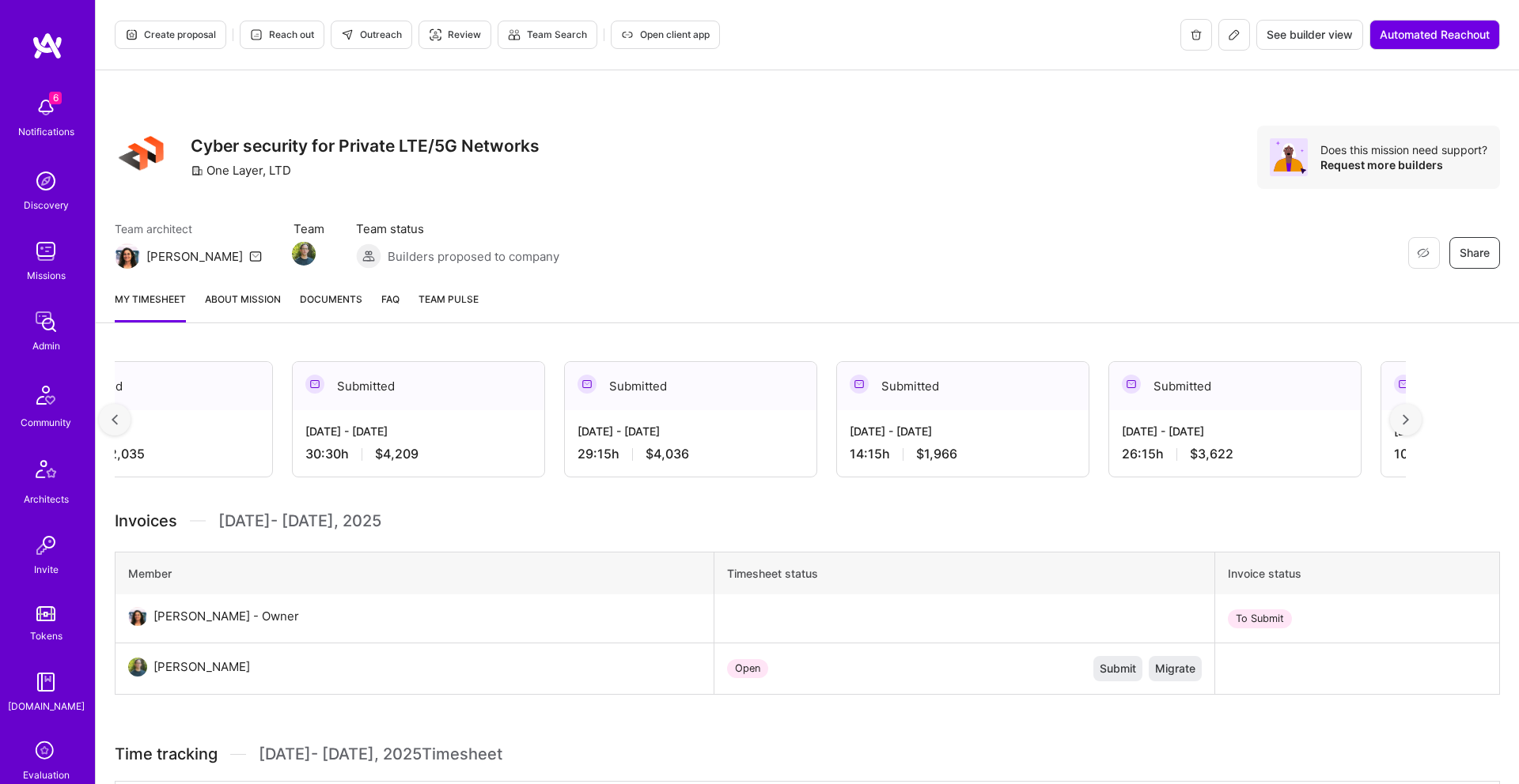
scroll to position [0, 9896]
click at [328, 300] on span "Documents" at bounding box center [330, 299] width 62 height 16
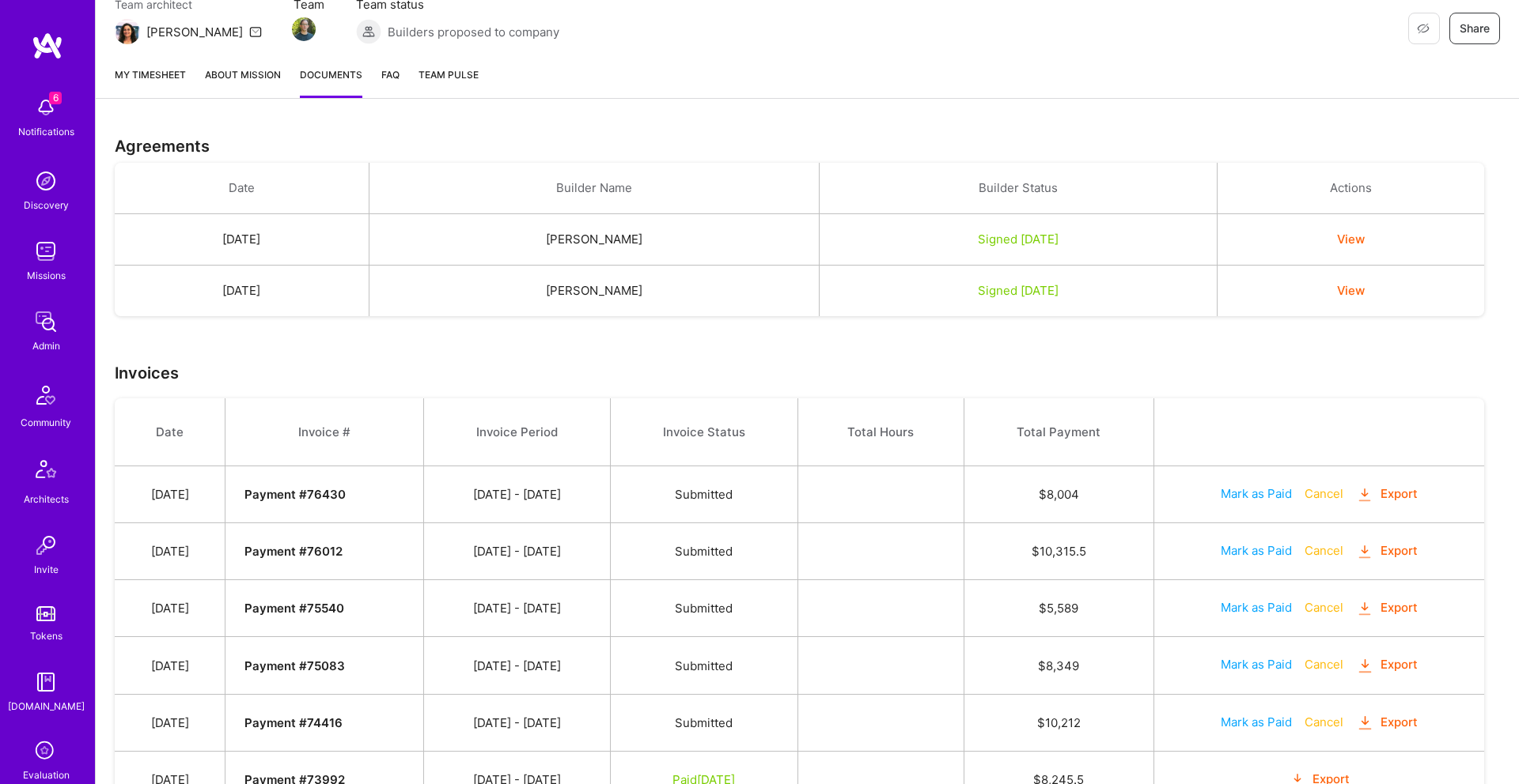
scroll to position [225, 0]
